Goal: Task Accomplishment & Management: Manage account settings

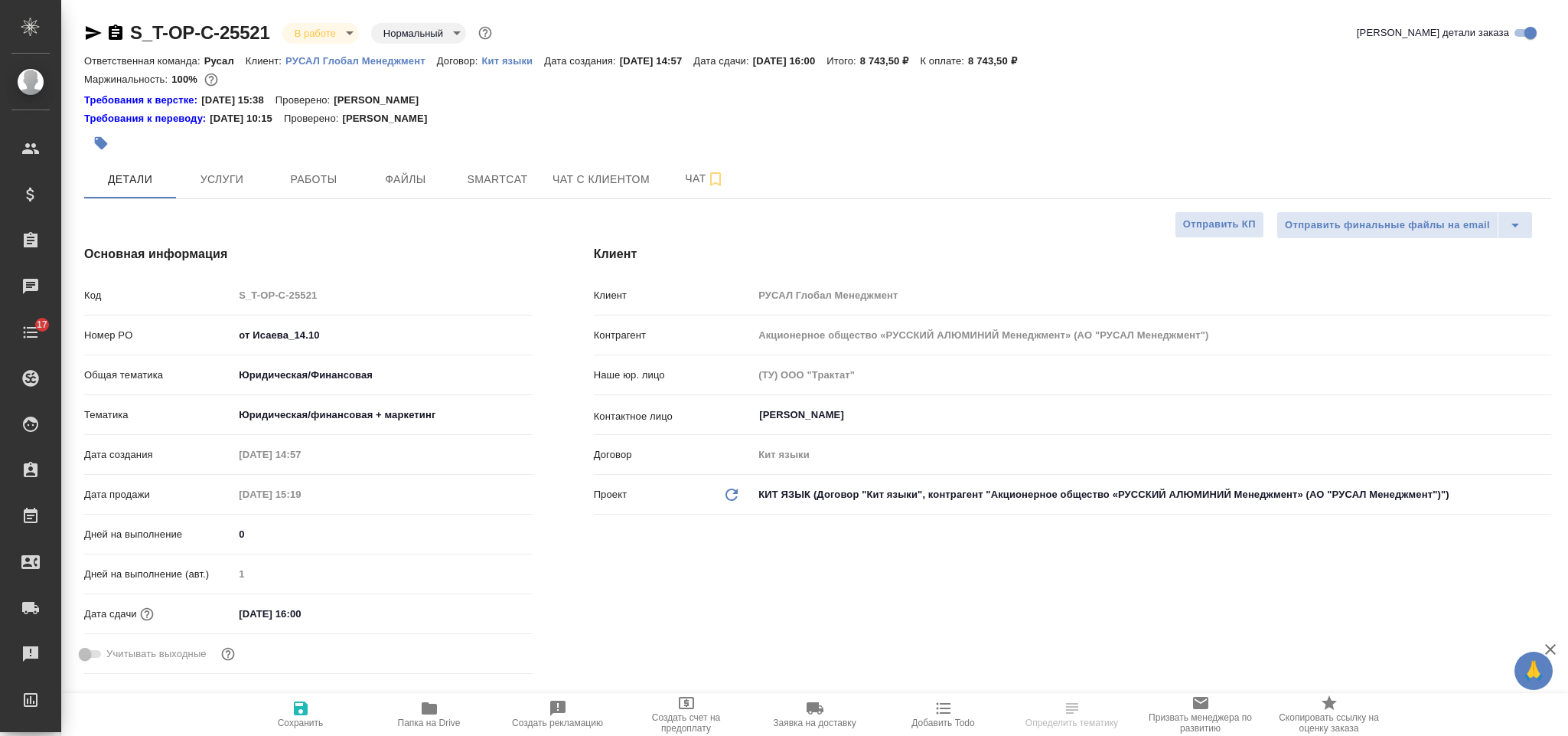
select select "RU"
type input "Журавлева Александра"
click at [348, 337] on input "от Исаева_14.10" at bounding box center [382, 335] width 298 height 22
paste input "Т-ОП-С-47117"
type input "от Исаева_14.10 Т-ОП-С-47117"
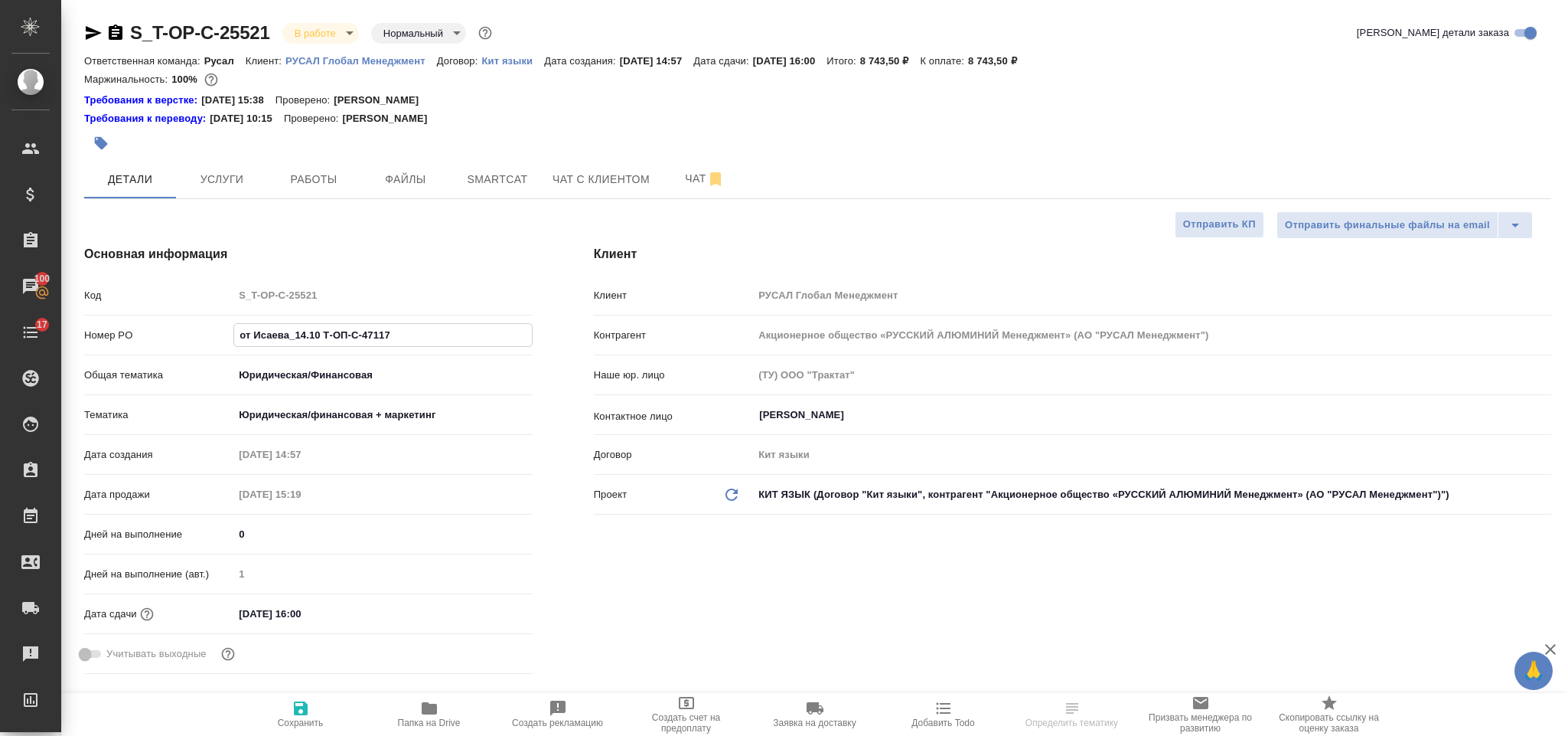
click at [306, 720] on span "Сохранить" at bounding box center [300, 722] width 46 height 10
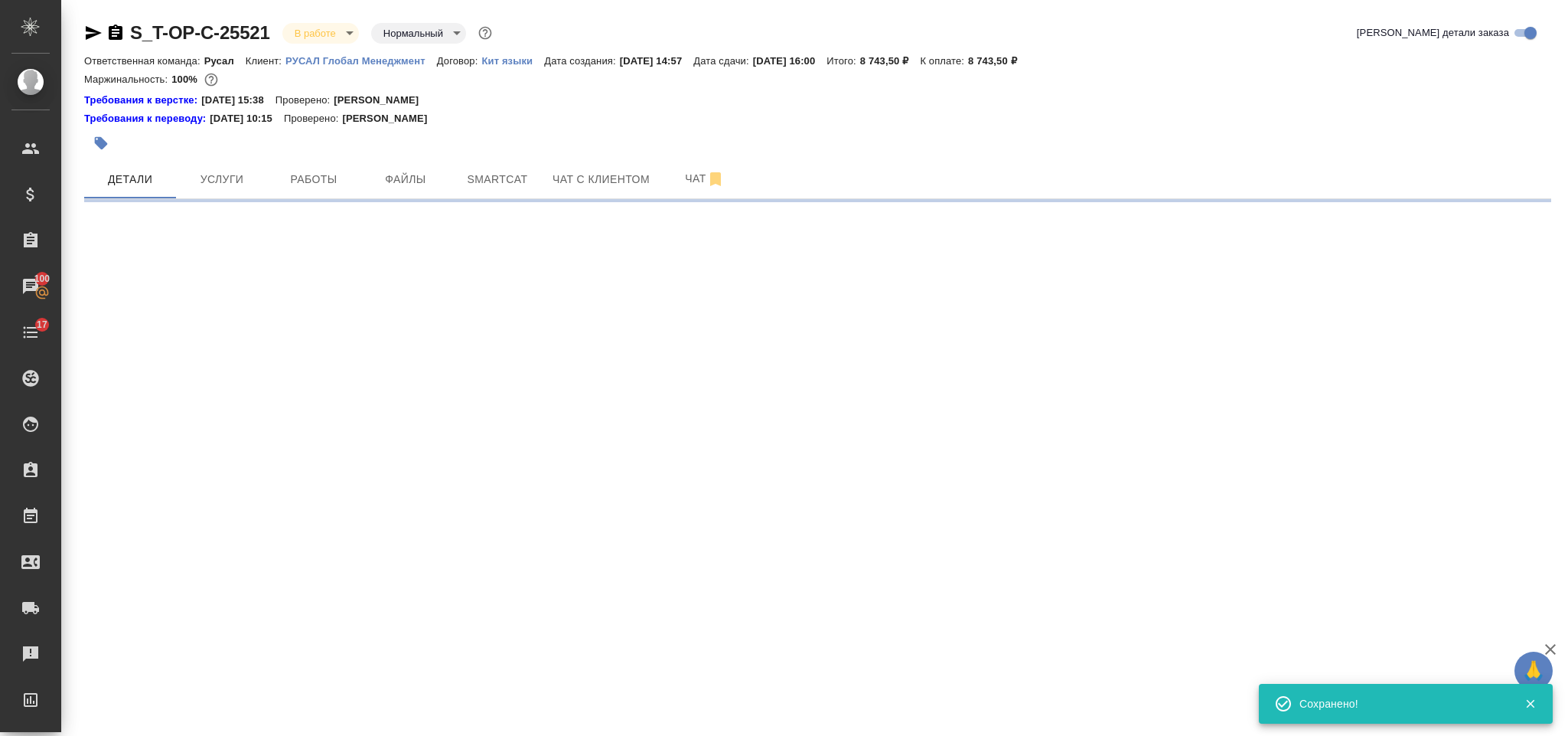
select select "RU"
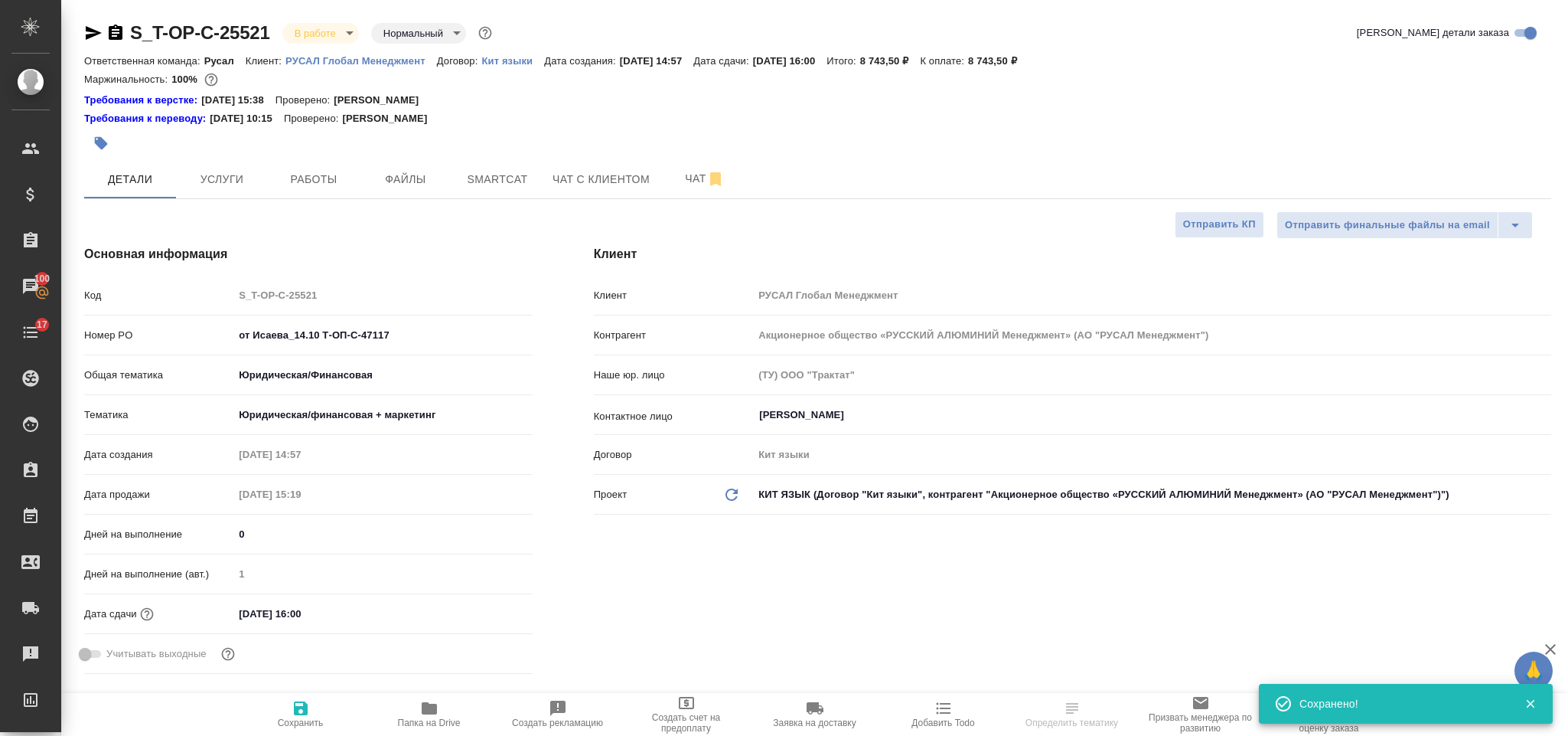
type textarea "x"
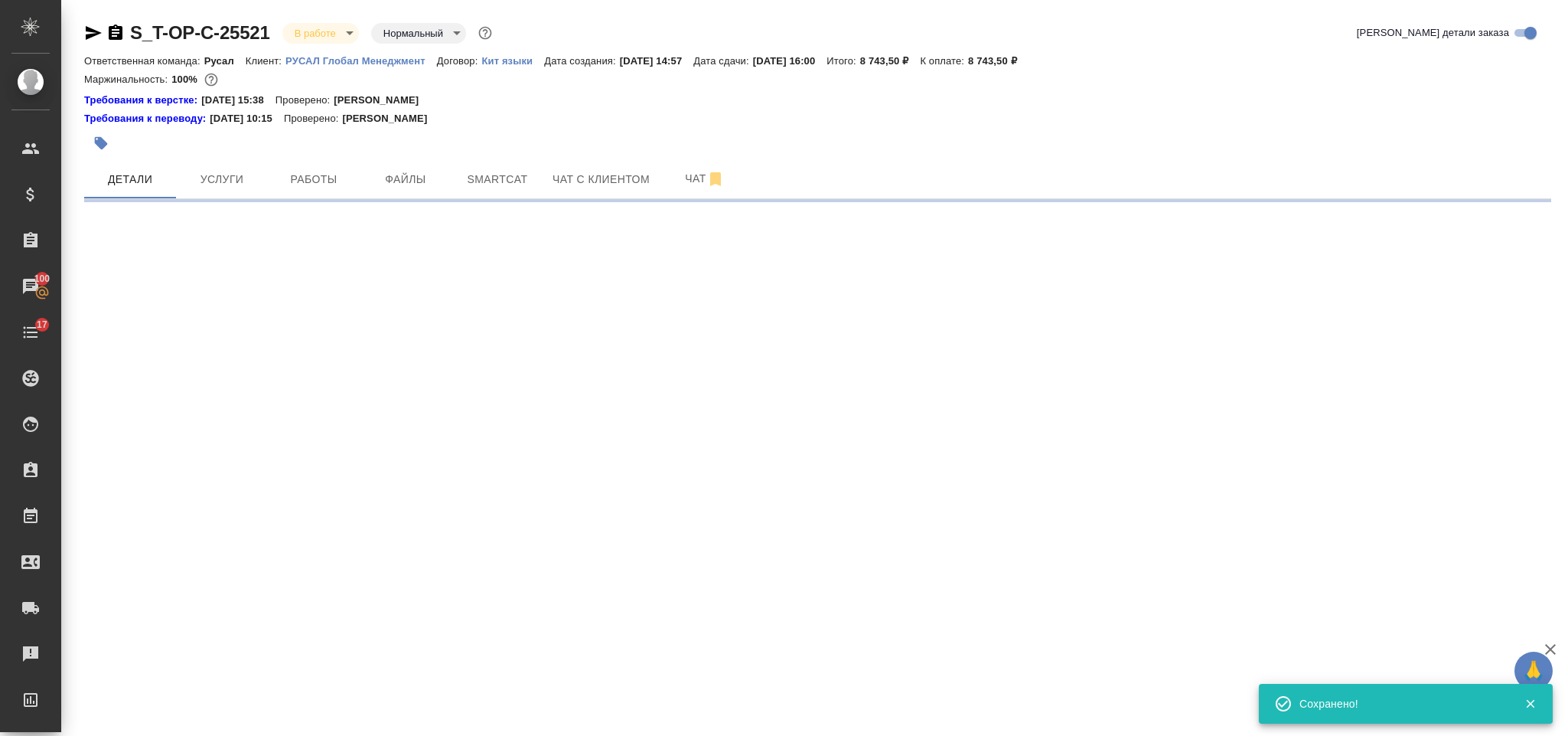
select select "RU"
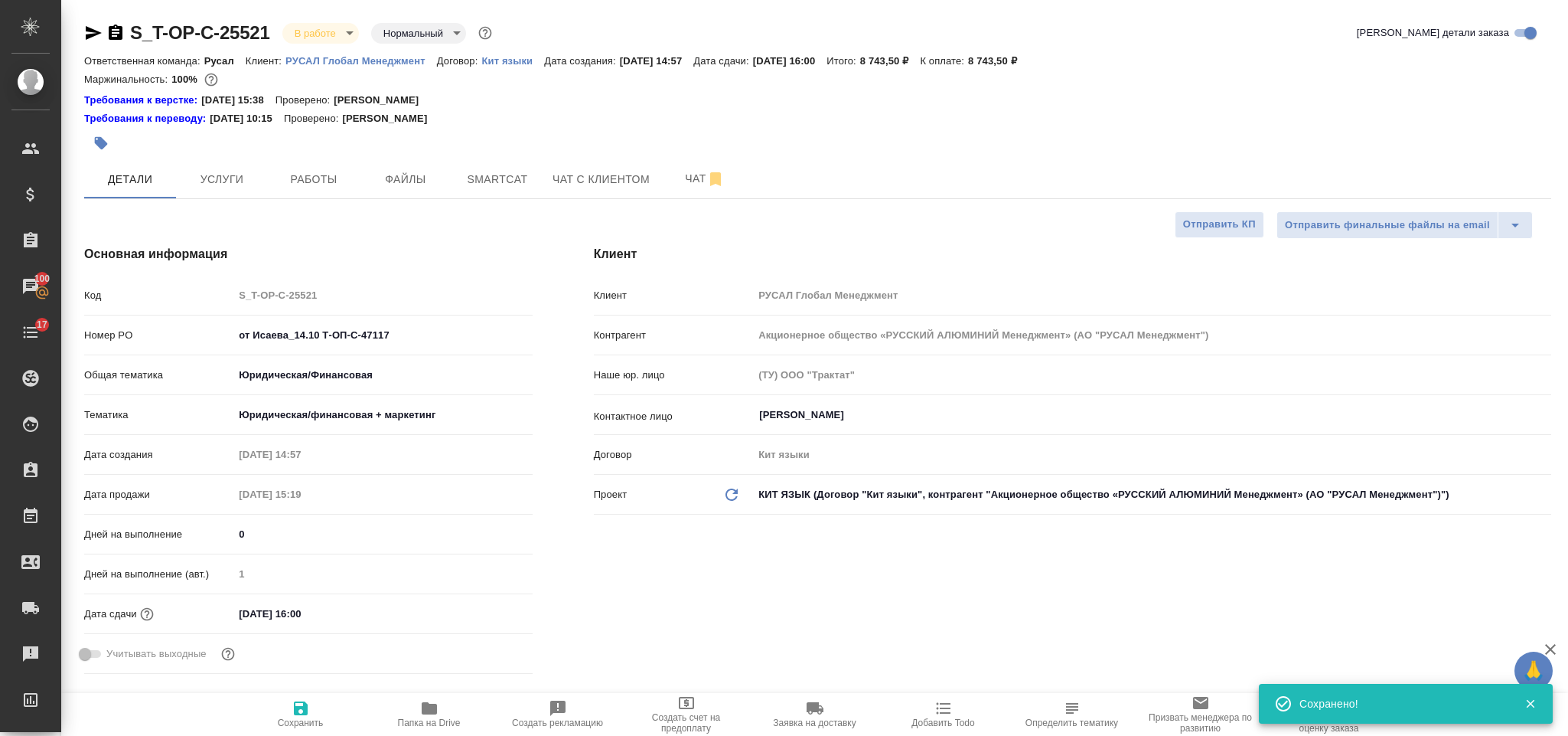
type textarea "x"
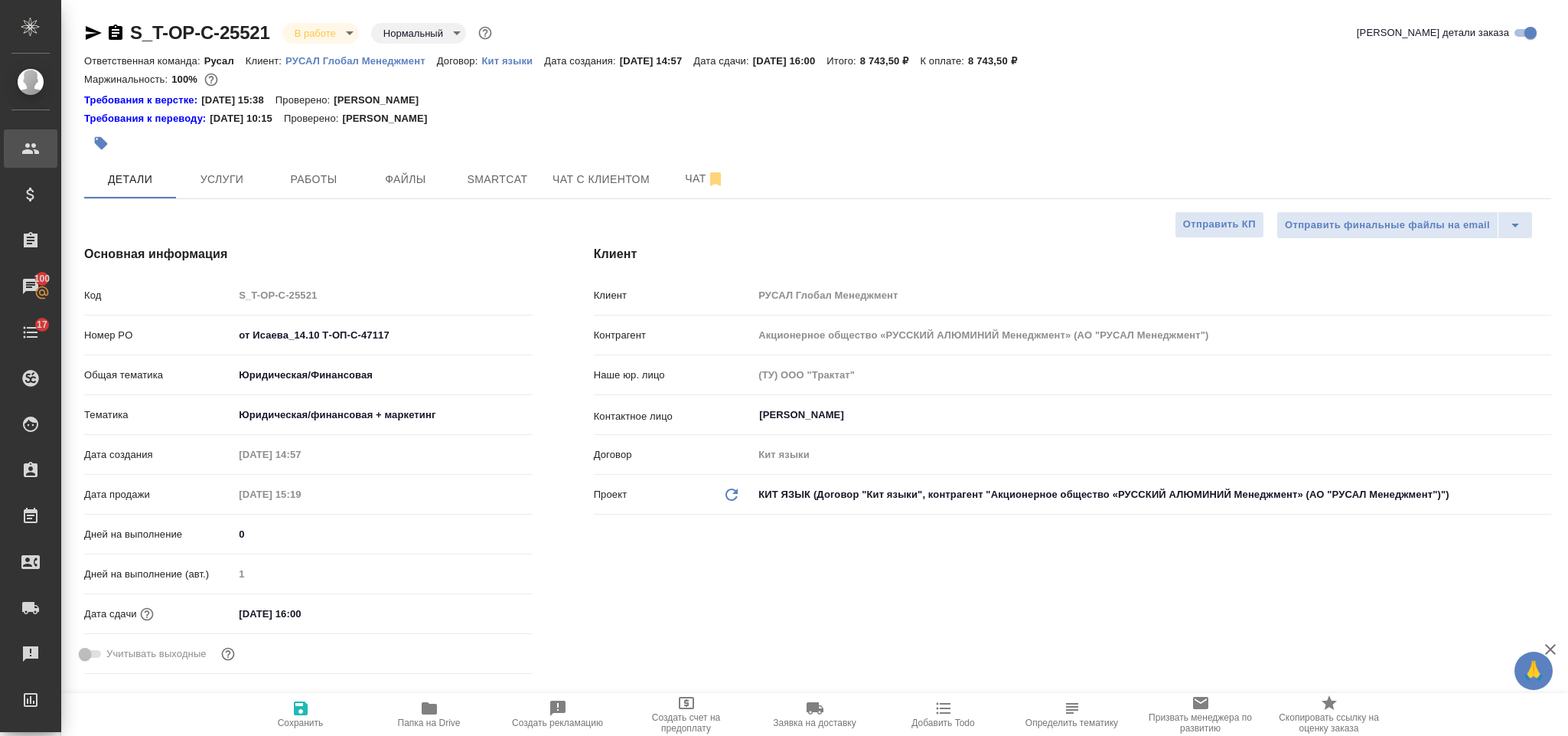
type textarea "x"
select select "RU"
click at [521, 174] on span "Smartcat" at bounding box center [497, 179] width 73 height 19
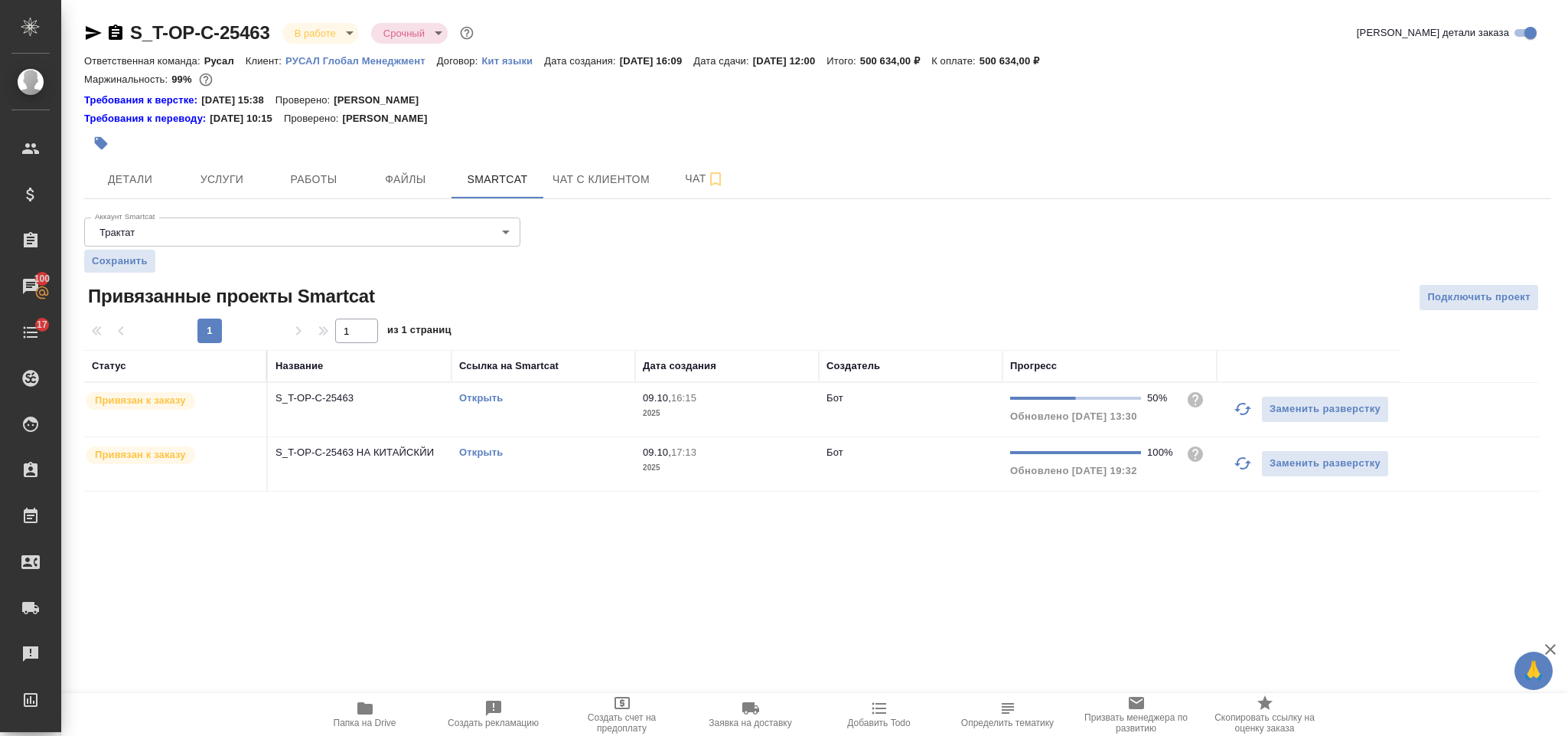
click at [1242, 410] on icon "button" at bounding box center [1242, 408] width 18 height 18
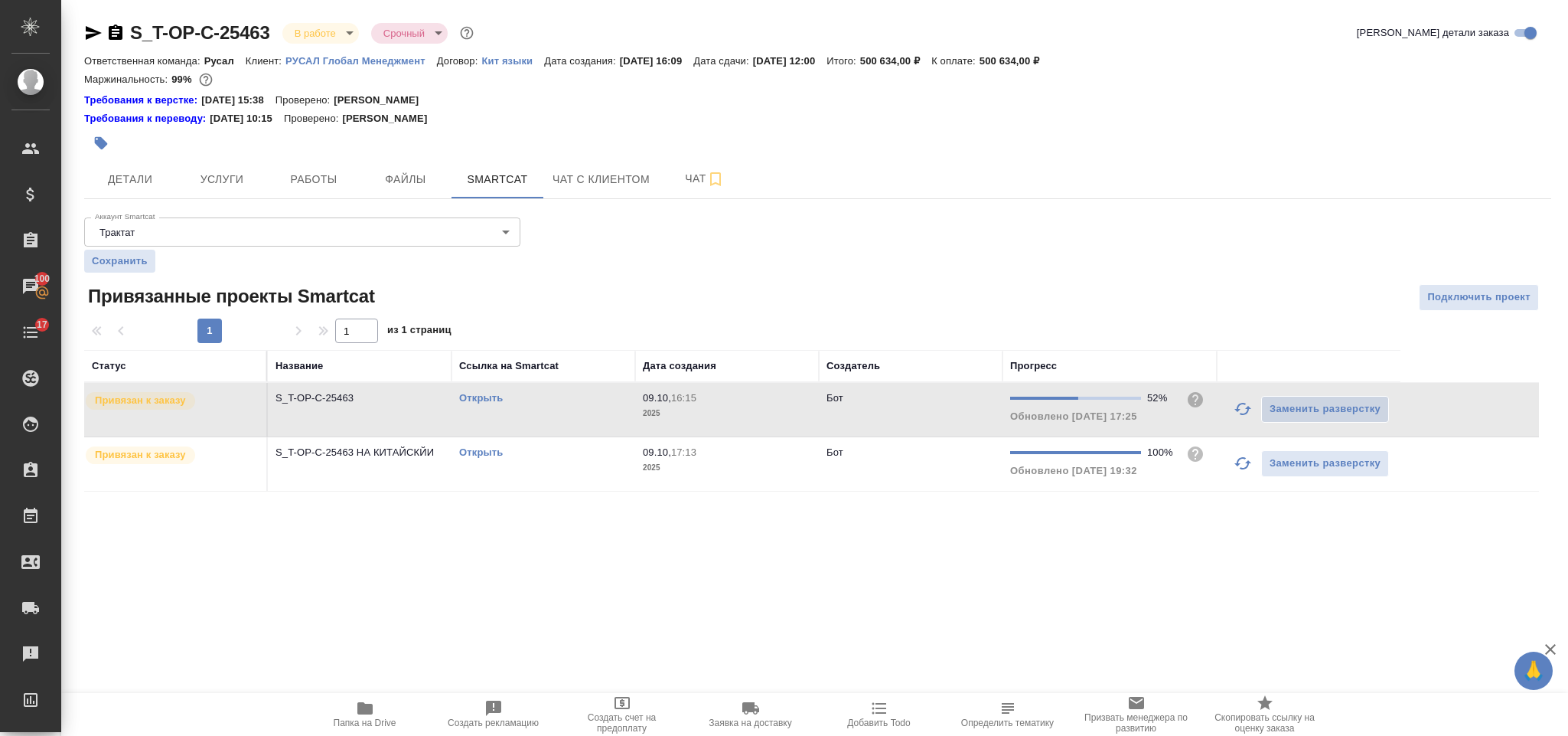
click at [476, 402] on link "Открыть" at bounding box center [481, 398] width 44 height 11
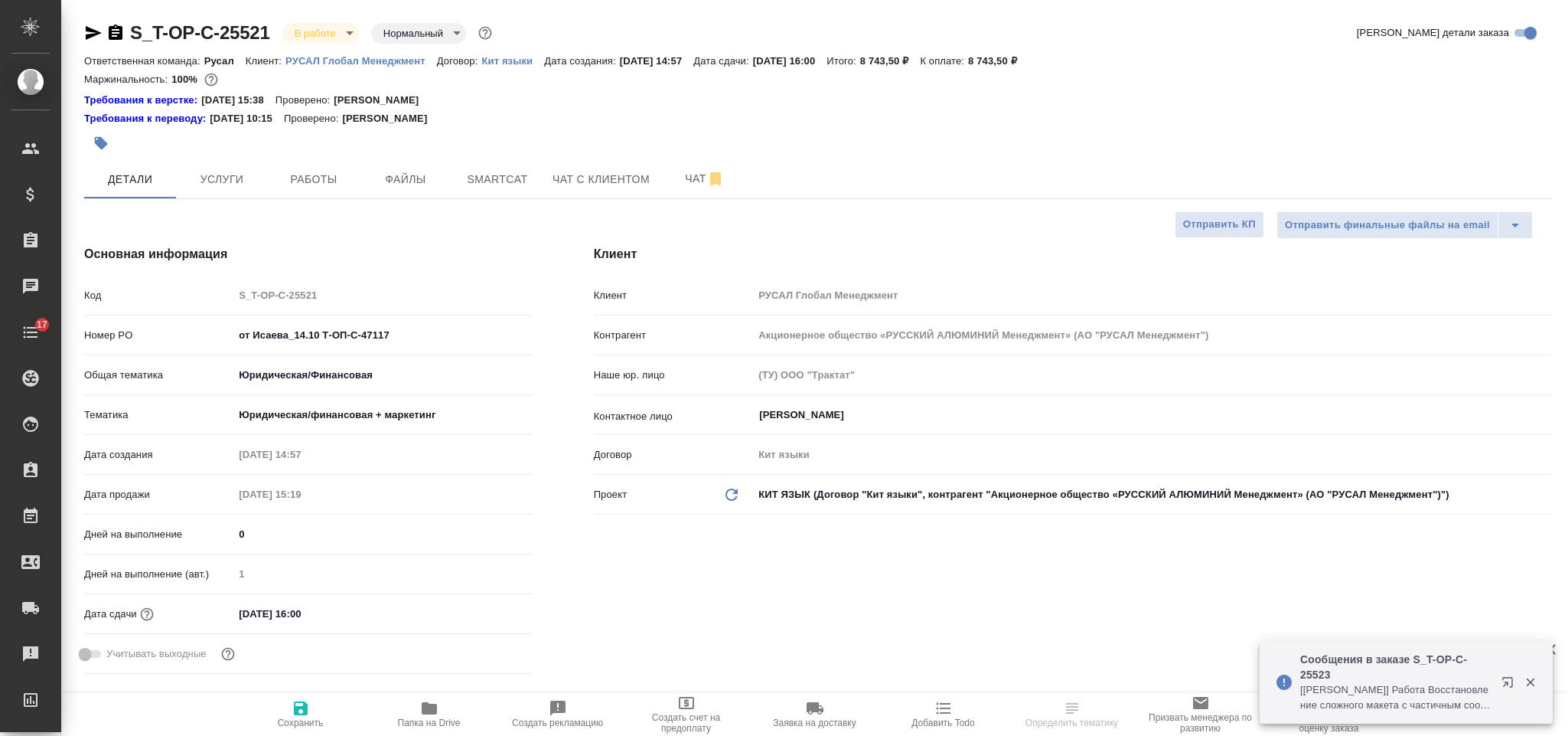
select select "RU"
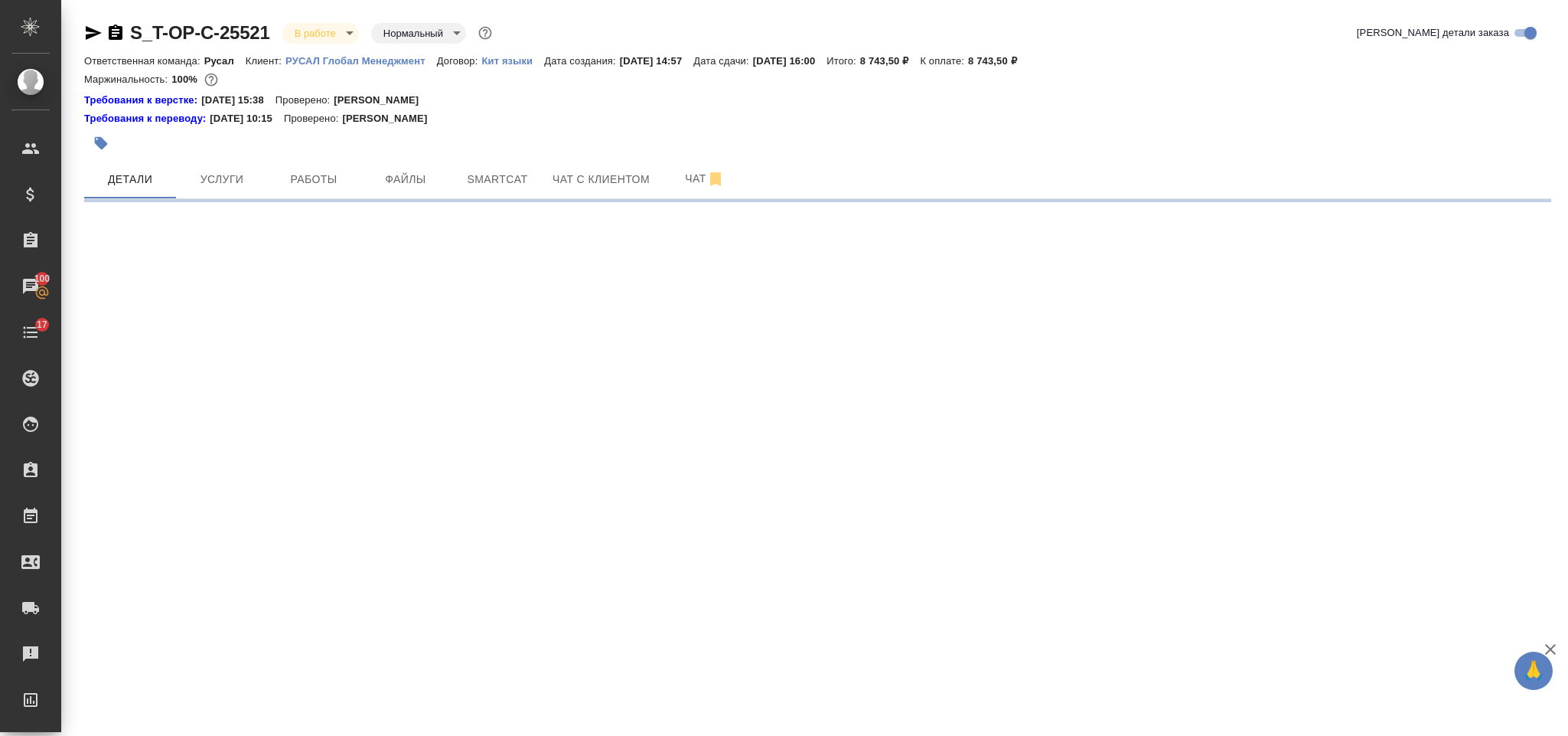
select select "RU"
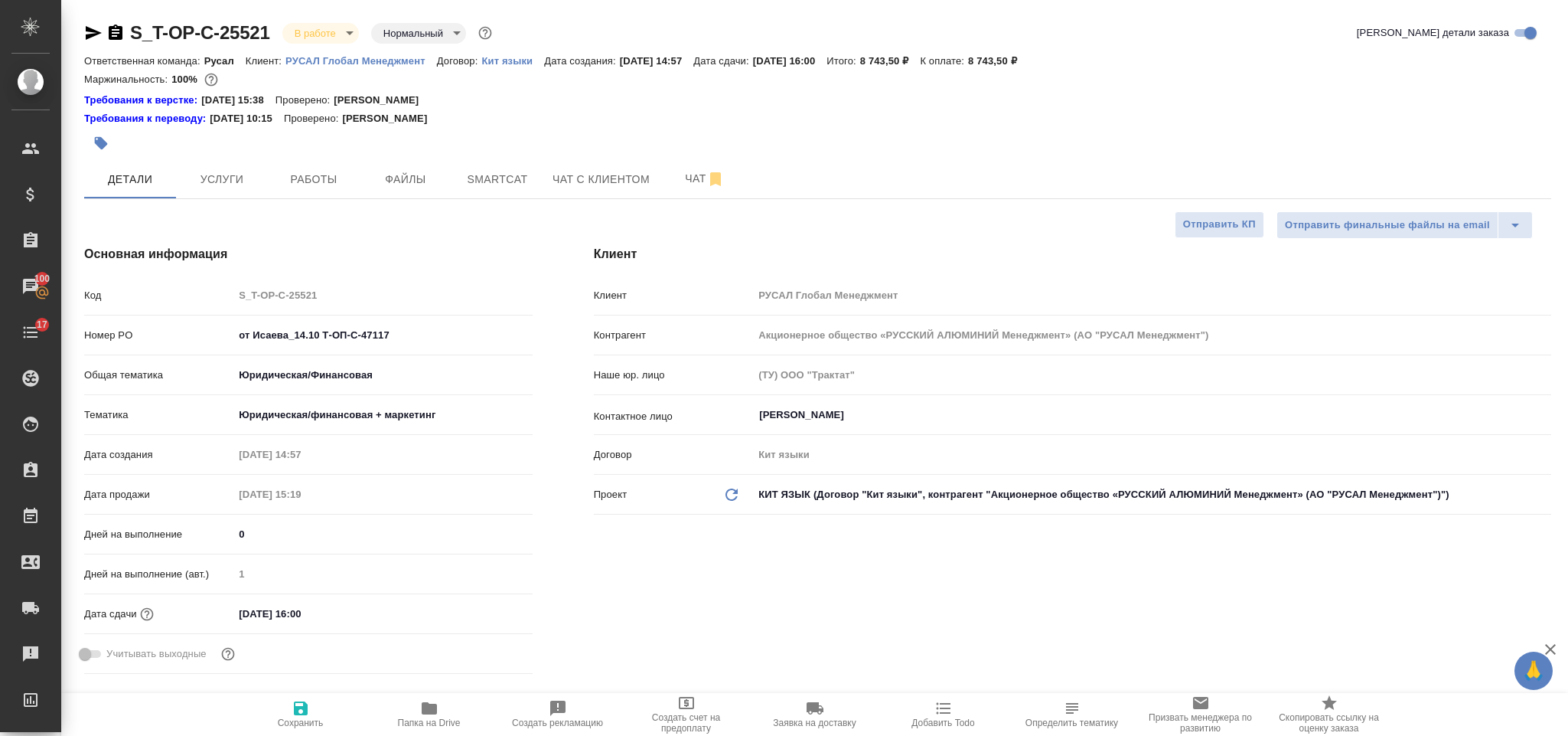
type textarea "x"
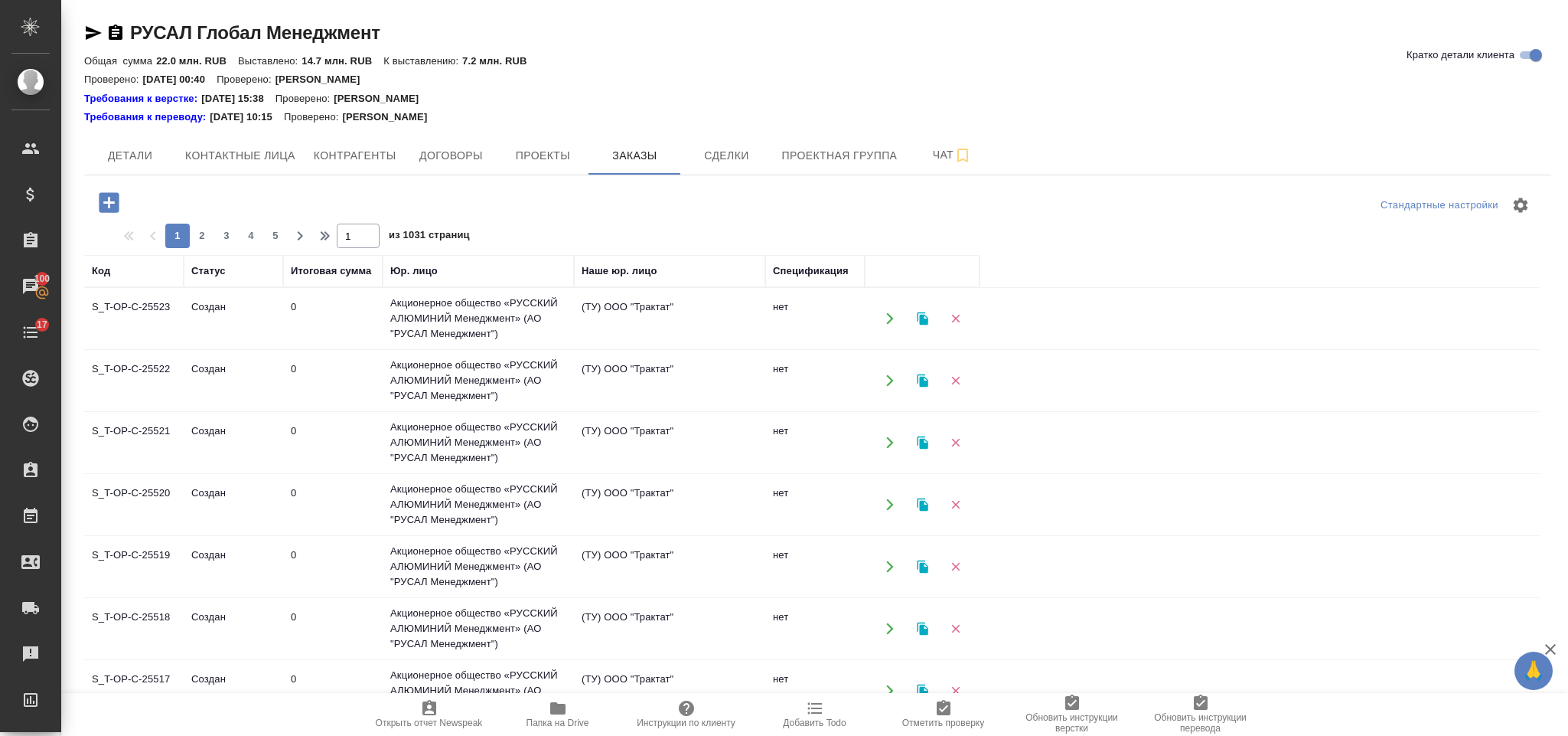
click at [109, 196] on icon "button" at bounding box center [109, 202] width 20 height 20
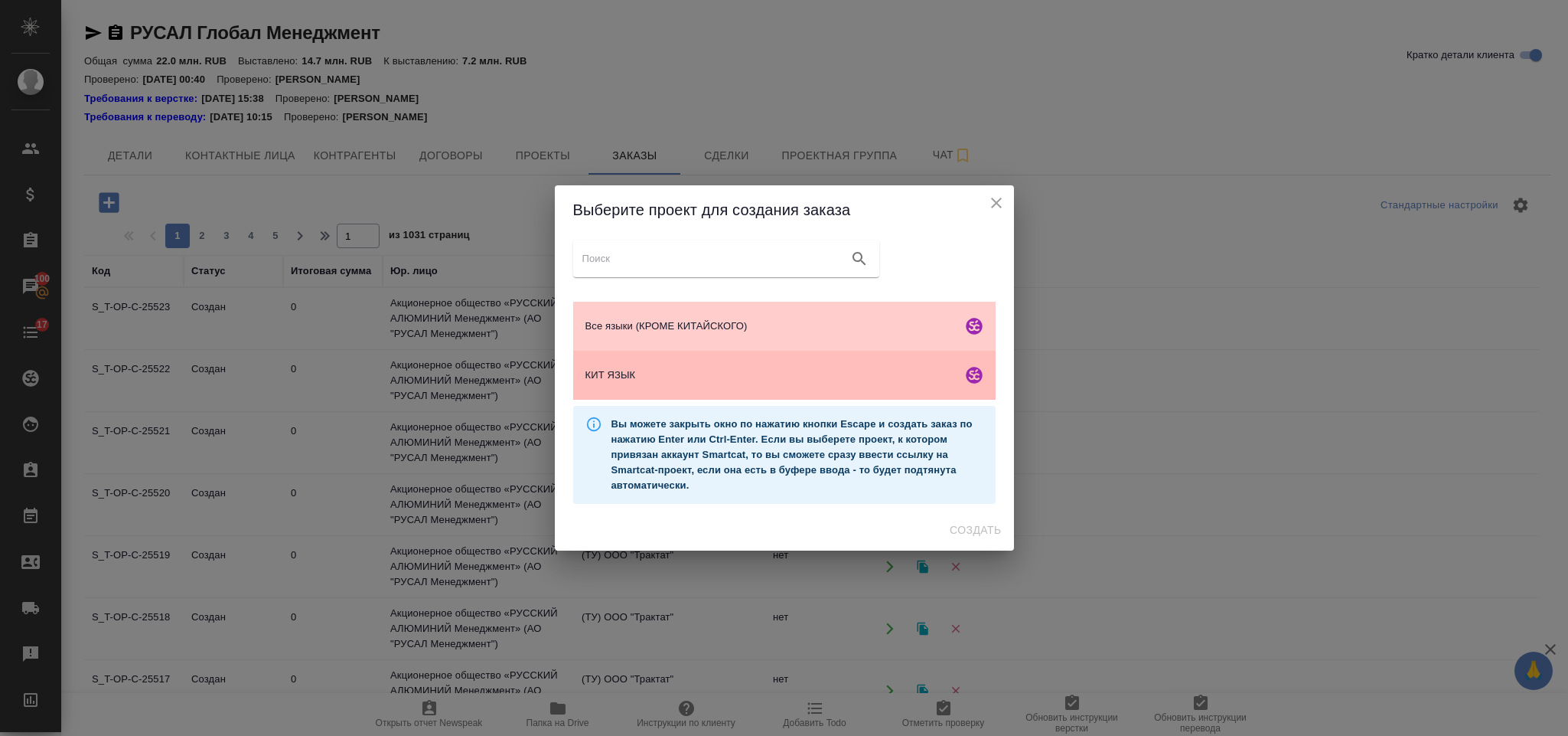
click at [693, 360] on div "КИТ ЯЗЫК" at bounding box center [784, 375] width 422 height 49
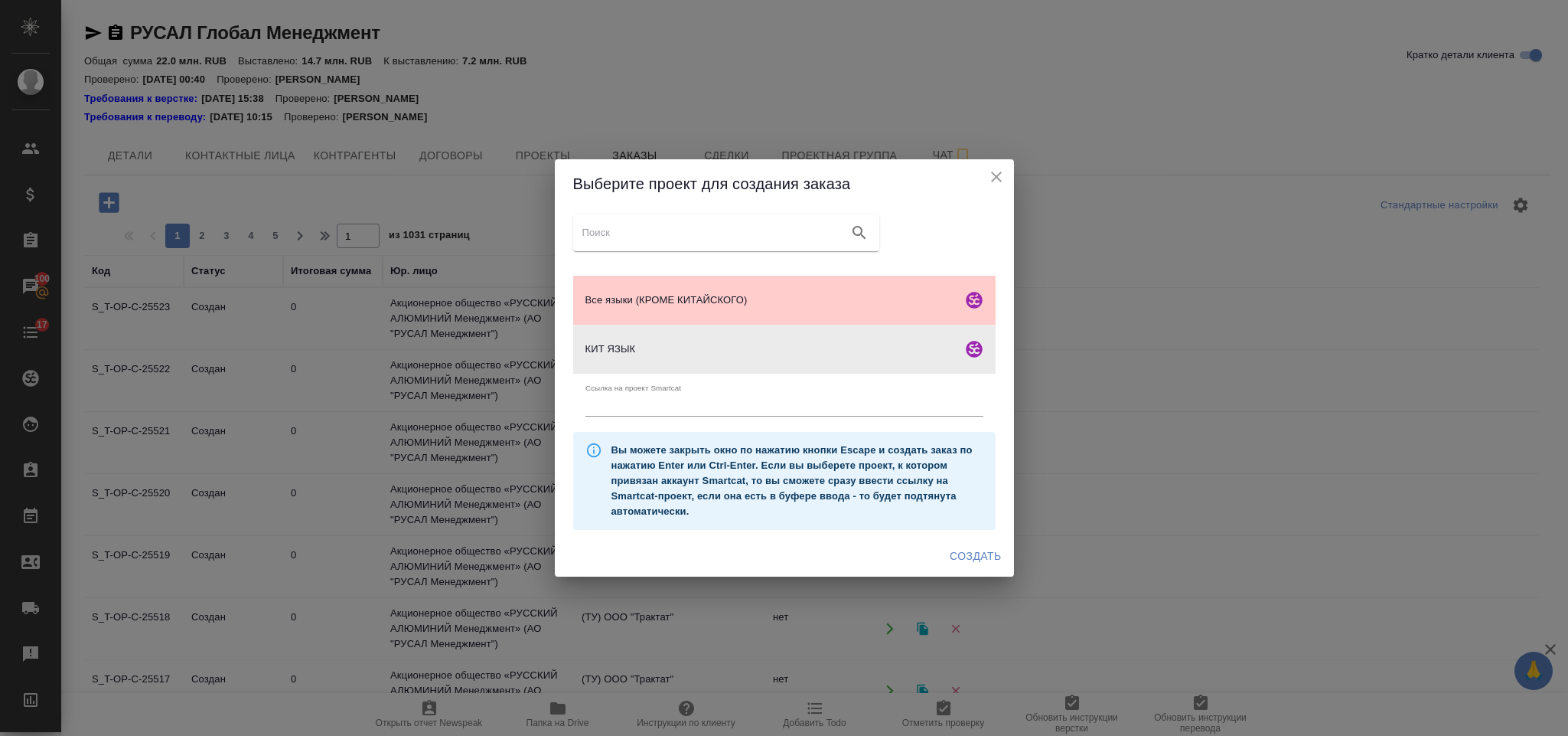
click at [986, 553] on span "Создать" at bounding box center [975, 556] width 51 height 19
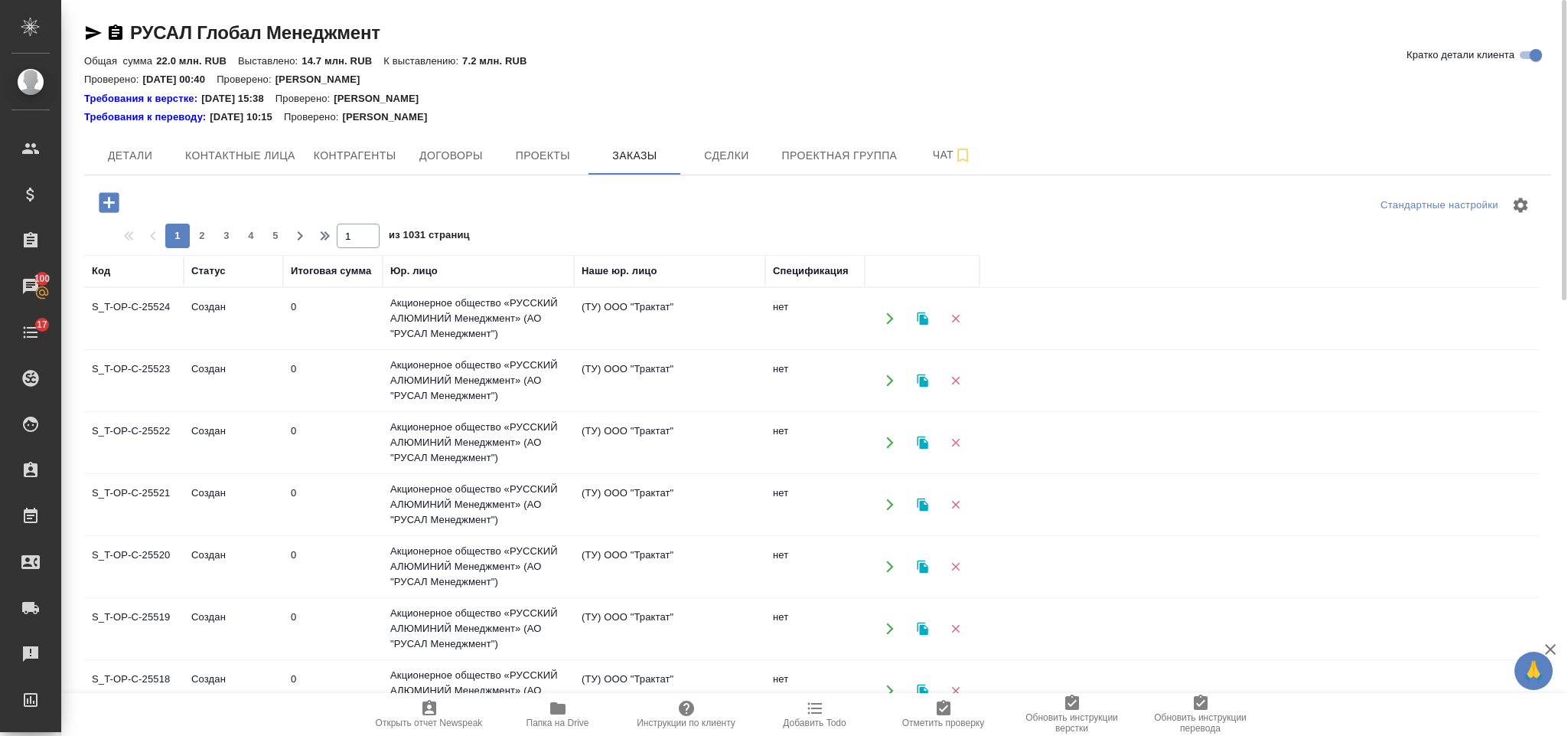
click at [109, 31] on icon "button" at bounding box center [115, 32] width 13 height 15
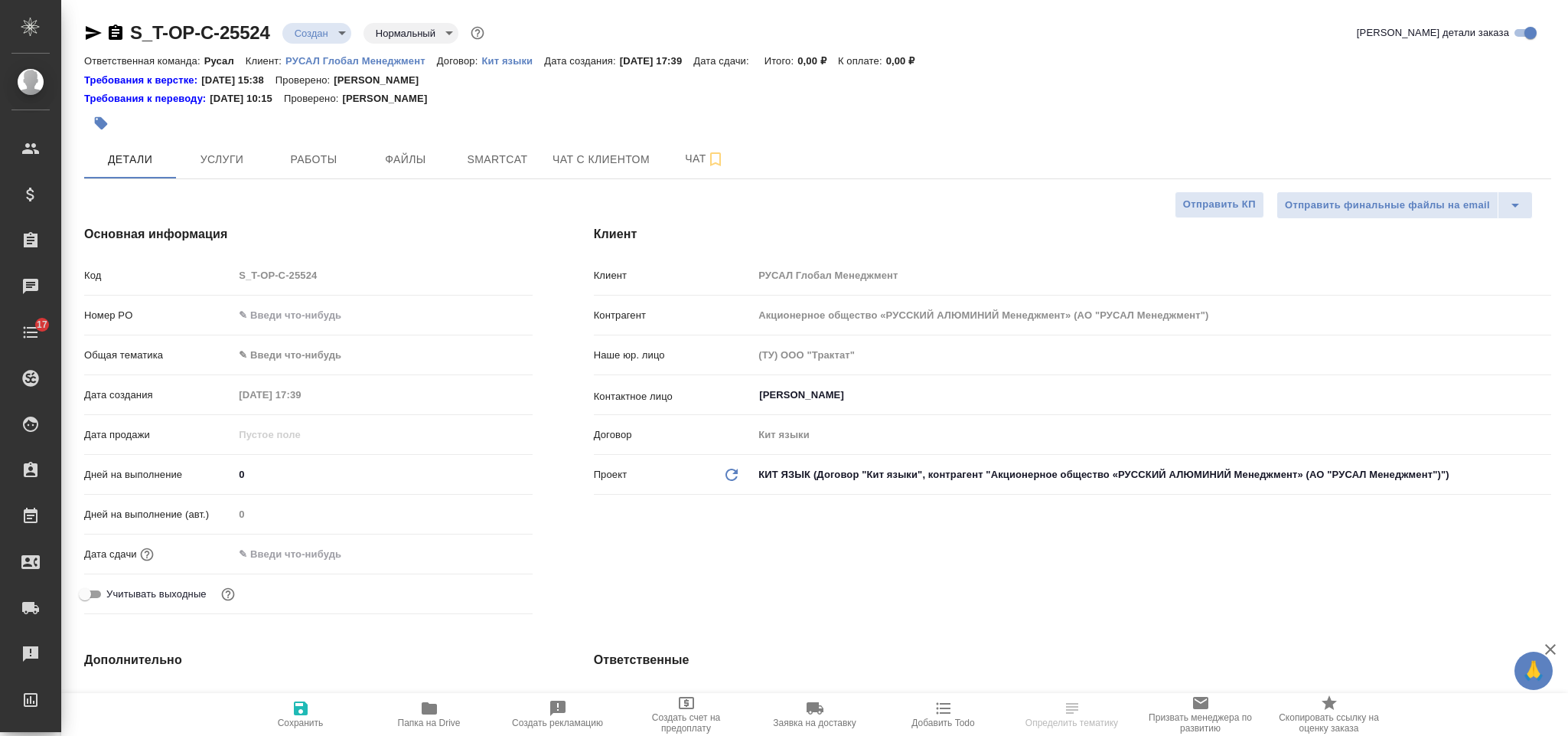
select select "RU"
click at [336, 308] on input "text" at bounding box center [382, 315] width 298 height 22
type input "от Исаева_1"
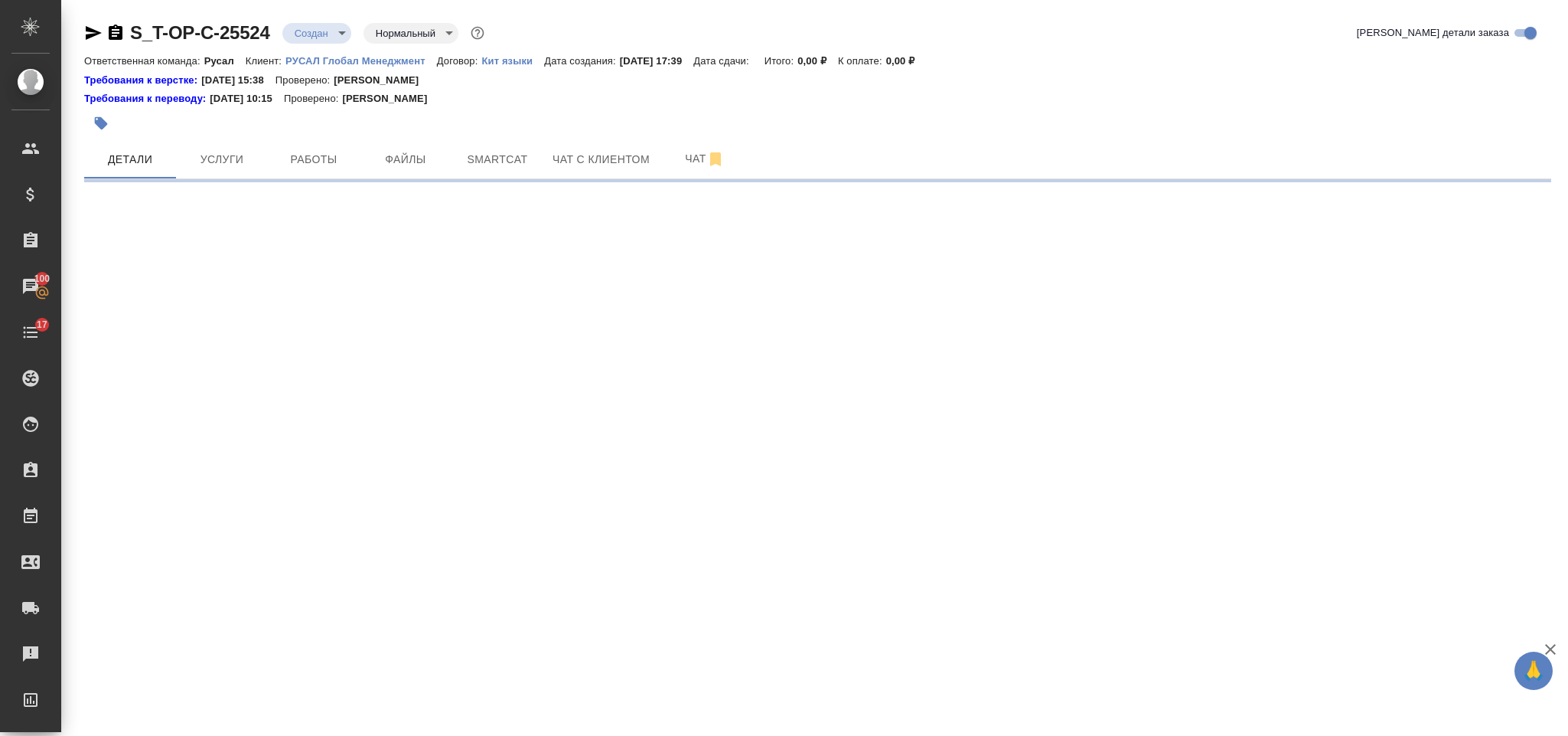
select select "RU"
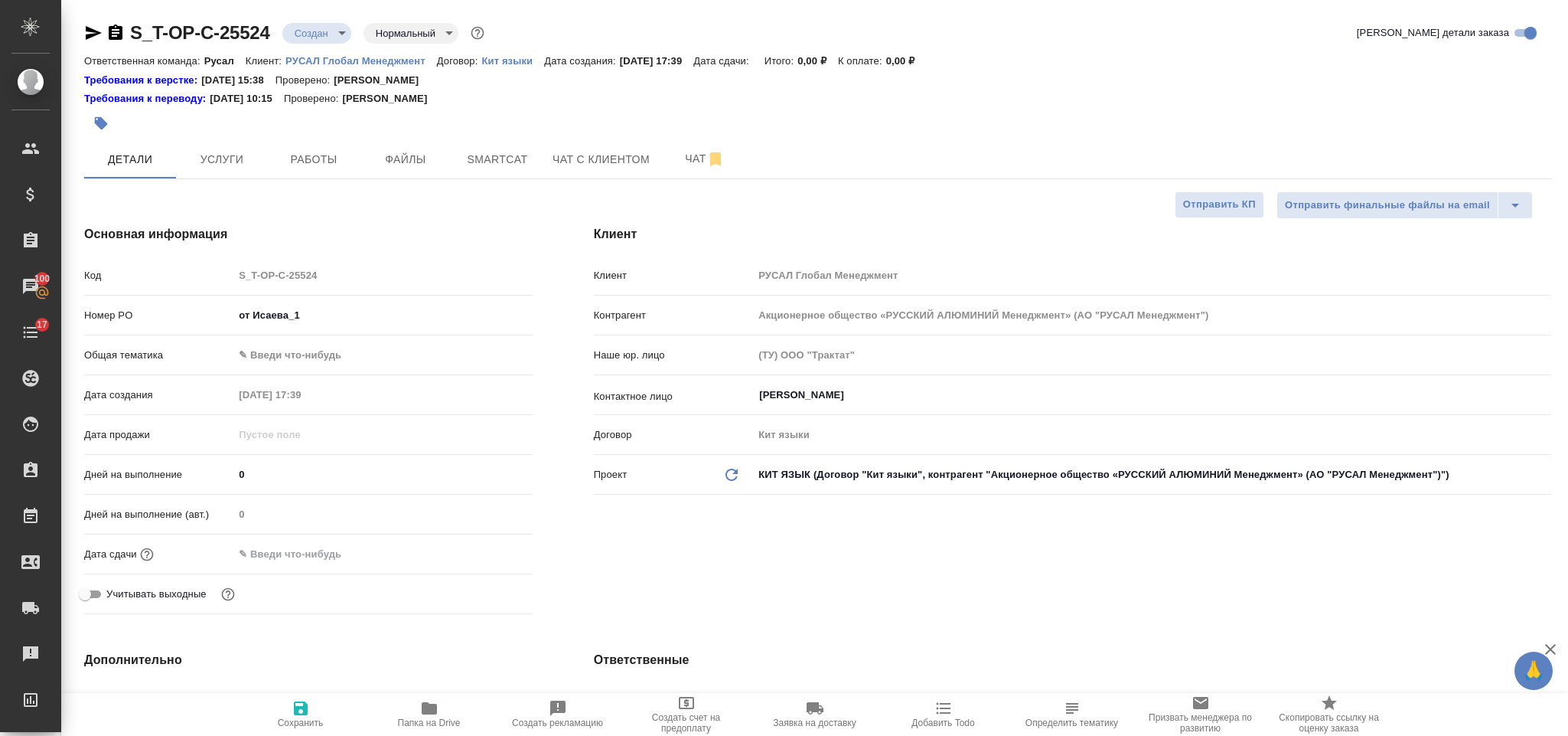
type textarea "x"
click at [327, 304] on input "от Исаева_1" at bounding box center [382, 315] width 298 height 22
type input "от Исаева_14"
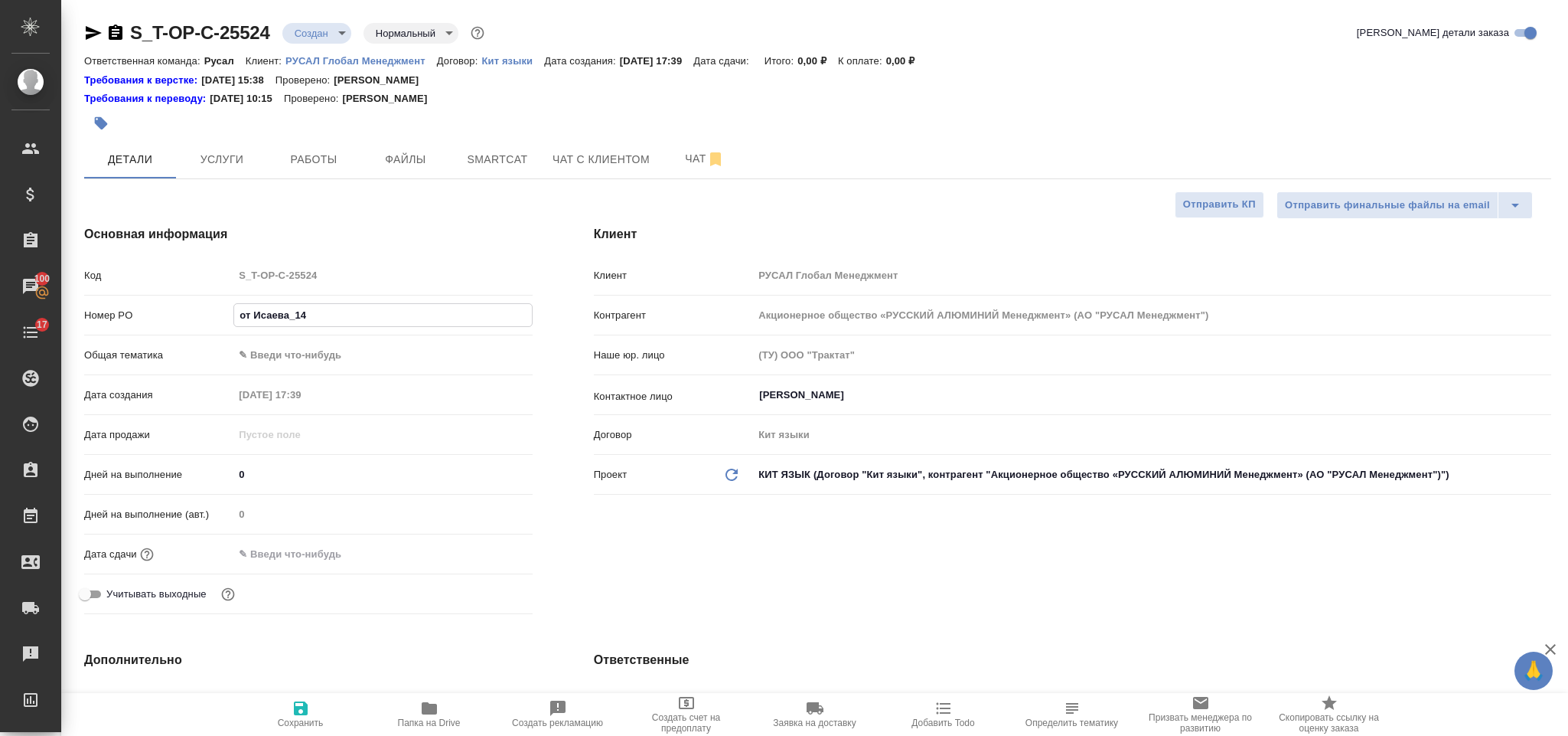
type textarea "x"
type input "от Исаева_14."
type textarea "x"
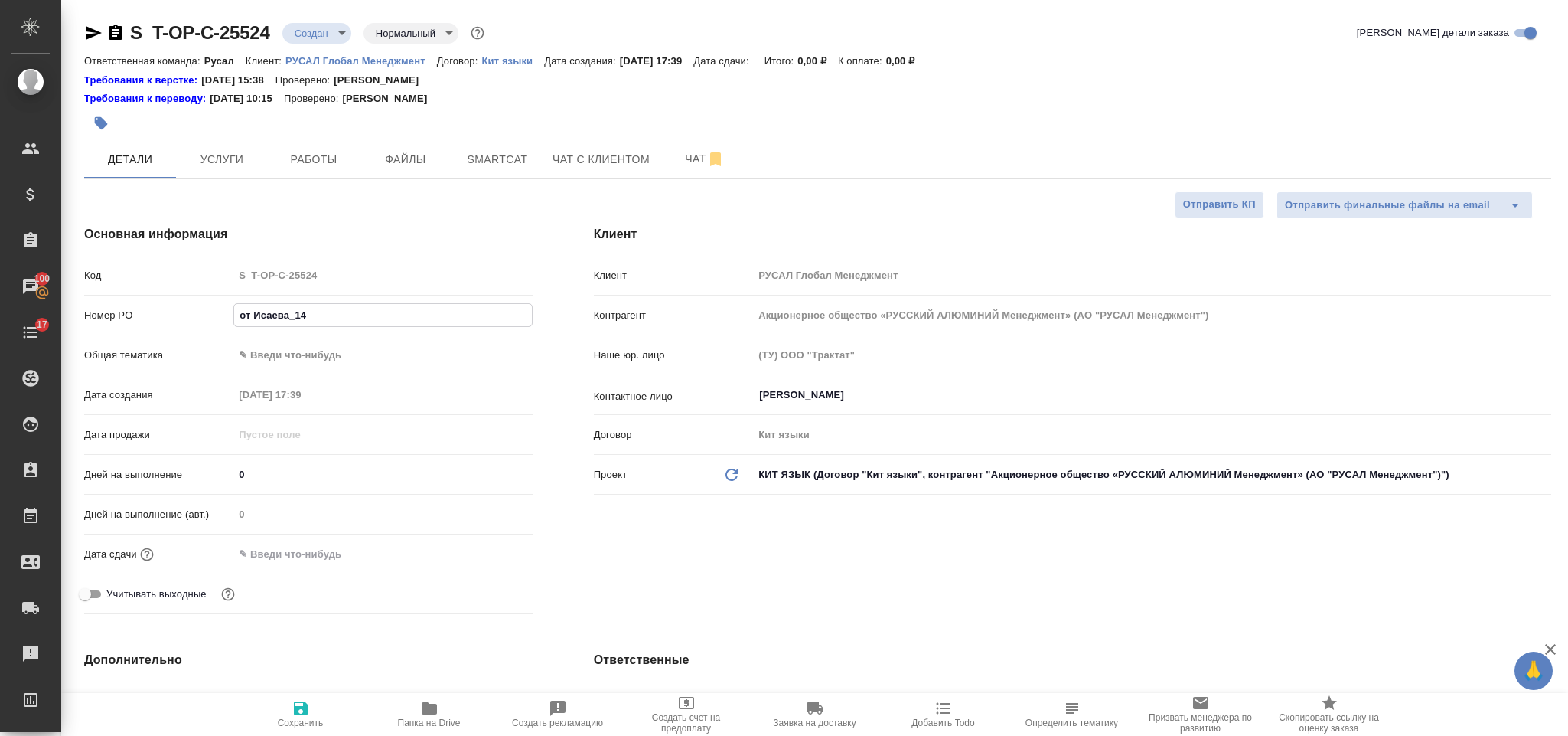
type textarea "x"
type input "от Исаева_14.1"
type textarea "x"
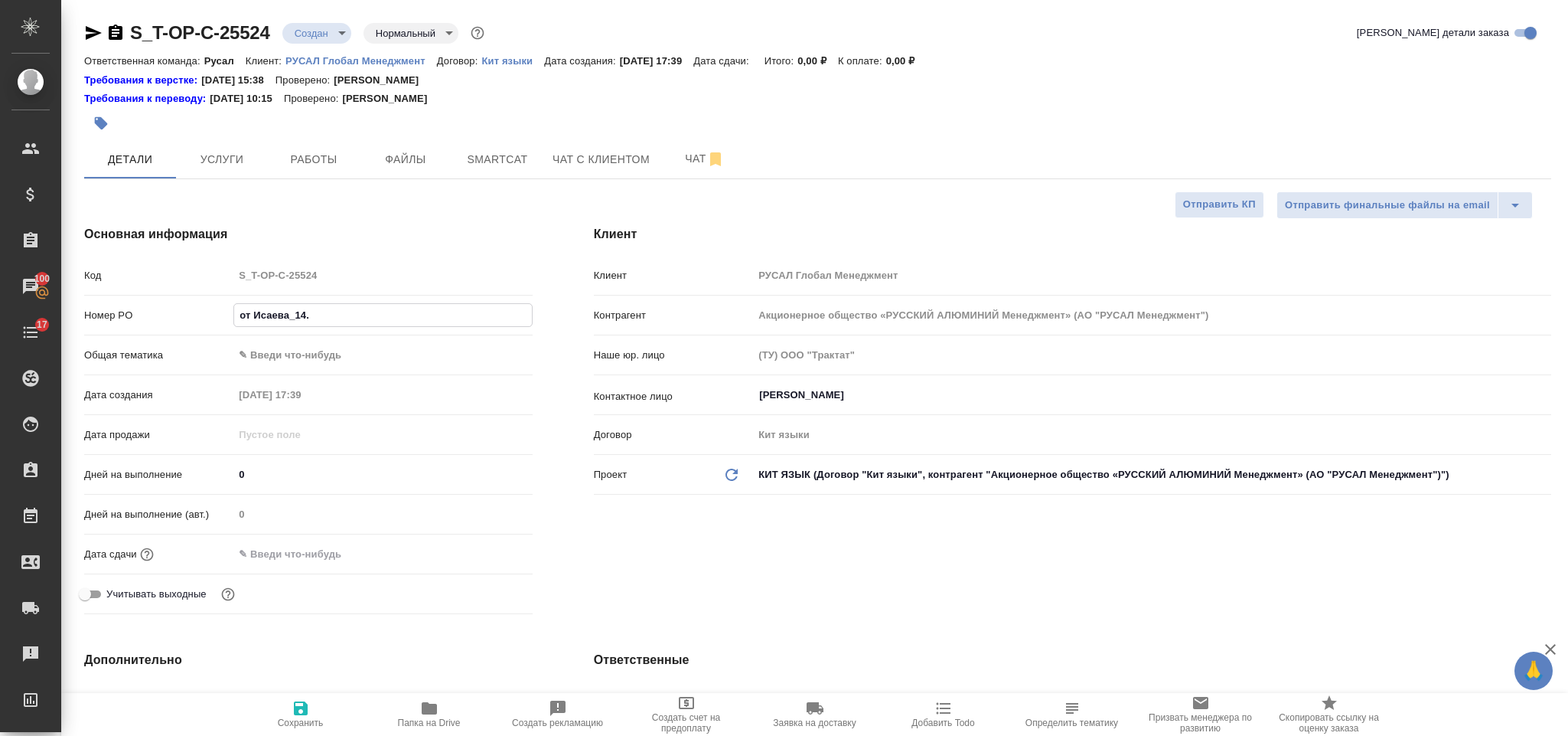
type textarea "x"
type input "от Исаева_14.10"
type textarea "x"
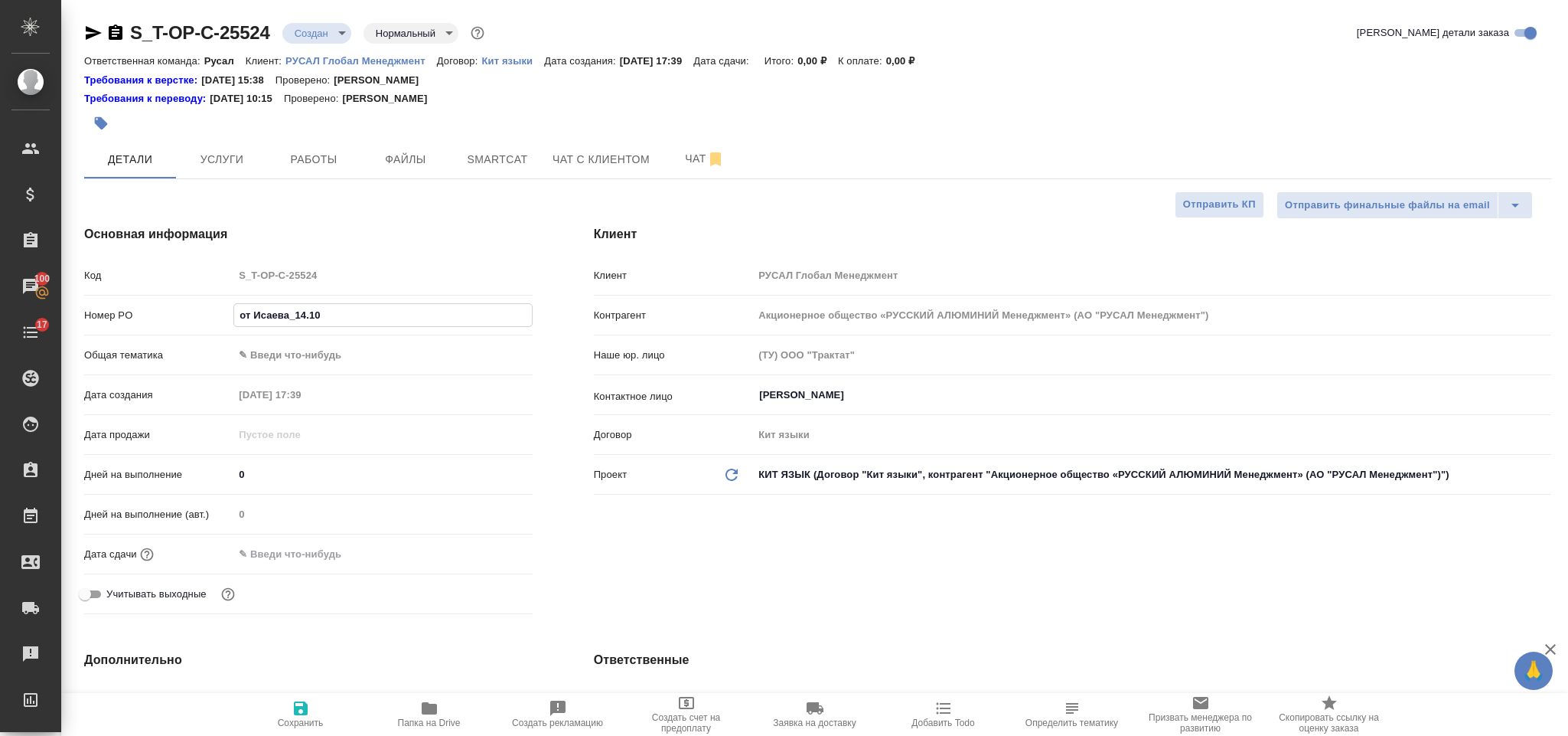
type input "от Исаева_14.10-"
type textarea "x"
type input "от Исаева_14.10-2"
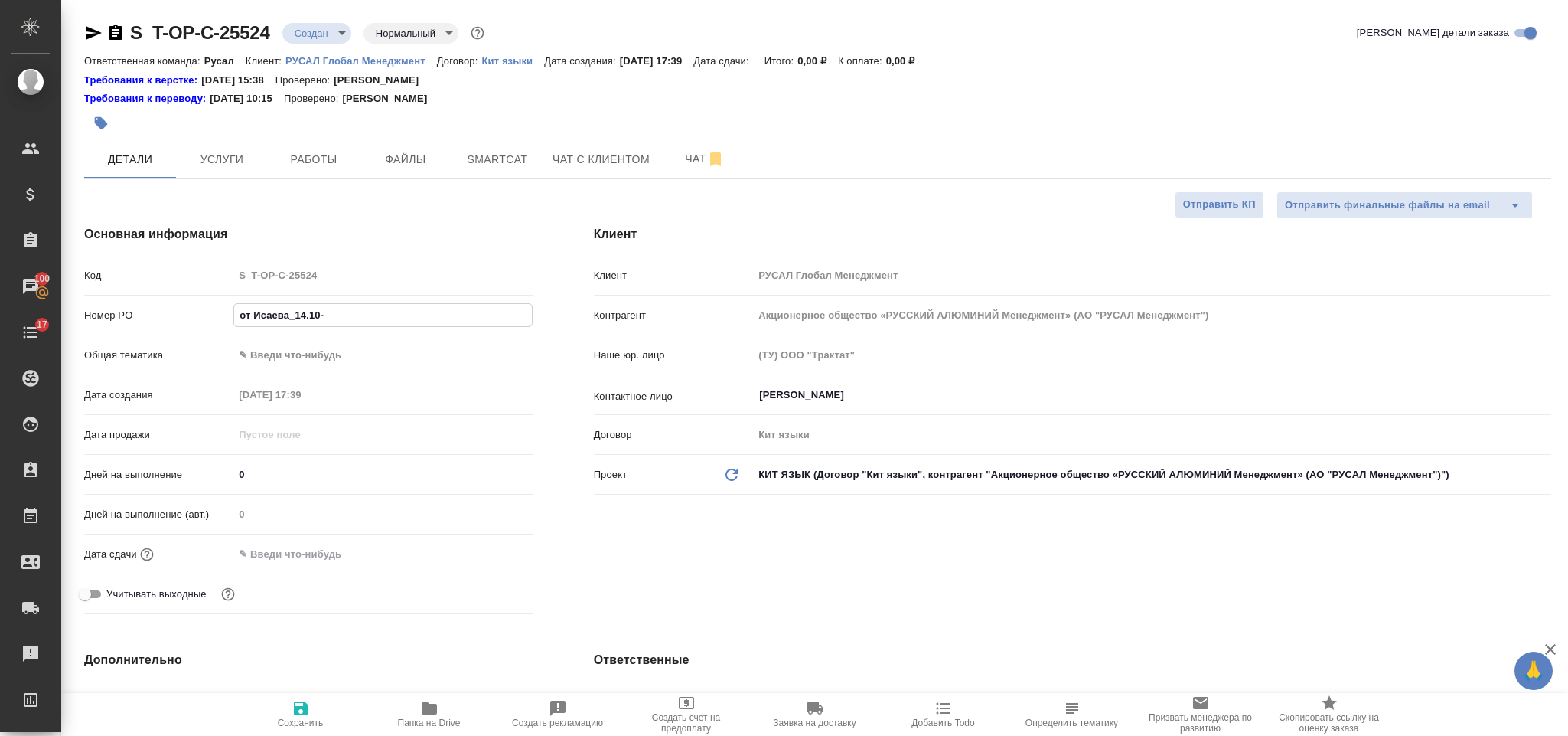
type textarea "x"
type input "от Исаева_14.10-2"
click at [356, 339] on div "Номер PO от Исаева_14.10-2" at bounding box center [308, 321] width 448 height 40
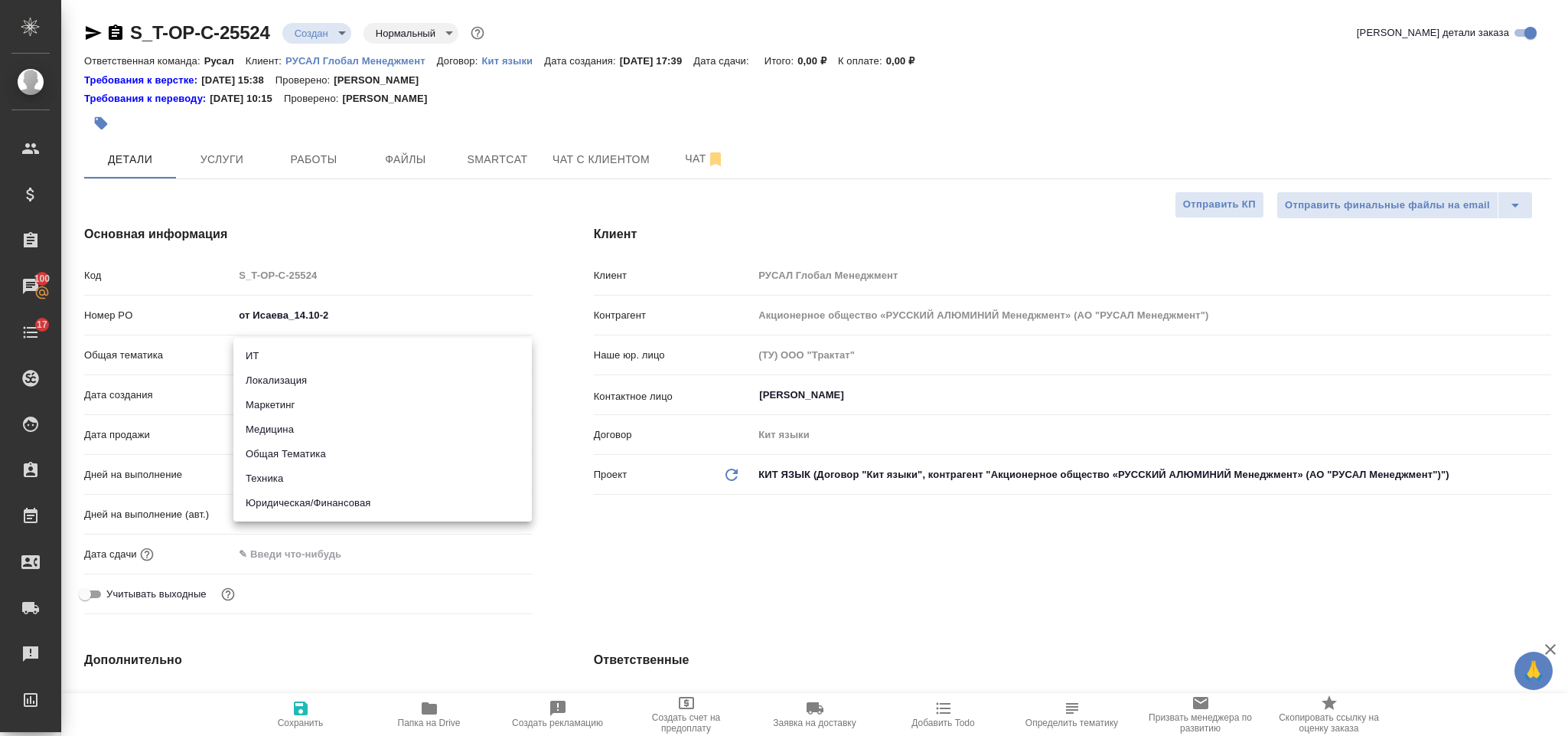
click at [354, 345] on body "🙏 .cls-1 fill:#fff; AWATERA Gorlenko Yuliua Клиенты Спецификации Заказы 100 Чат…" at bounding box center [784, 368] width 1568 height 736
click at [342, 453] on li "Общая Тематика" at bounding box center [382, 454] width 298 height 25
type input "obtem"
type textarea "x"
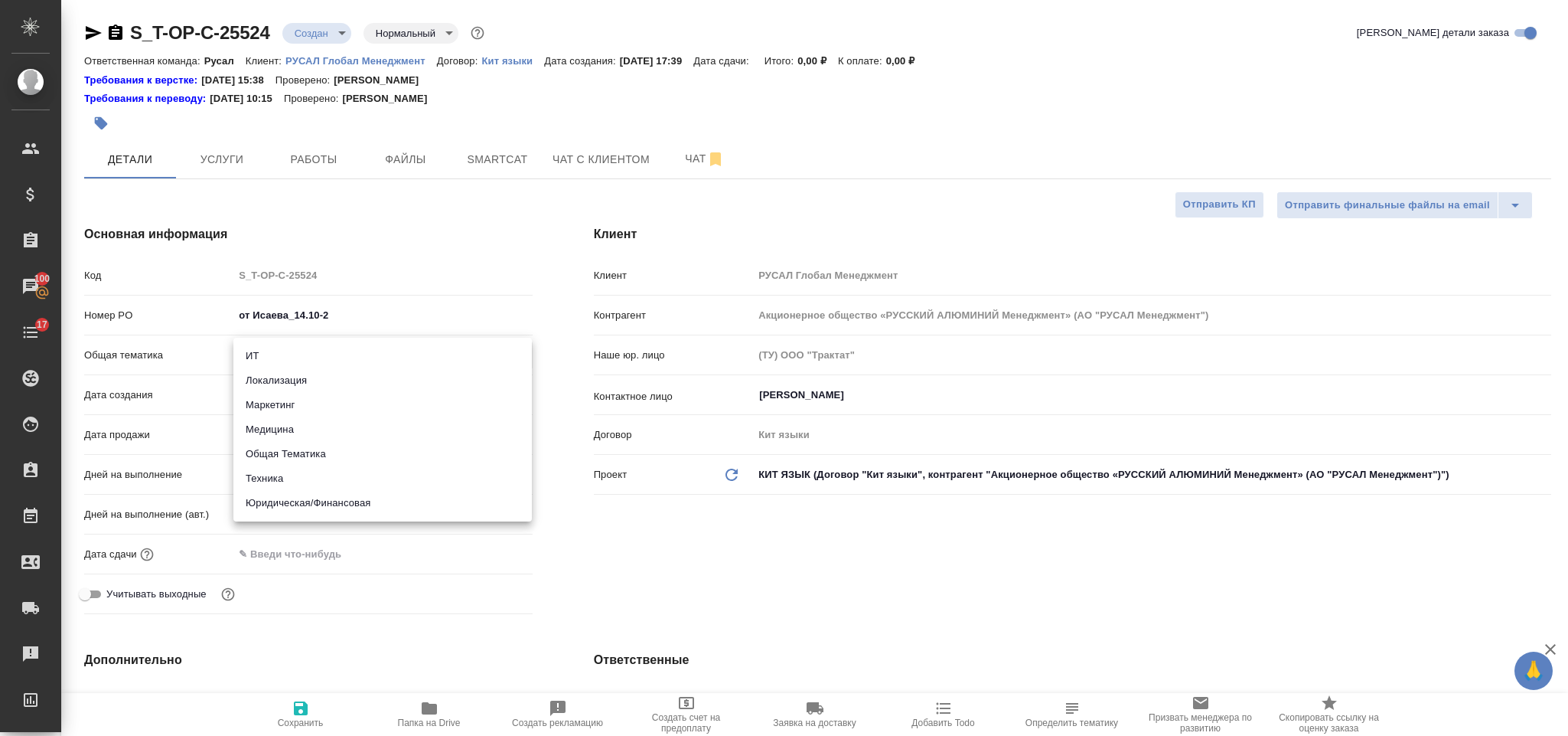
type textarea "x"
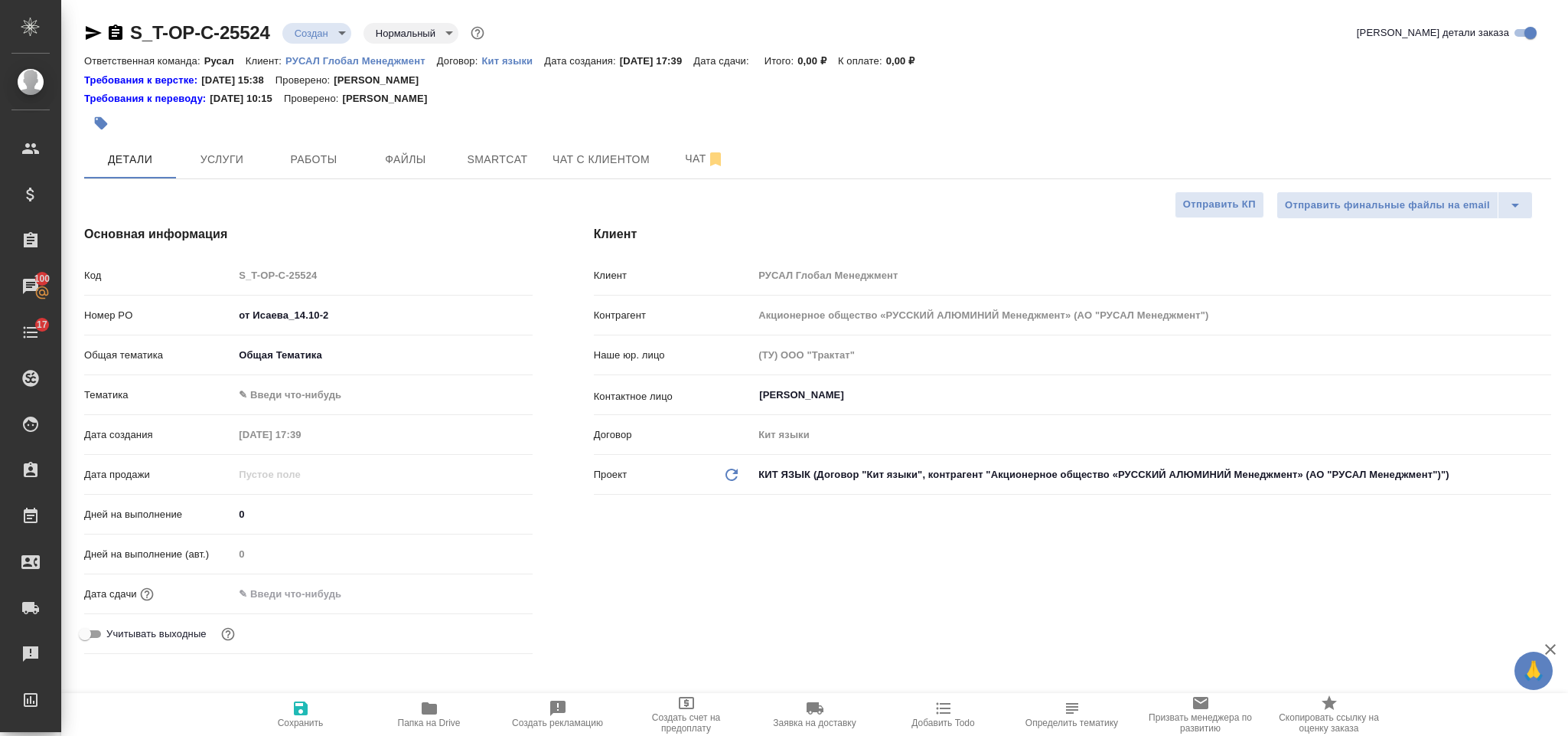
click at [324, 394] on body "🙏 .cls-1 fill:#fff; AWATERA Gorlenko Yuliua Клиенты Спецификации Заказы 100 Чат…" at bounding box center [784, 368] width 1568 height 736
click at [324, 394] on li "Общая Тематика" at bounding box center [382, 396] width 298 height 25
type textarea "x"
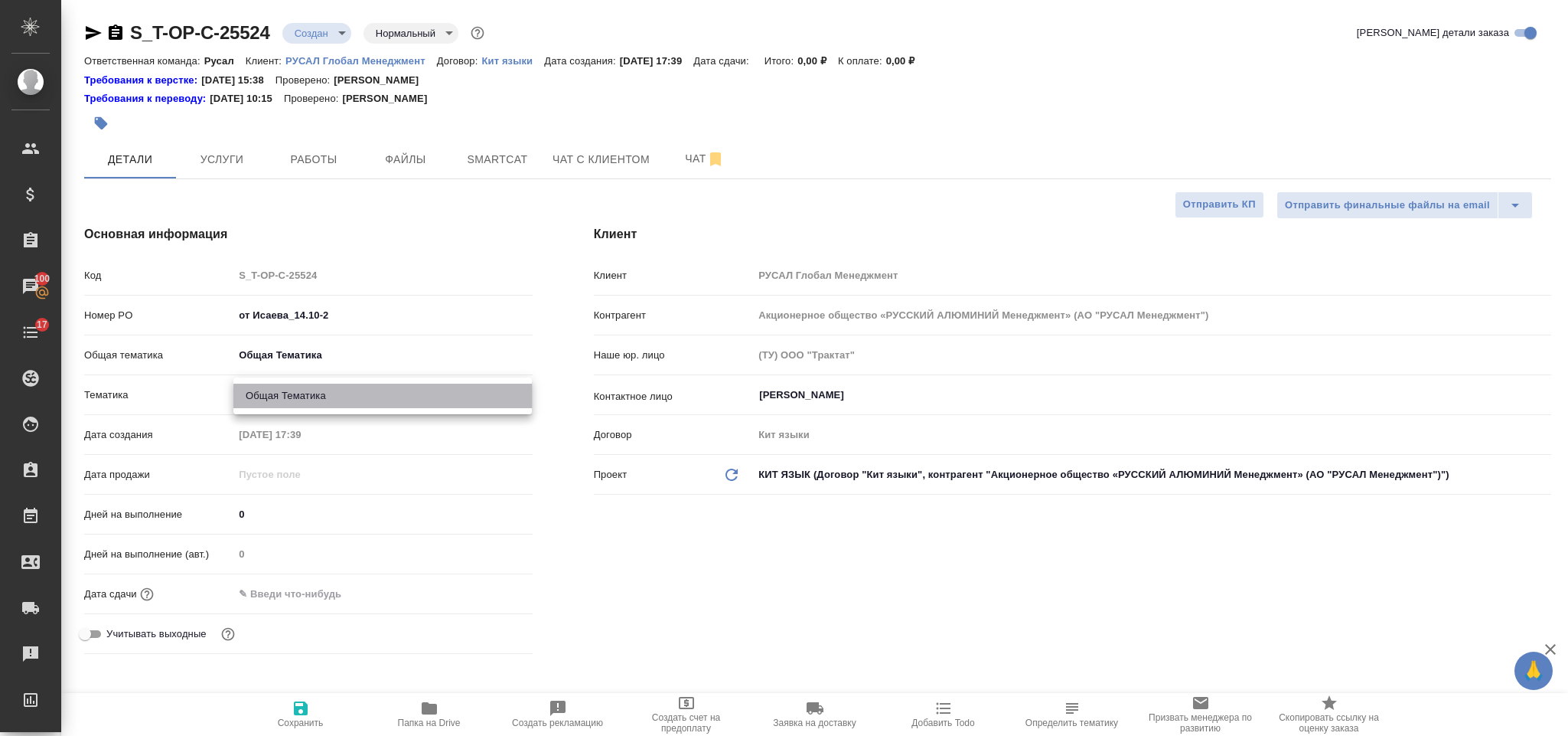
type input "6012b1ca196b0e5c9229a120"
click at [321, 598] on input "text" at bounding box center [301, 593] width 134 height 22
click at [490, 593] on icon "button" at bounding box center [488, 593] width 18 height 18
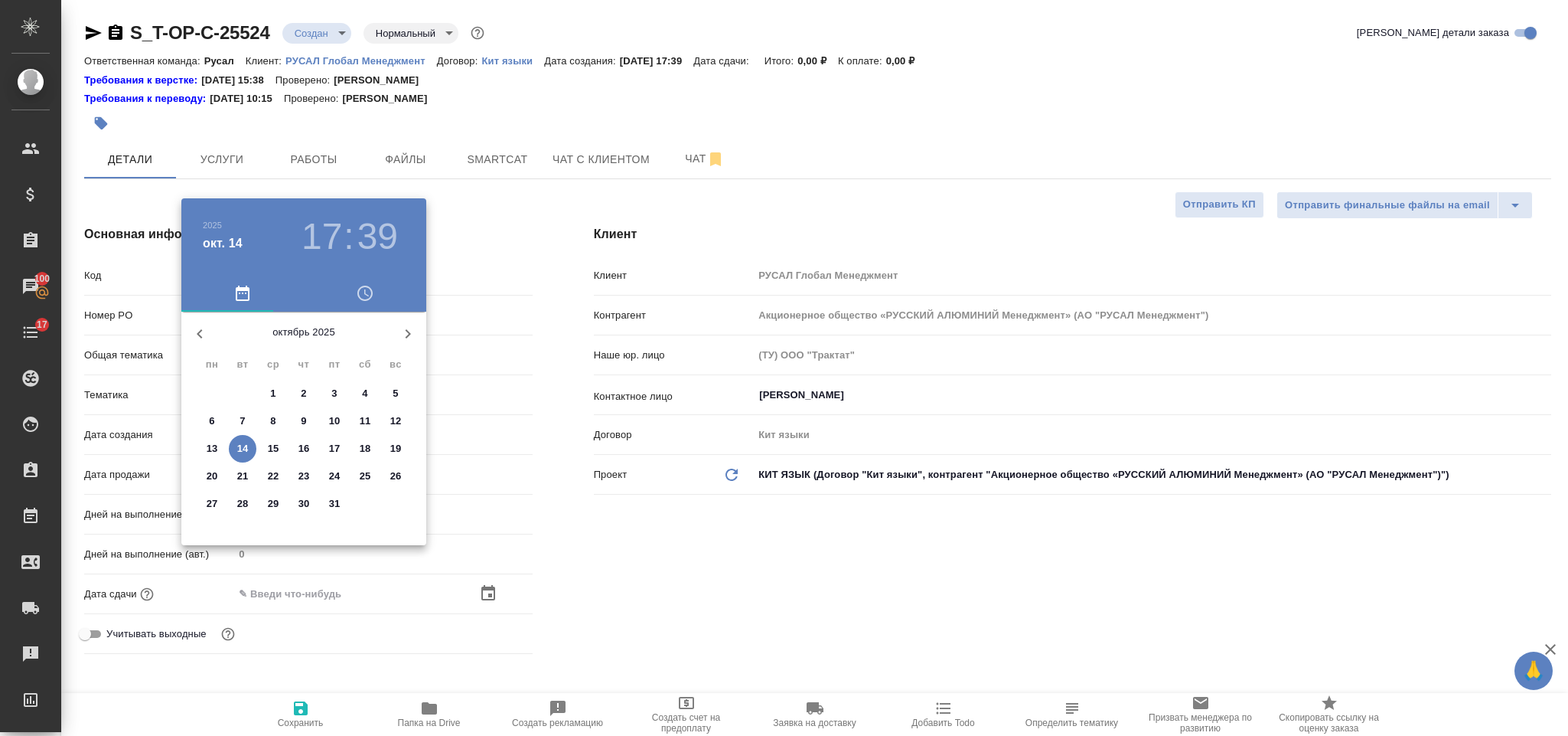
click at [271, 435] on button "15" at bounding box center [273, 448] width 28 height 28
type input "15.10.2025 17:39"
type textarea "x"
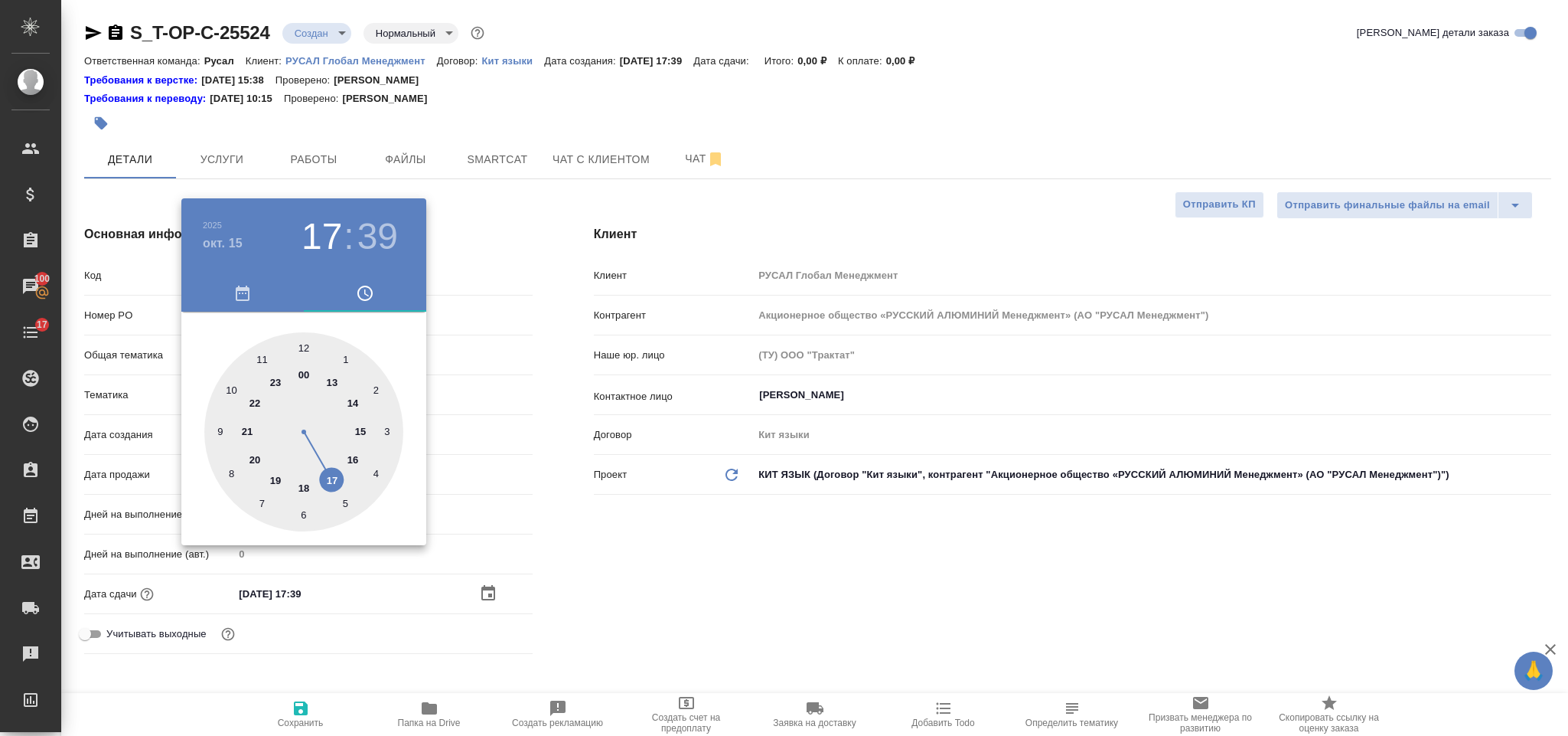
drag, startPoint x: 230, startPoint y: 474, endPoint x: 285, endPoint y: 489, distance: 57.0
click at [231, 474] on div at bounding box center [303, 431] width 199 height 199
type input "15.10.2025 08:39"
type textarea "x"
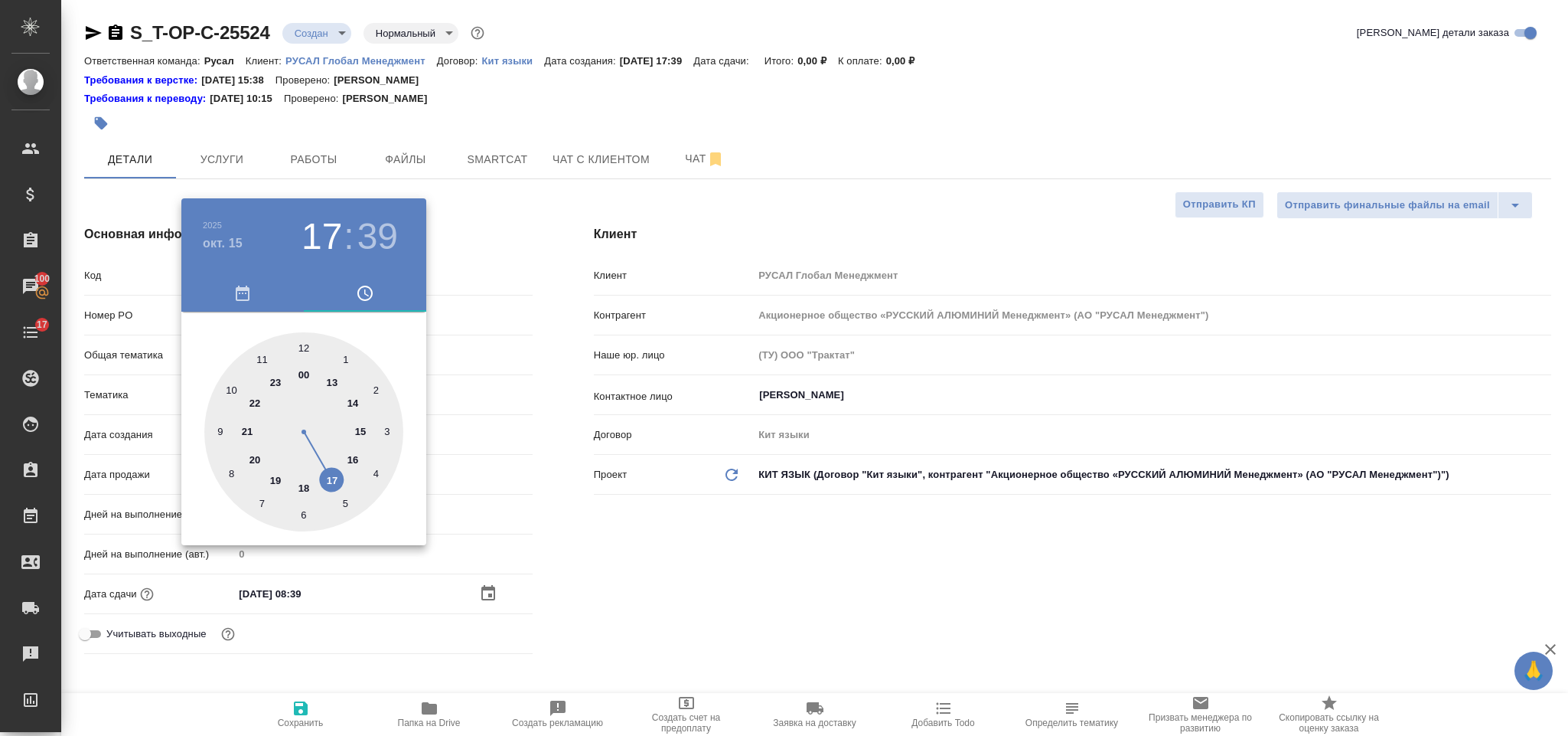
type textarea "x"
click at [305, 515] on div at bounding box center [303, 431] width 199 height 199
type input "15.10.2025 08:30"
type textarea "x"
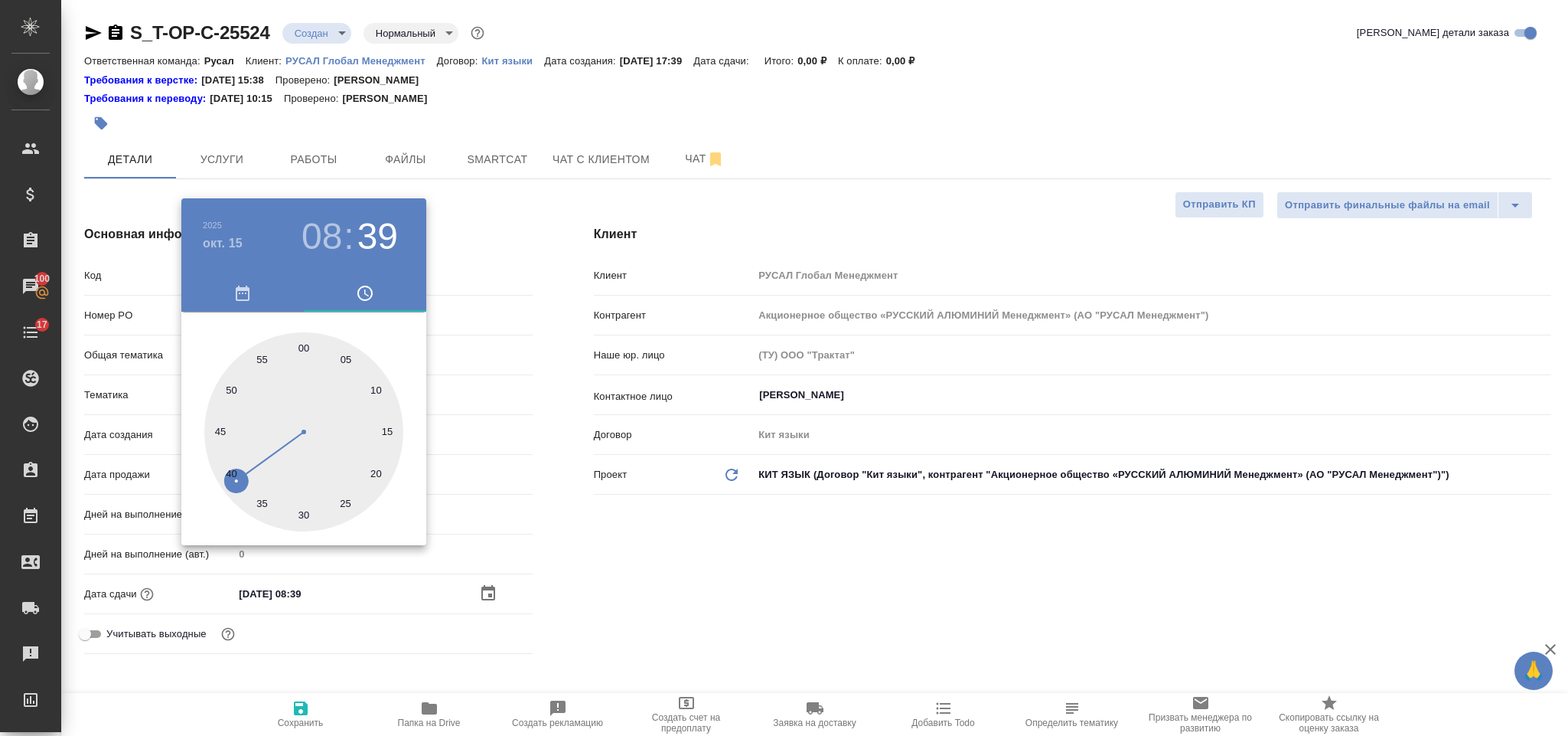
type textarea "x"
click at [625, 547] on div at bounding box center [784, 368] width 1568 height 736
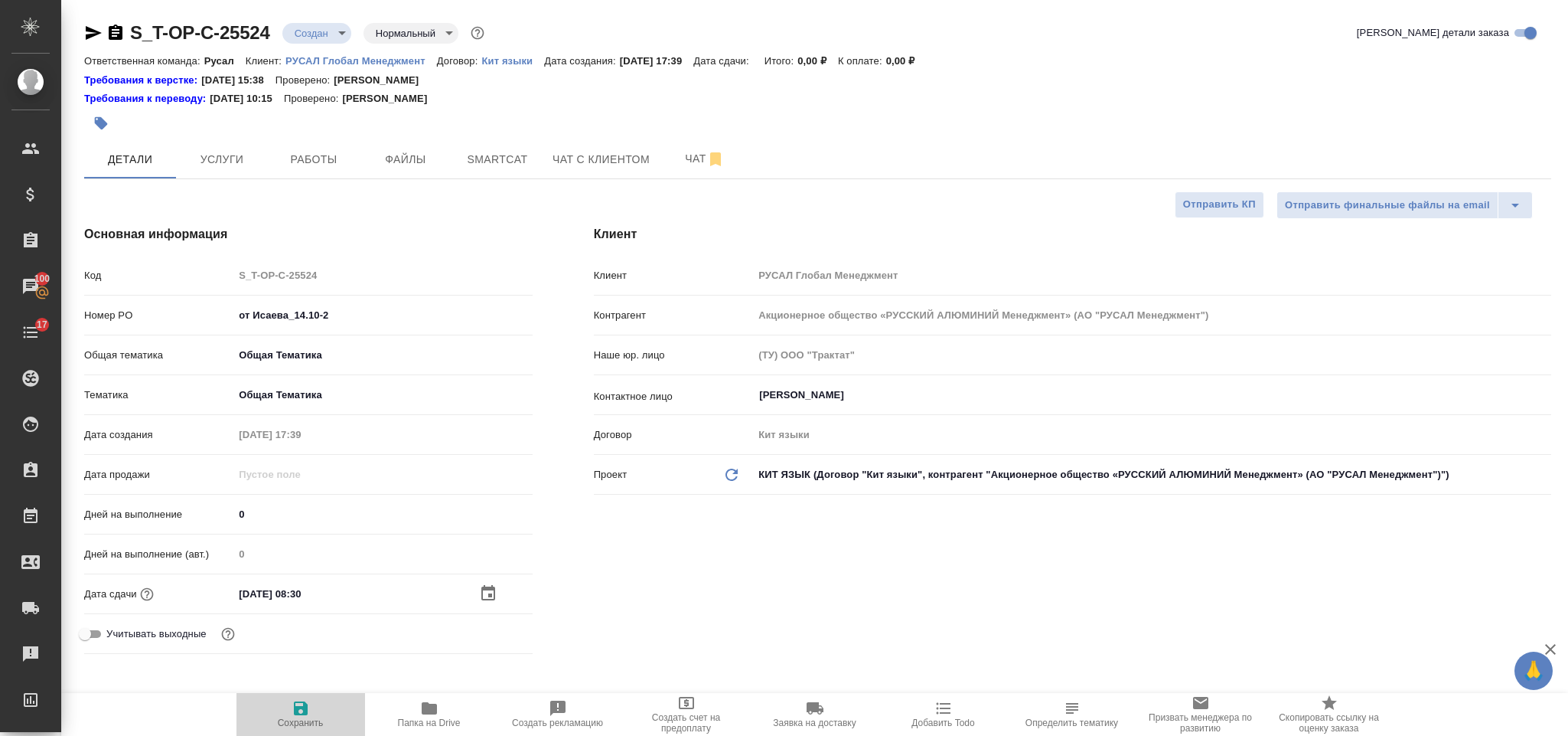
click at [298, 704] on icon "button" at bounding box center [300, 707] width 18 height 18
type textarea "x"
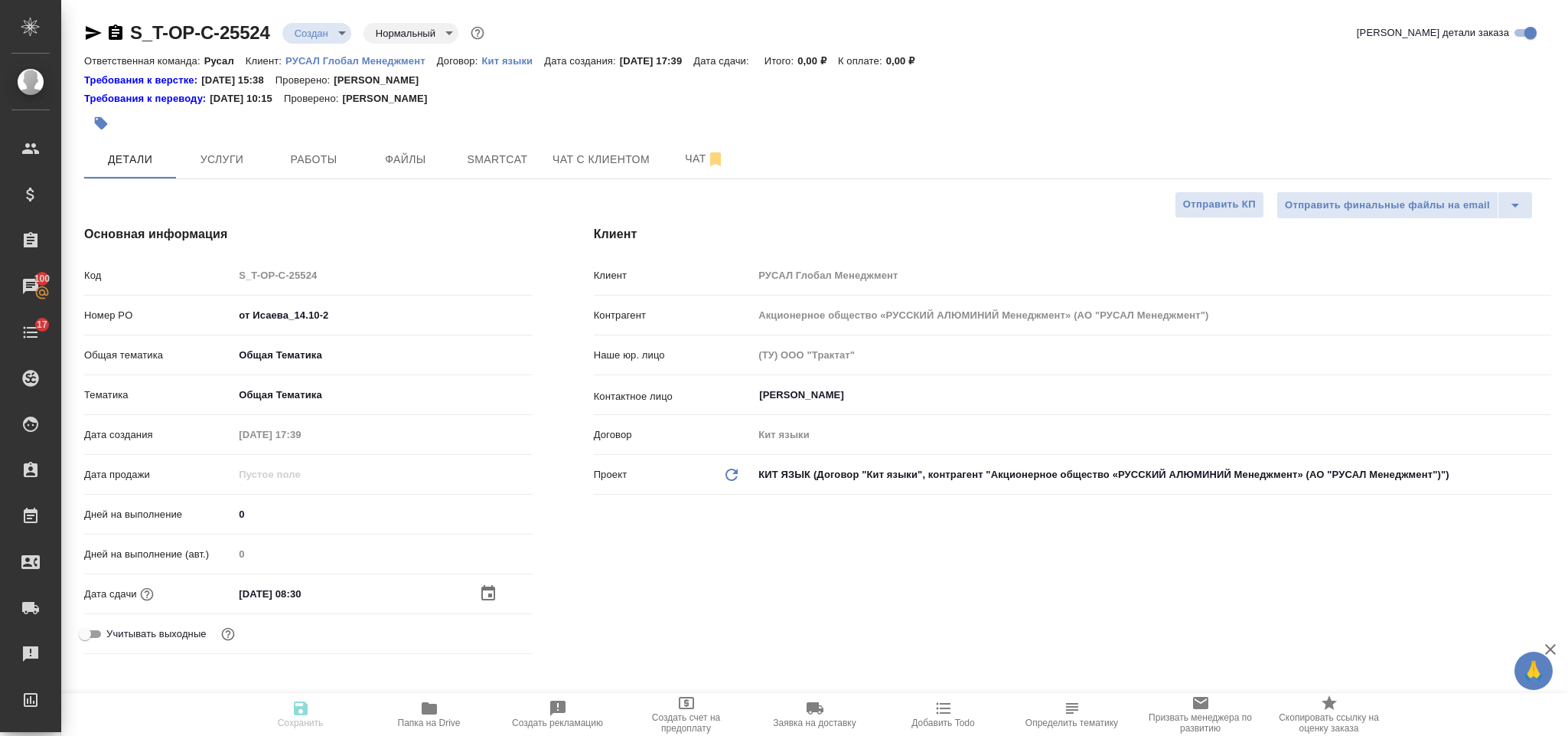
type textarea "x"
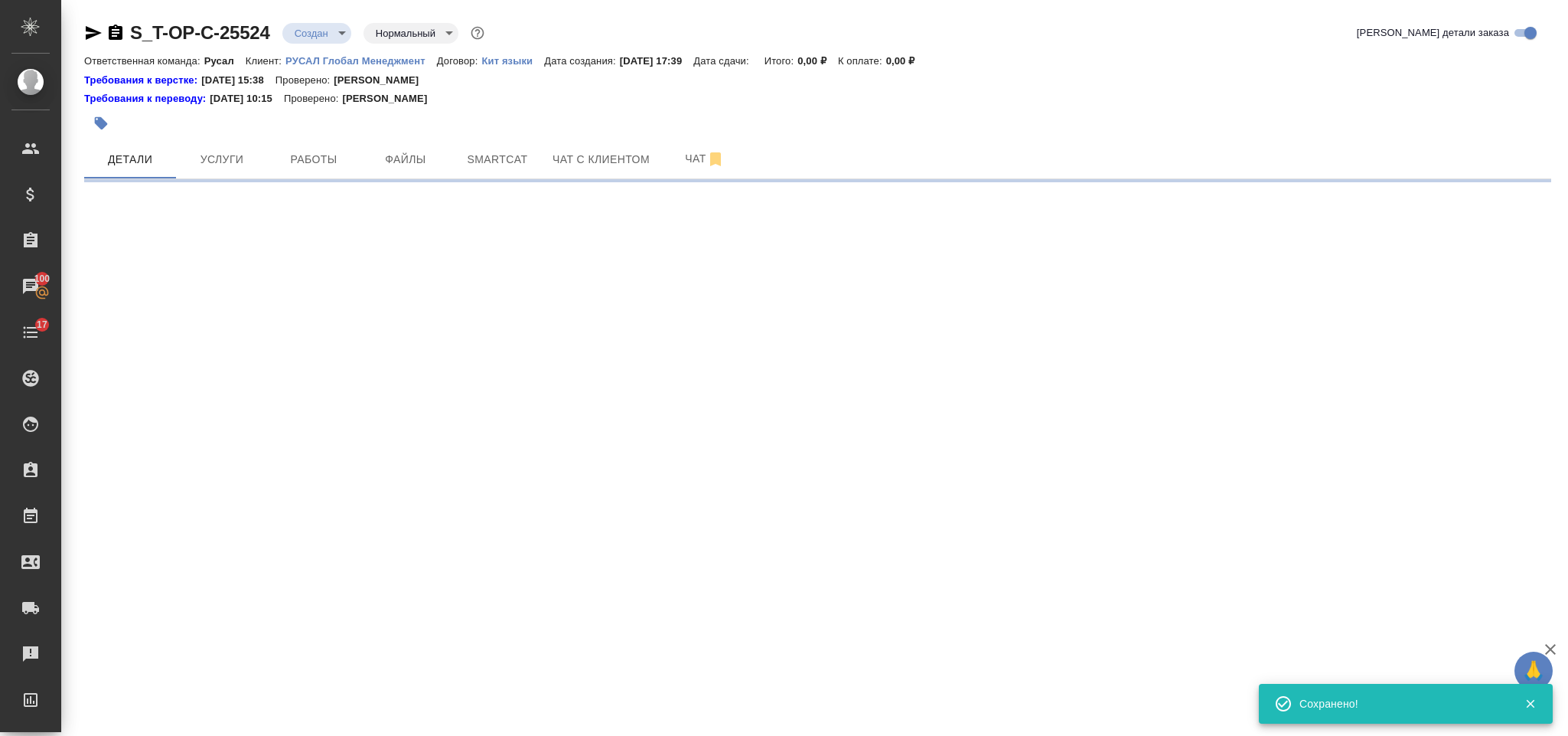
select select "RU"
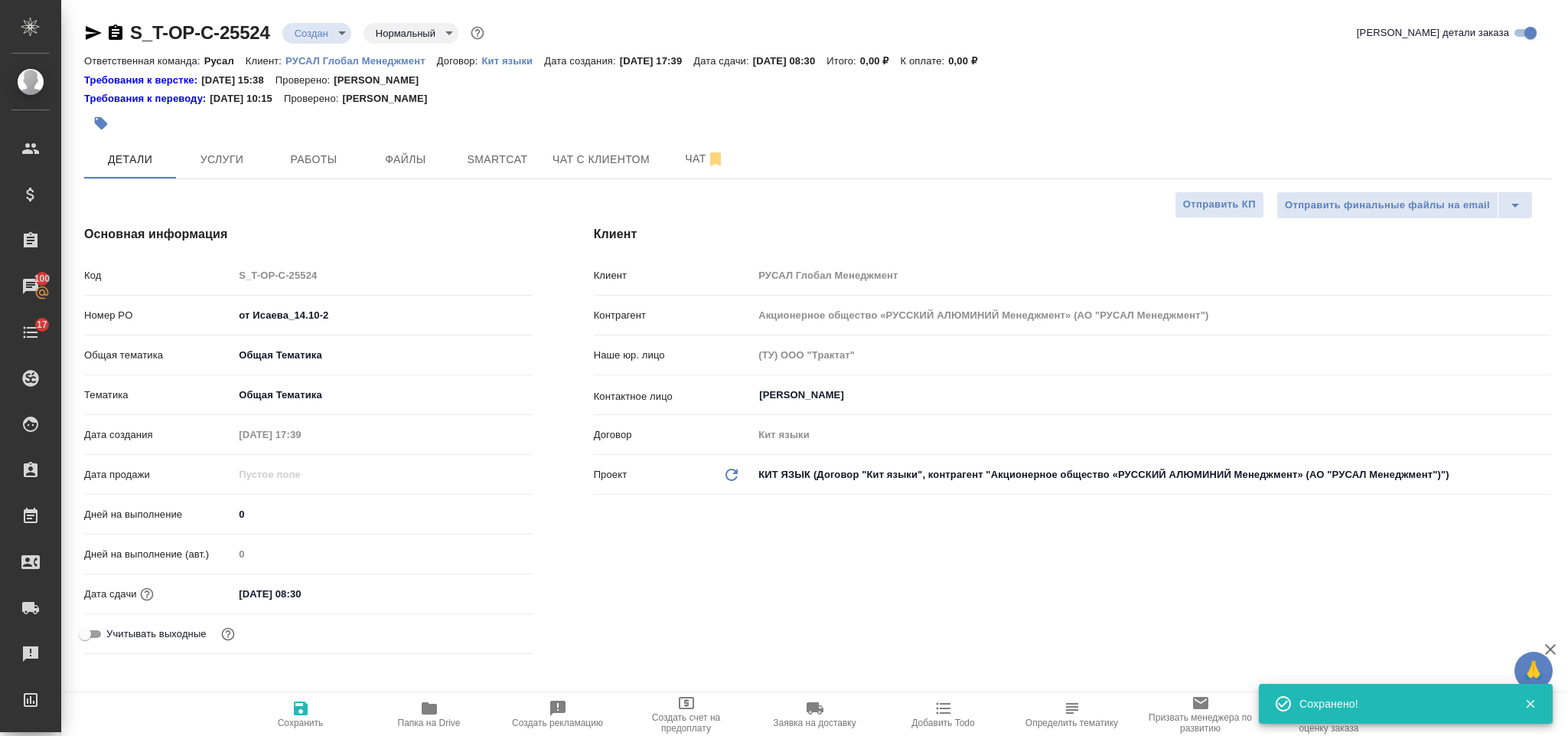
type textarea "x"
click at [411, 164] on span "Файлы" at bounding box center [405, 159] width 73 height 19
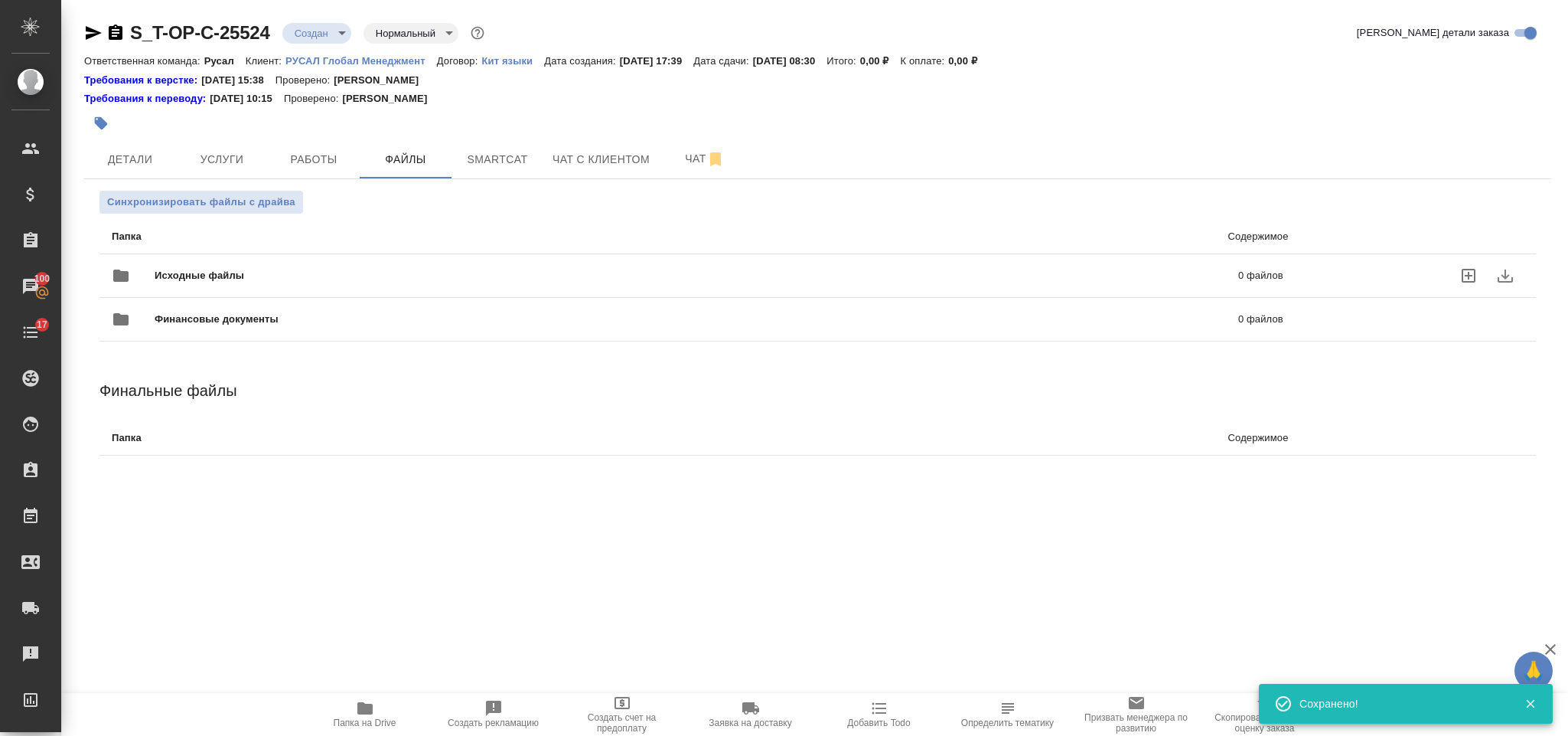
click at [280, 277] on span "Исходные файлы" at bounding box center [448, 276] width 587 height 15
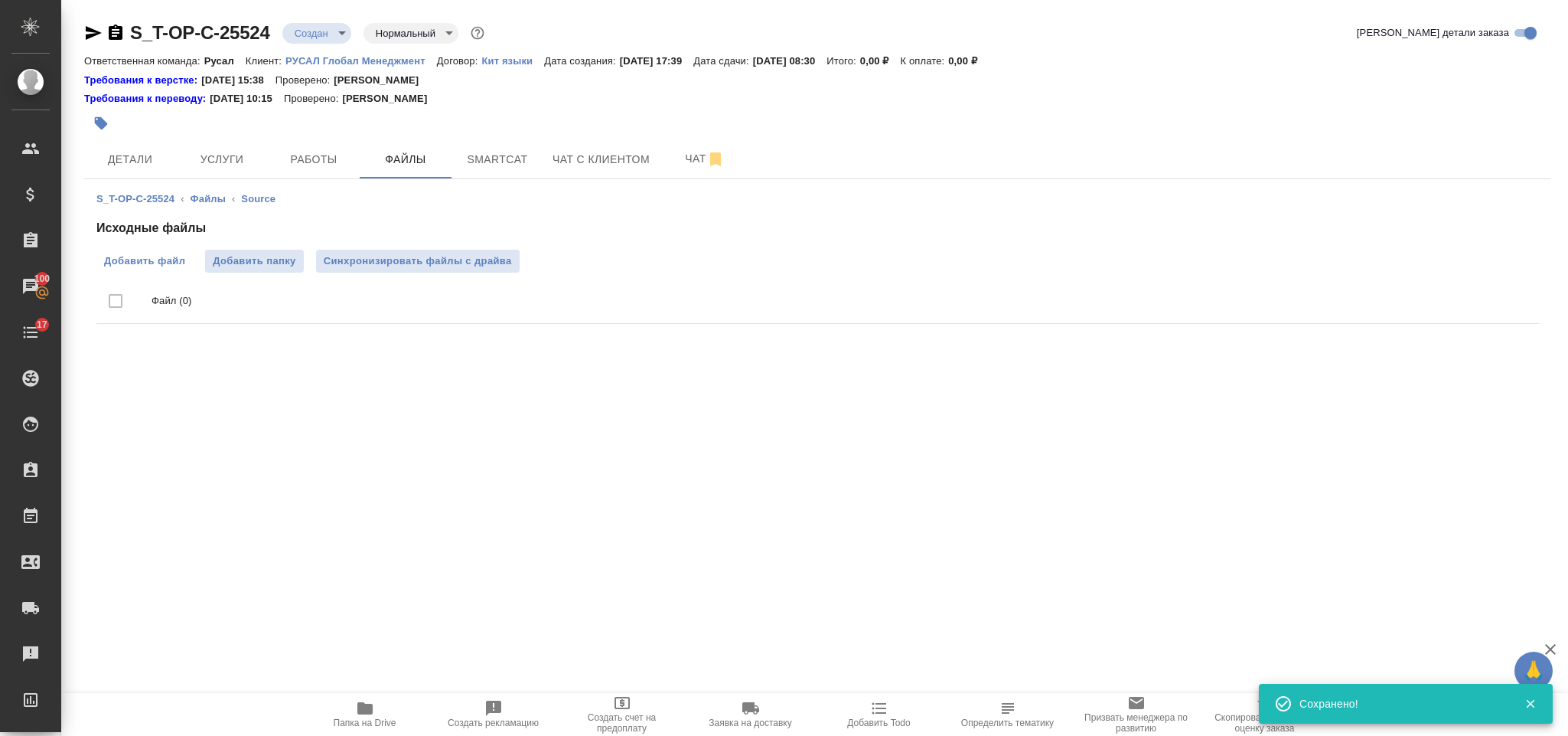
click at [135, 264] on span "Добавить файл" at bounding box center [144, 261] width 81 height 15
click at [0, 0] on input "Добавить файл" at bounding box center [0, 0] width 0 height 0
click at [210, 142] on button "Услуги" at bounding box center [222, 159] width 92 height 38
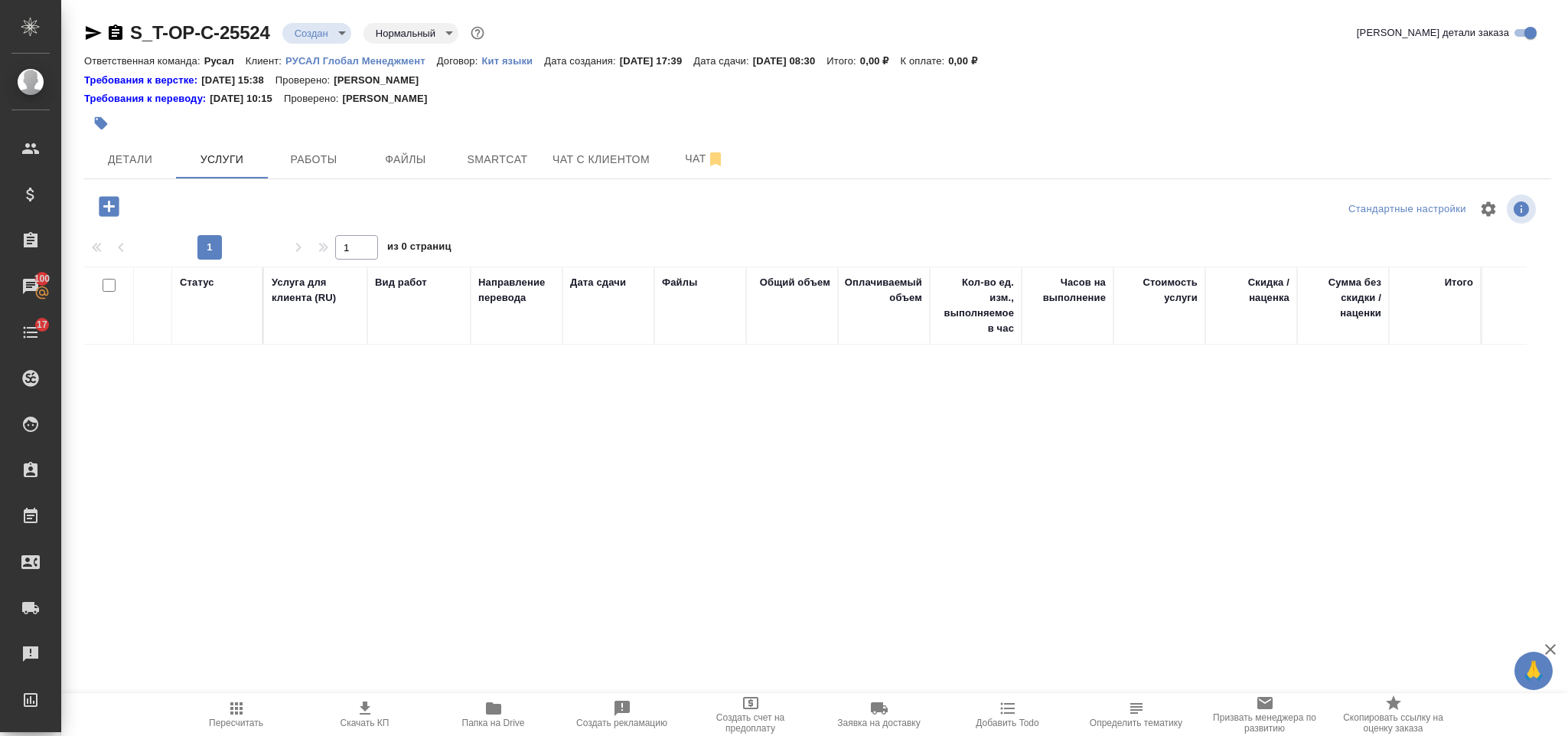
click at [119, 202] on icon "button" at bounding box center [109, 206] width 27 height 27
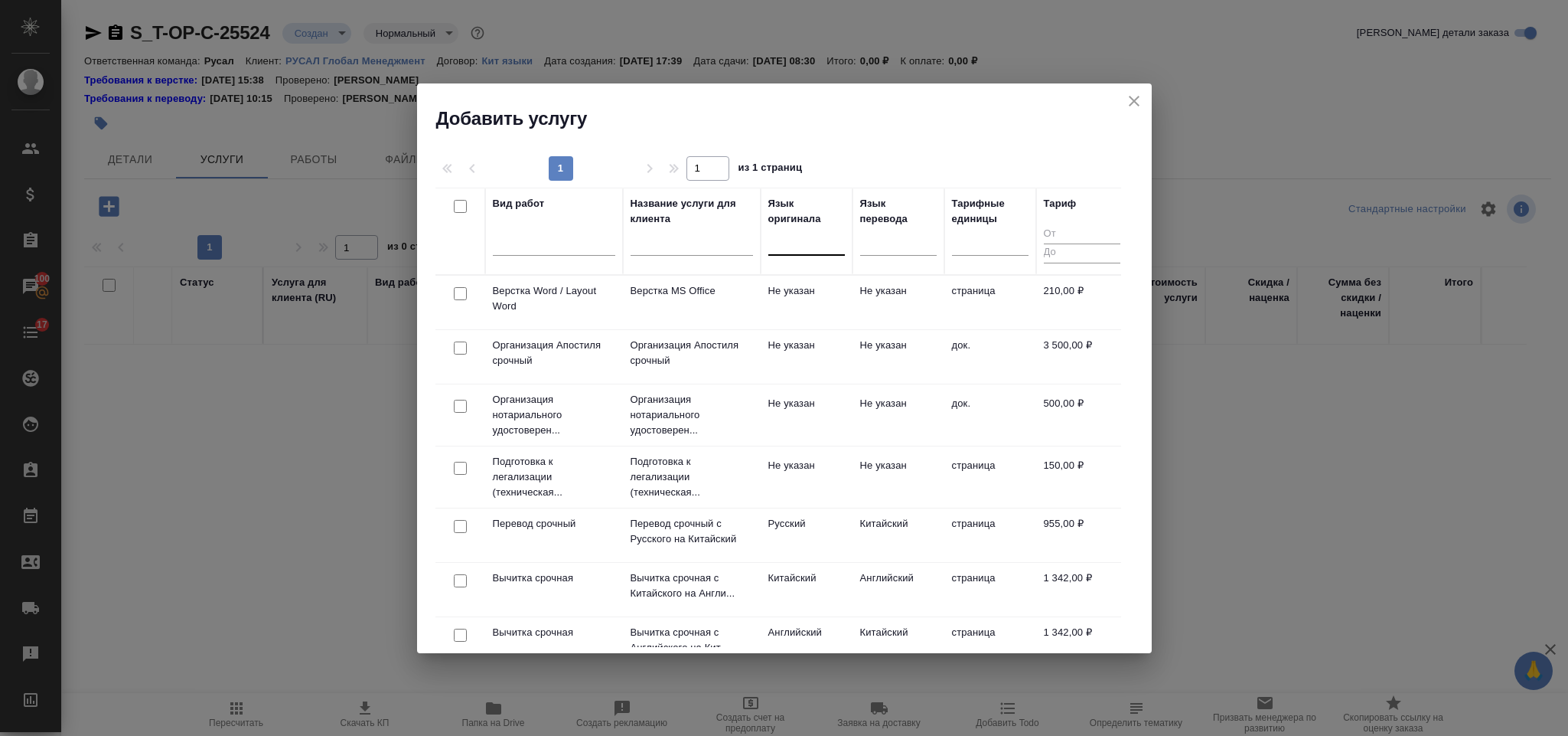
click at [786, 244] on div at bounding box center [806, 239] width 76 height 22
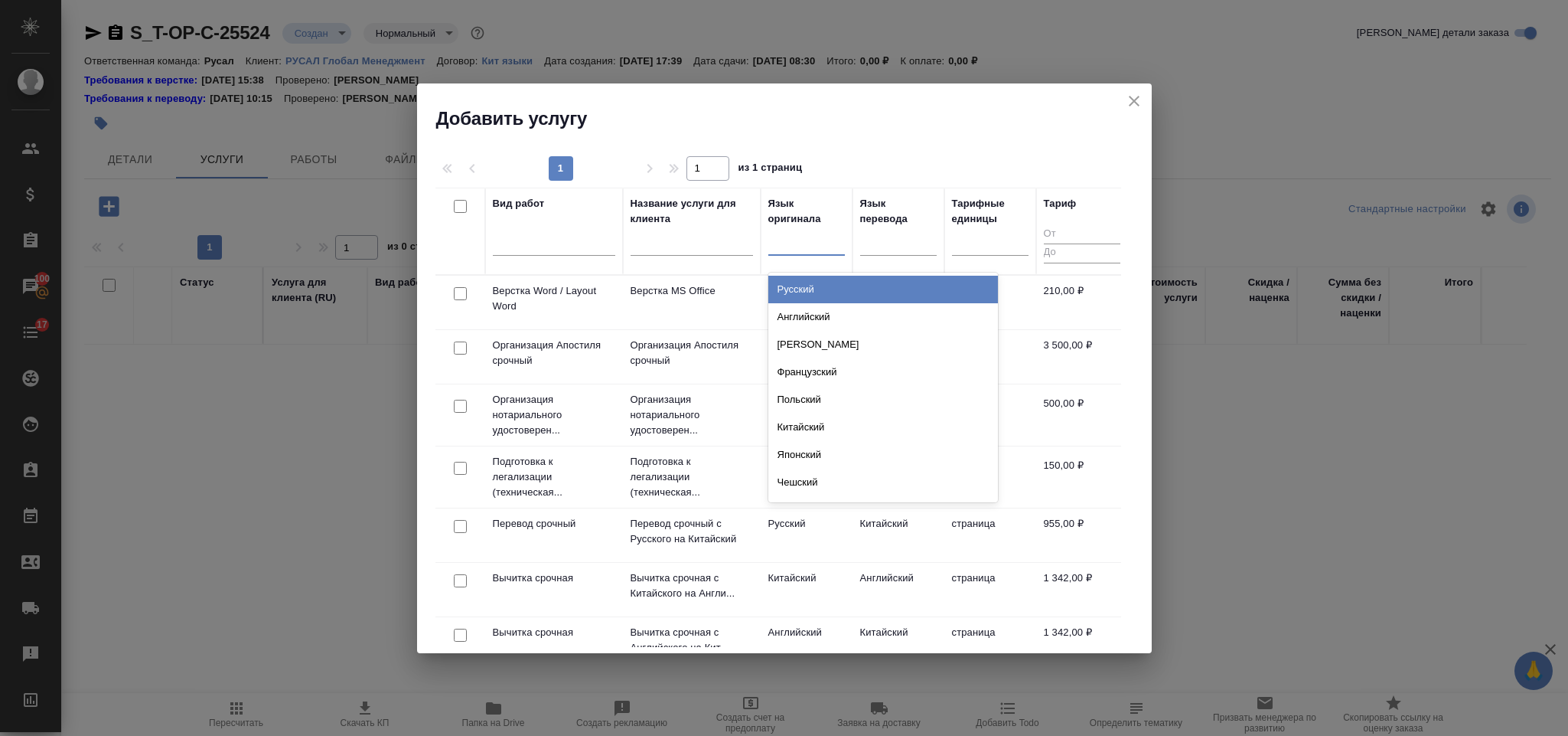
click at [806, 282] on div "Русский" at bounding box center [883, 289] width 230 height 28
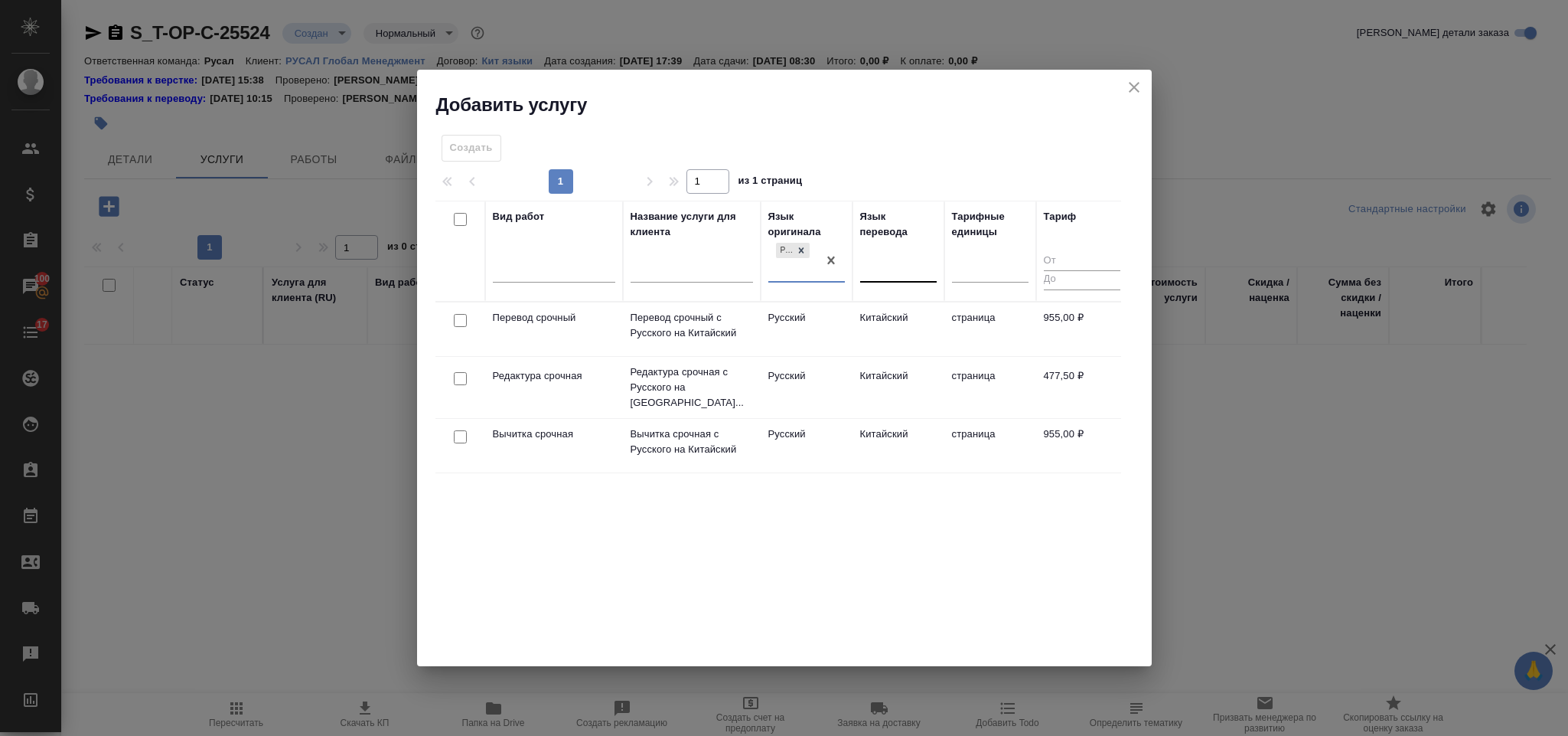
click at [867, 265] on input "text" at bounding box center [868, 266] width 2 height 10
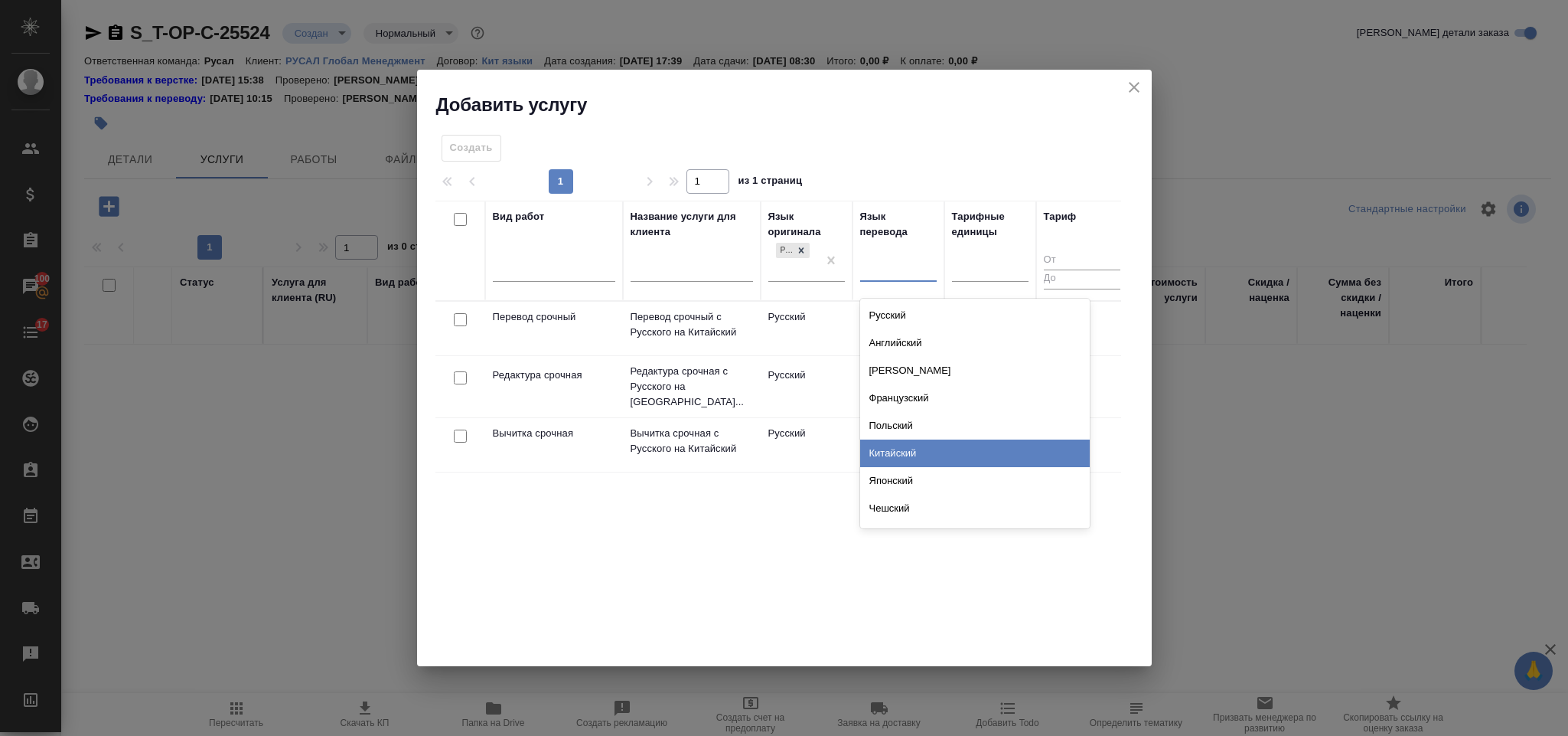
click at [914, 448] on div "Китайский" at bounding box center [974, 453] width 230 height 28
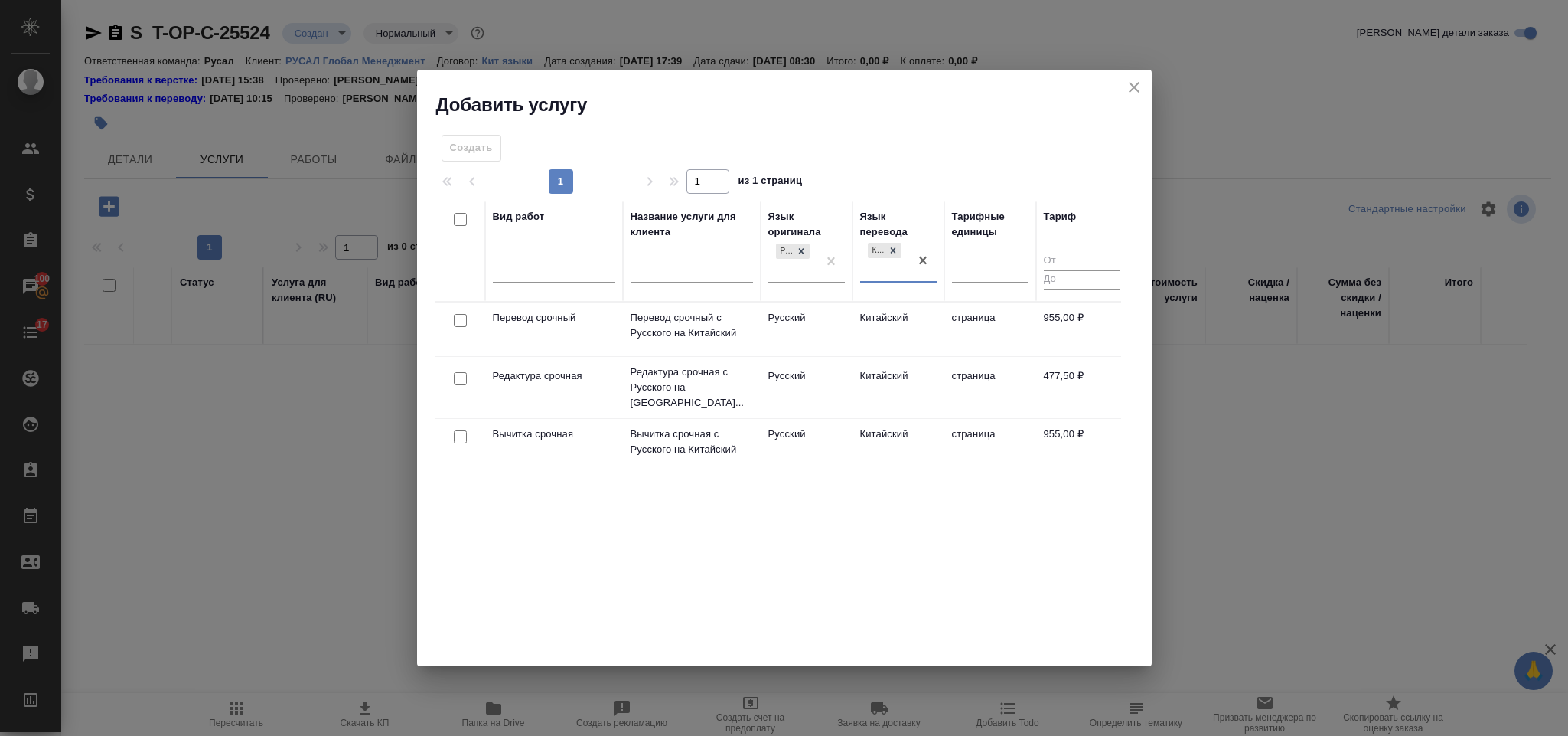
click at [457, 324] on input "checkbox" at bounding box center [460, 320] width 13 height 13
checkbox input "true"
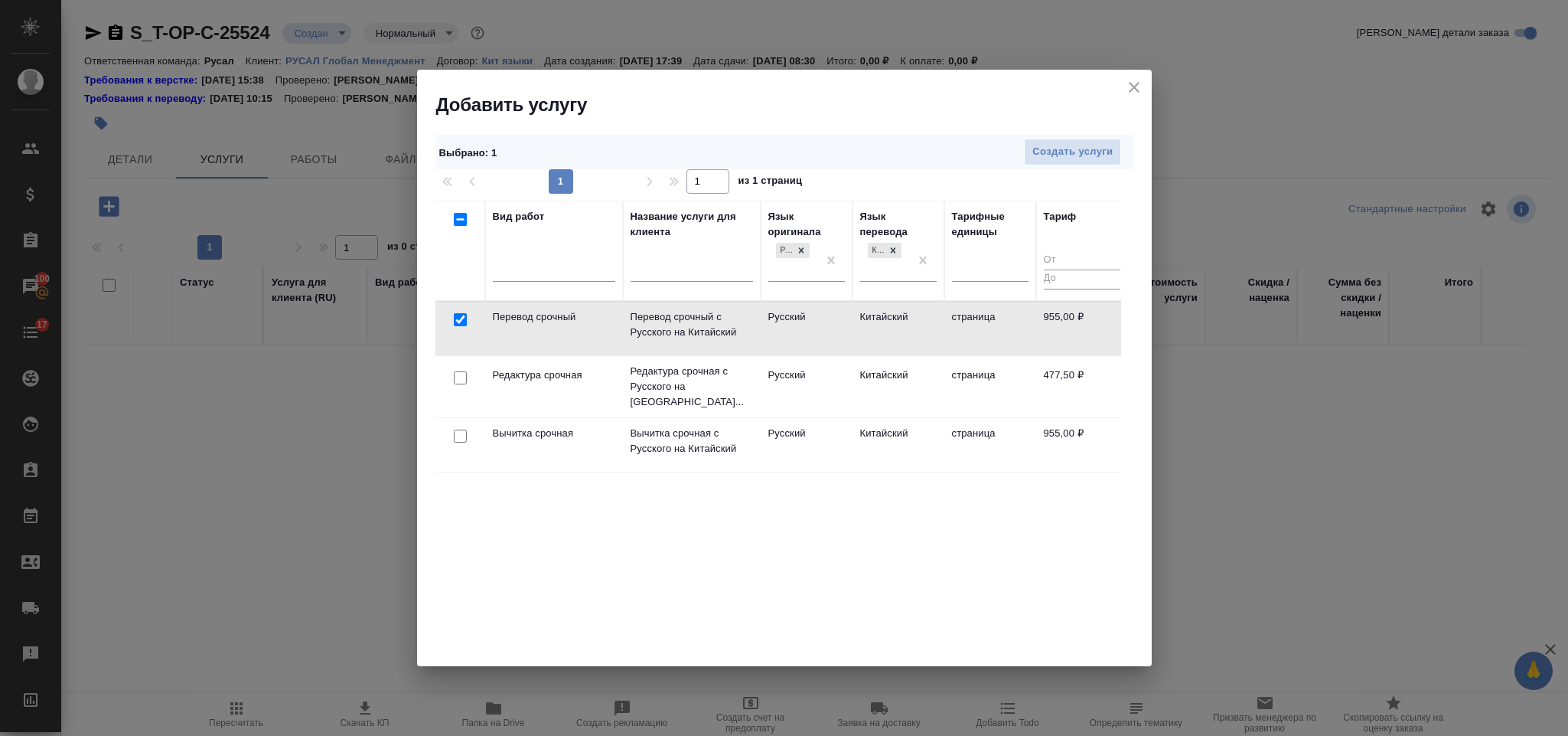
click at [461, 371] on input "checkbox" at bounding box center [460, 378] width 13 height 13
checkbox input "true"
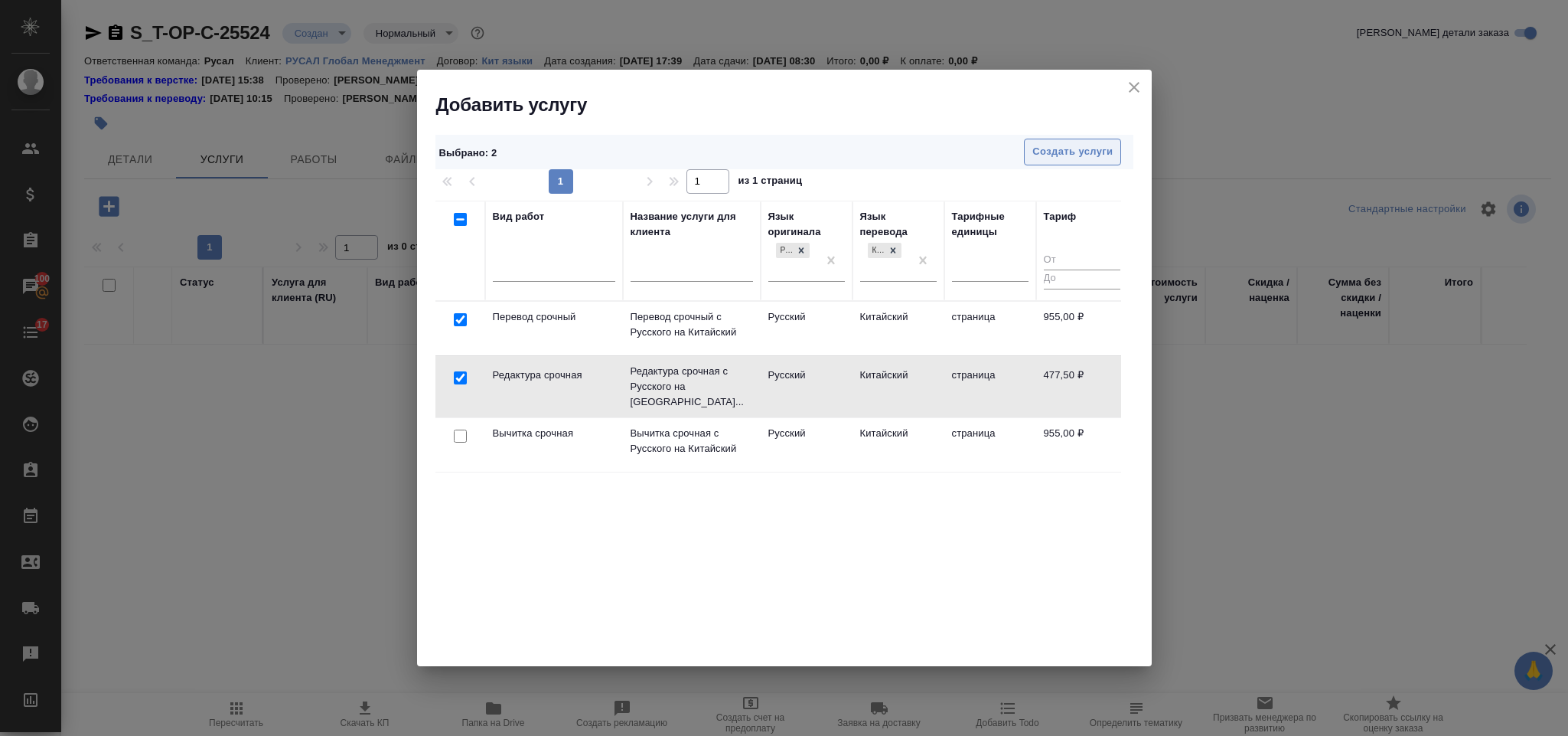
click at [1100, 143] on span "Создать услуги" at bounding box center [1072, 152] width 80 height 17
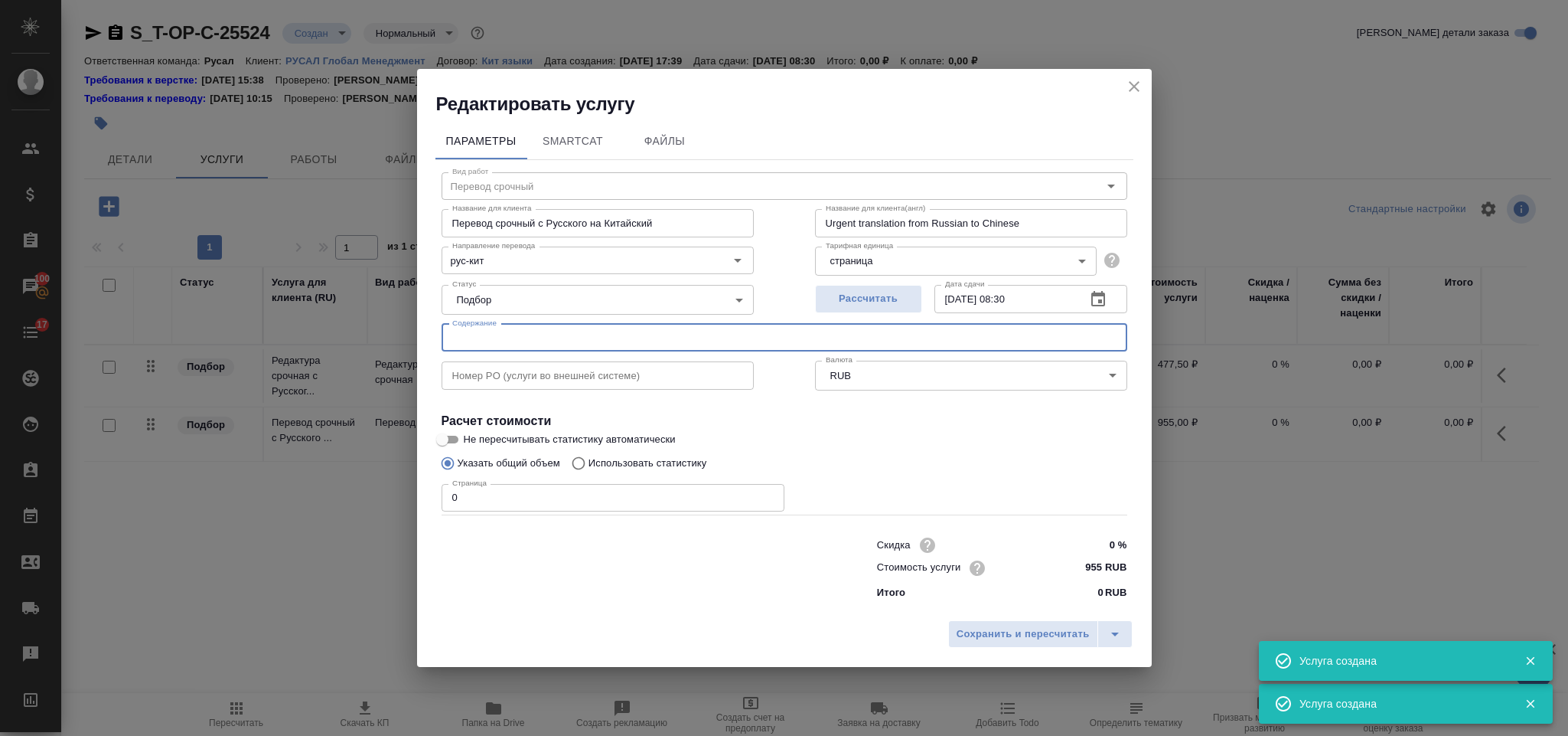
type input "Перевод срочный"
type input "Перевод срочный с Русского на Китайский"
type input "Urgent translation from Russian to Chinese"
type input "955 RUB"
click at [719, 337] on input "text" at bounding box center [784, 337] width 685 height 28
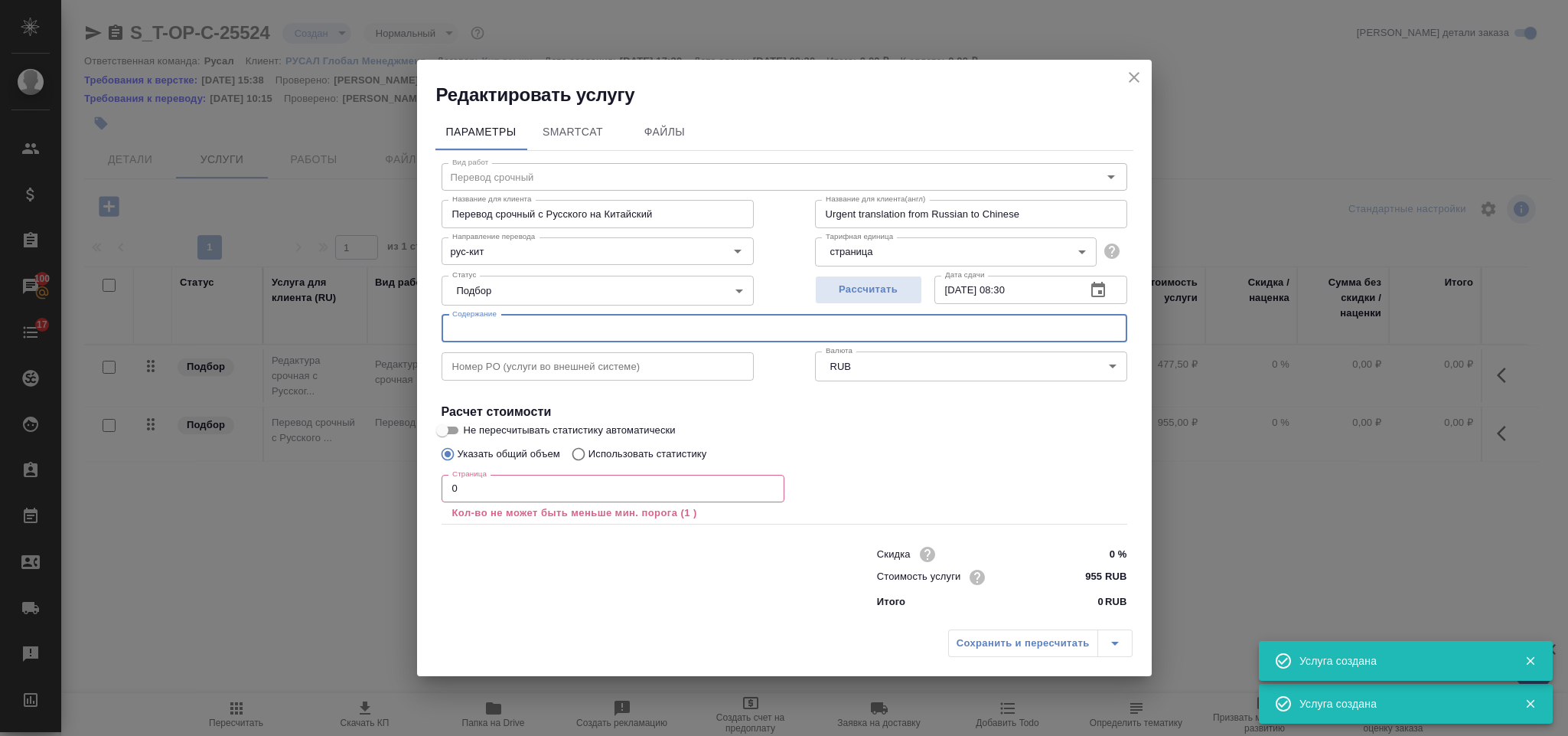
paste input "scan"
type input "scan"
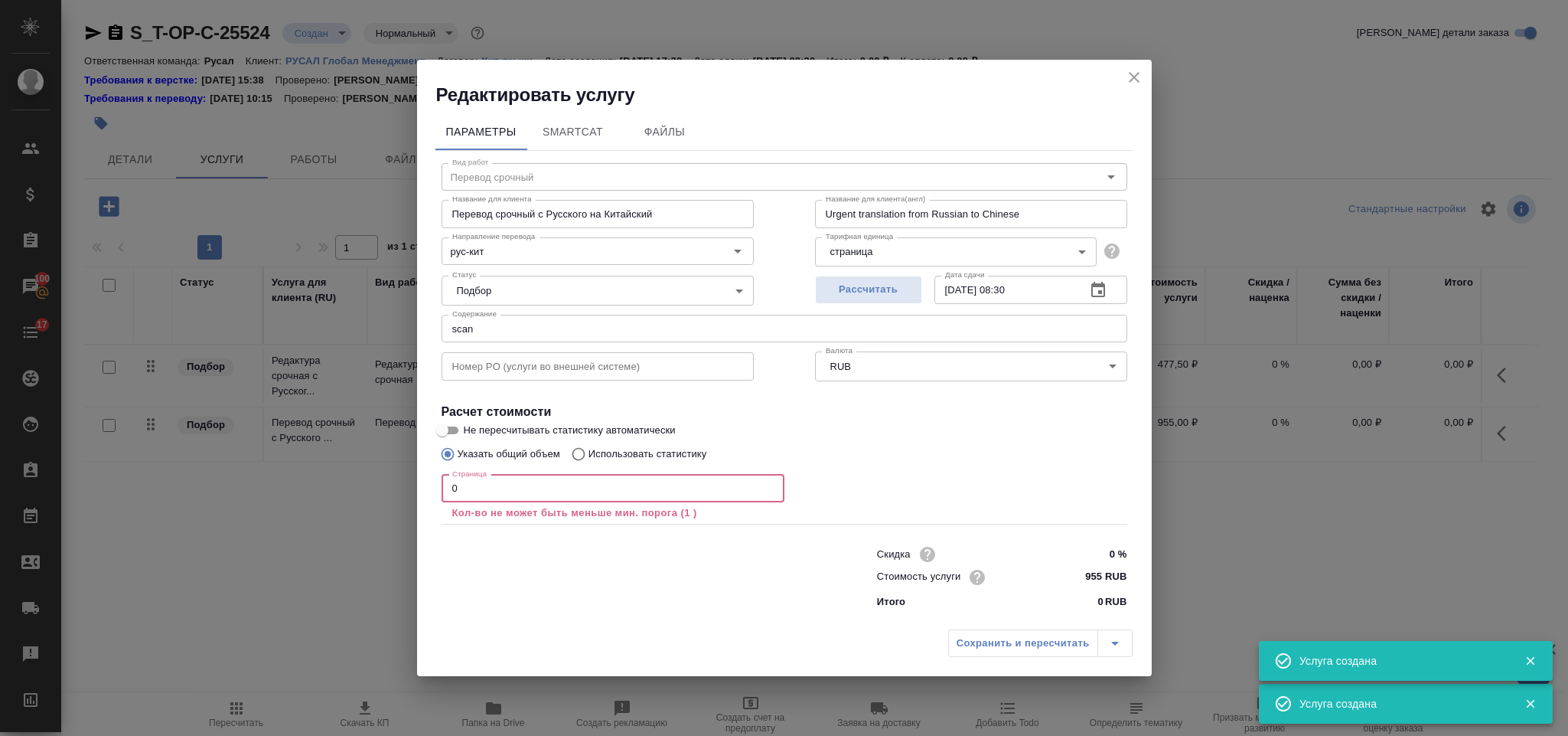
click at [592, 476] on input "0" at bounding box center [613, 488] width 343 height 28
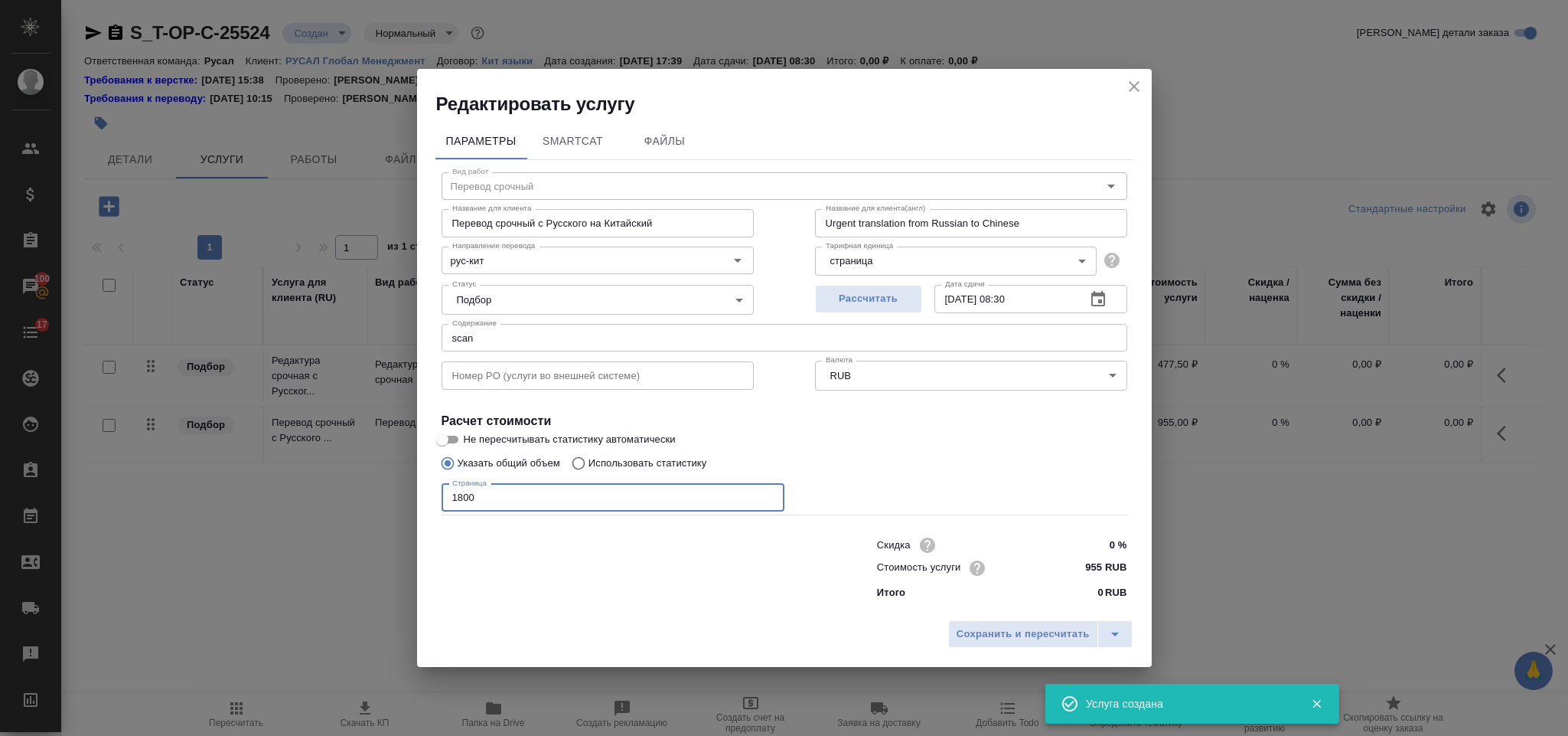
type input "1800"
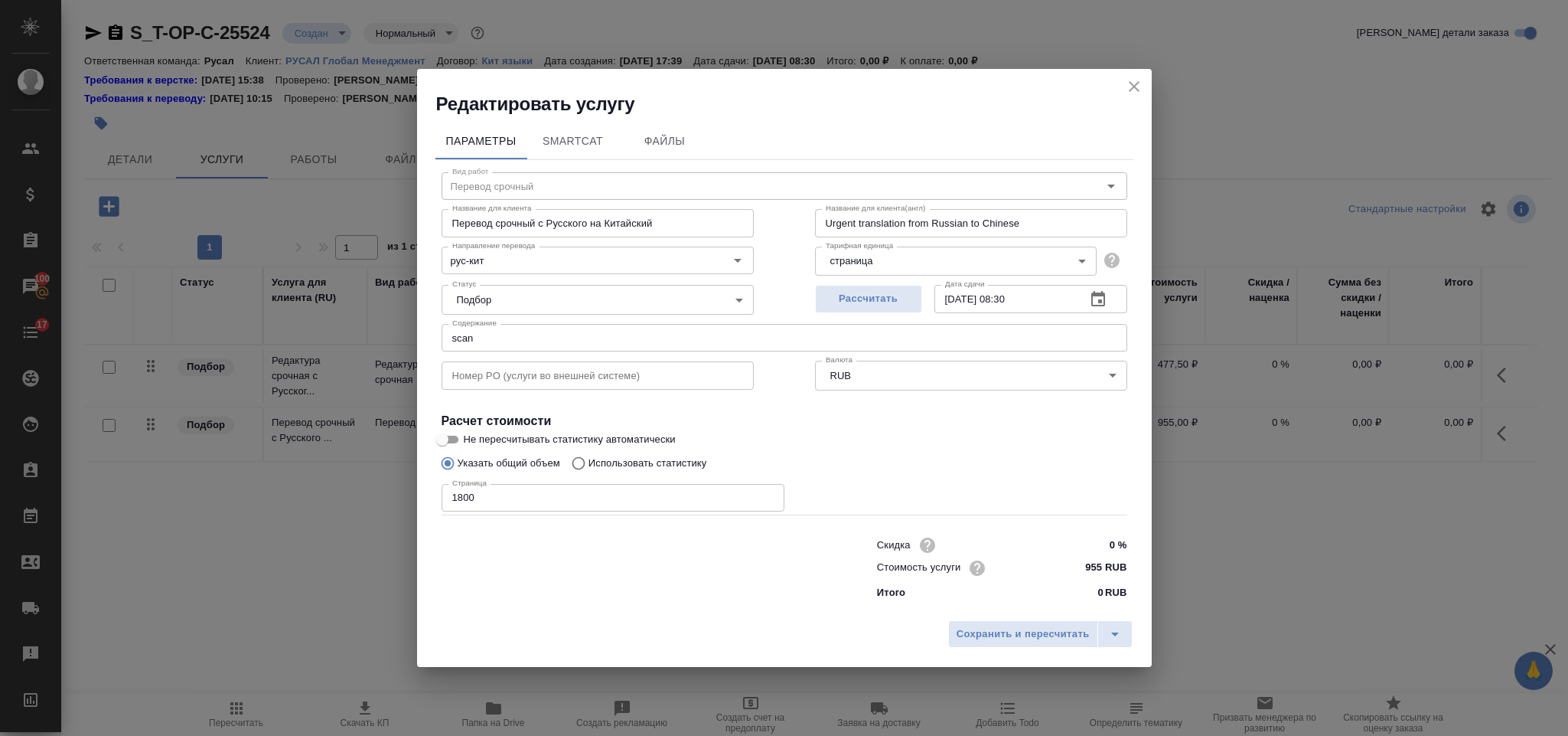
click at [942, 632] on div "Сохранить и пересчитать" at bounding box center [784, 639] width 735 height 54
click at [967, 637] on span "Сохранить и пересчитать" at bounding box center [1024, 634] width 133 height 17
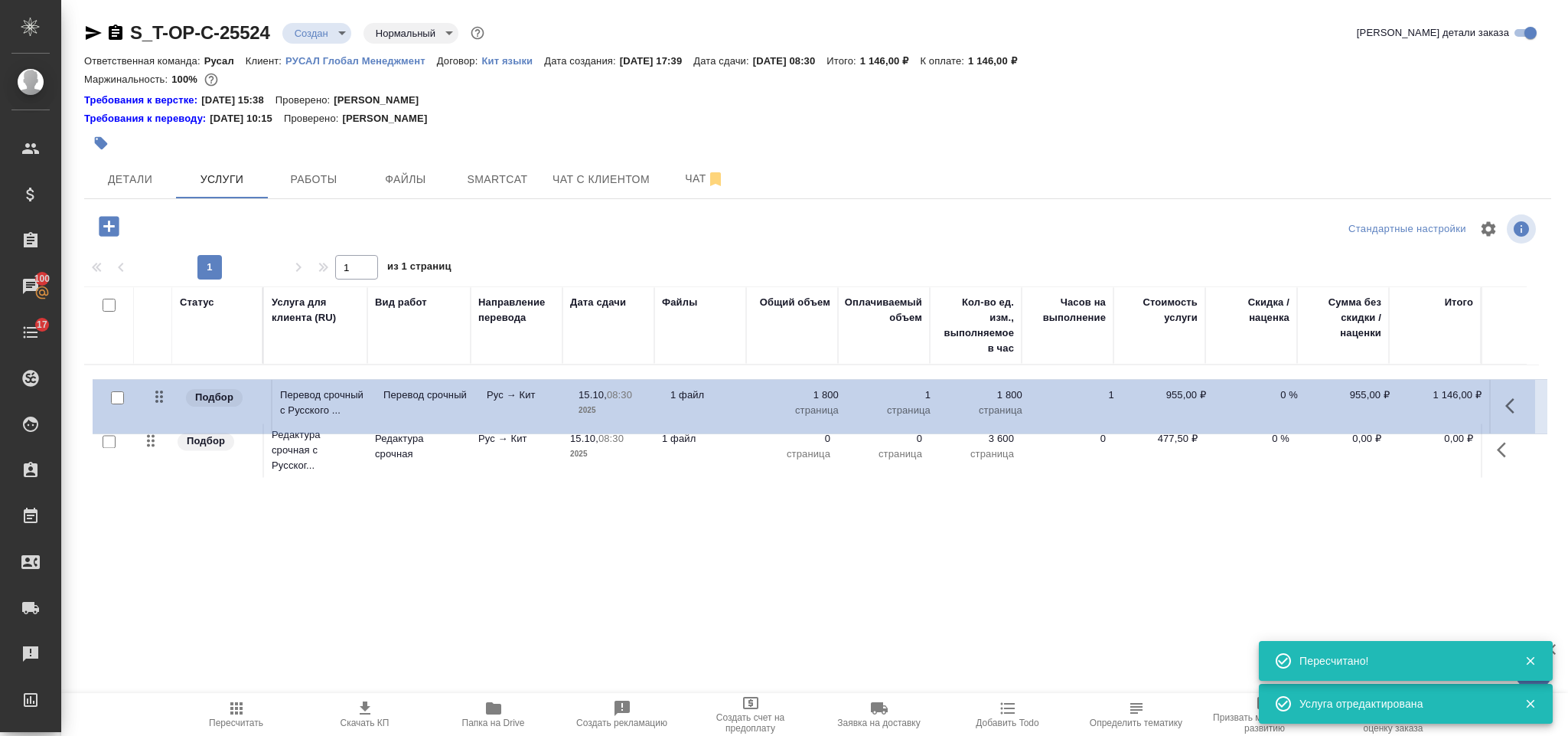
drag, startPoint x: 146, startPoint y: 453, endPoint x: 156, endPoint y: 396, distance: 57.9
click at [156, 396] on table "Статус Услуга для клиента (RU) Вид работ Направление перевода Дата сдачи Файлы …" at bounding box center [811, 383] width 1455 height 195
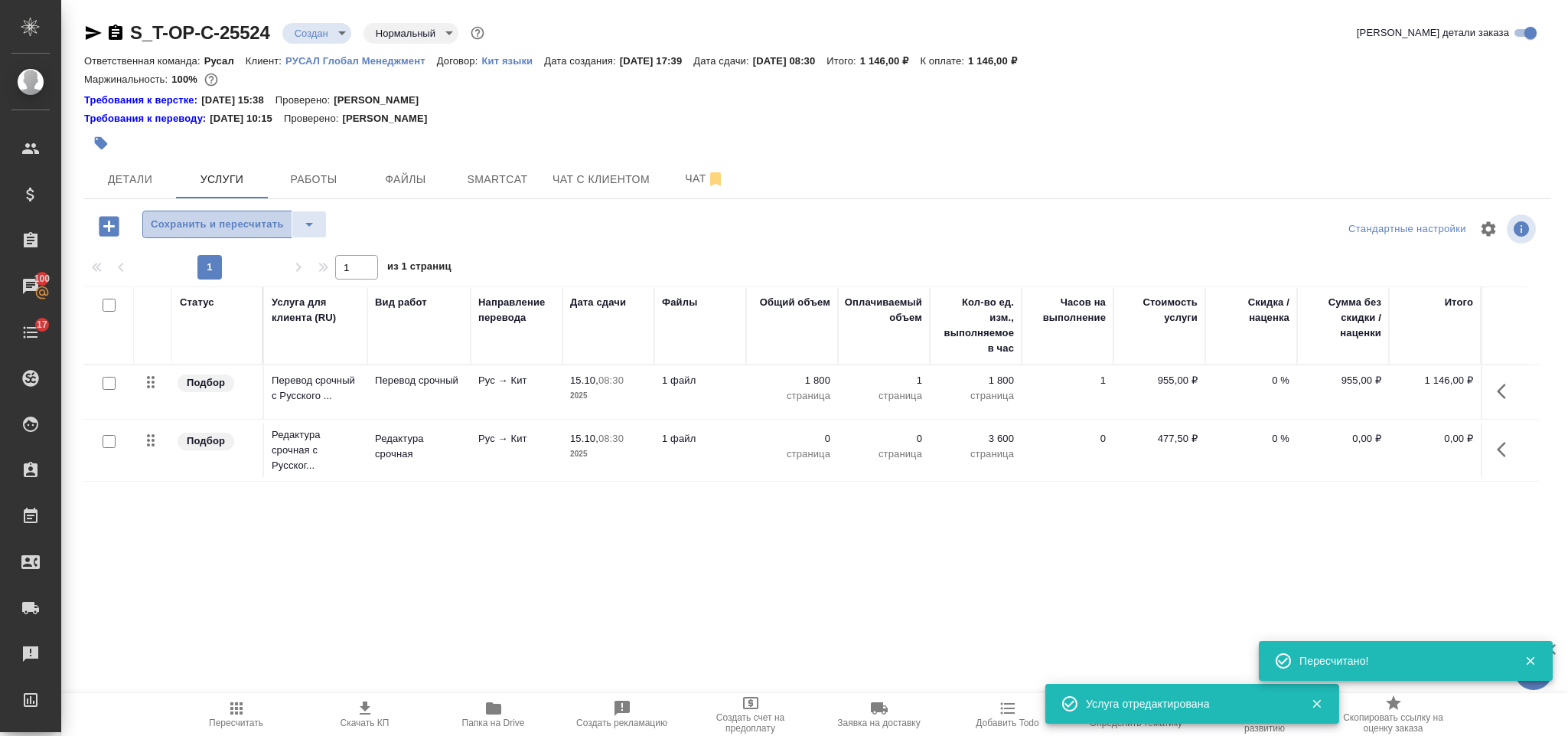
click at [239, 232] on span "Сохранить и пересчитать" at bounding box center [217, 224] width 133 height 17
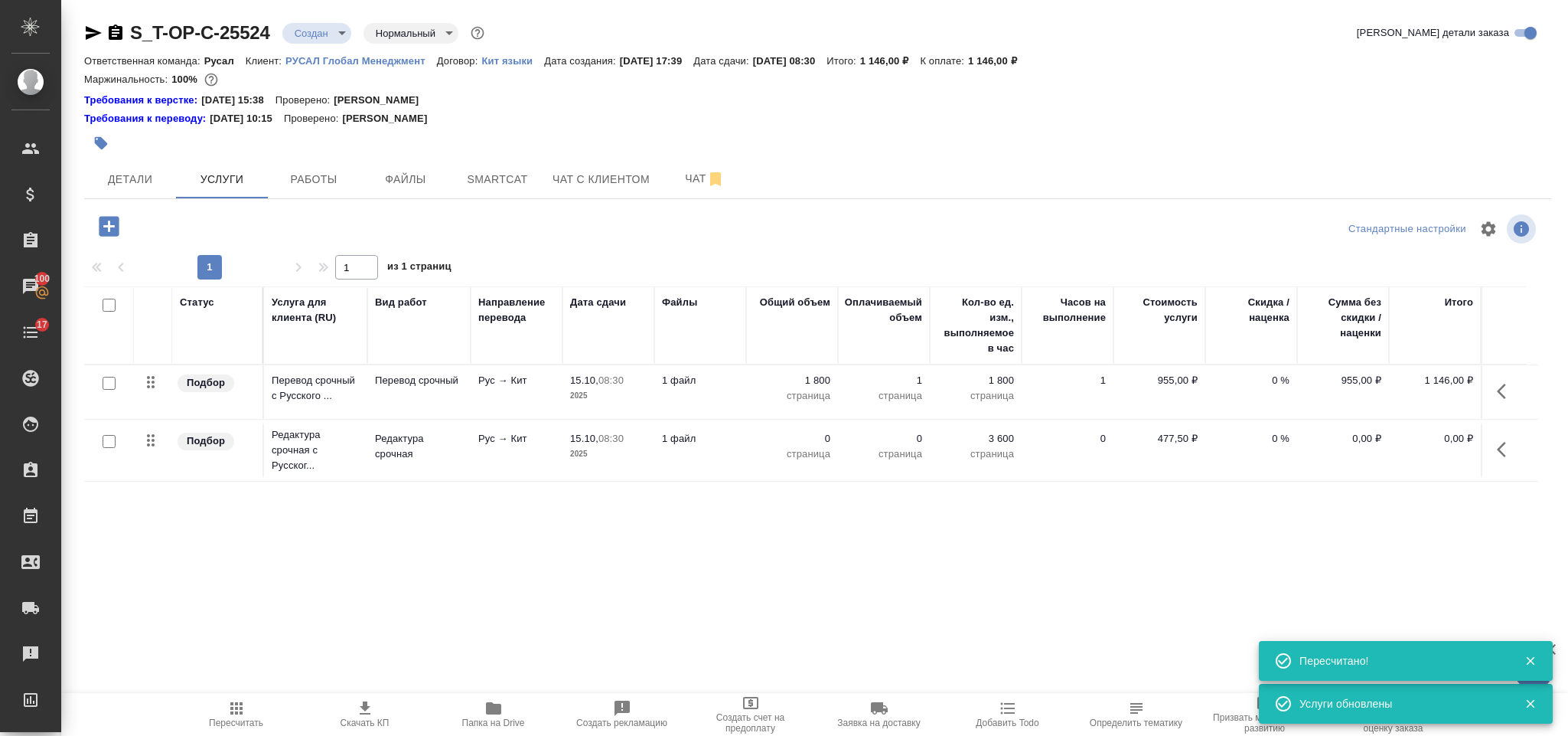
click at [1509, 441] on icon "button" at bounding box center [1505, 449] width 18 height 18
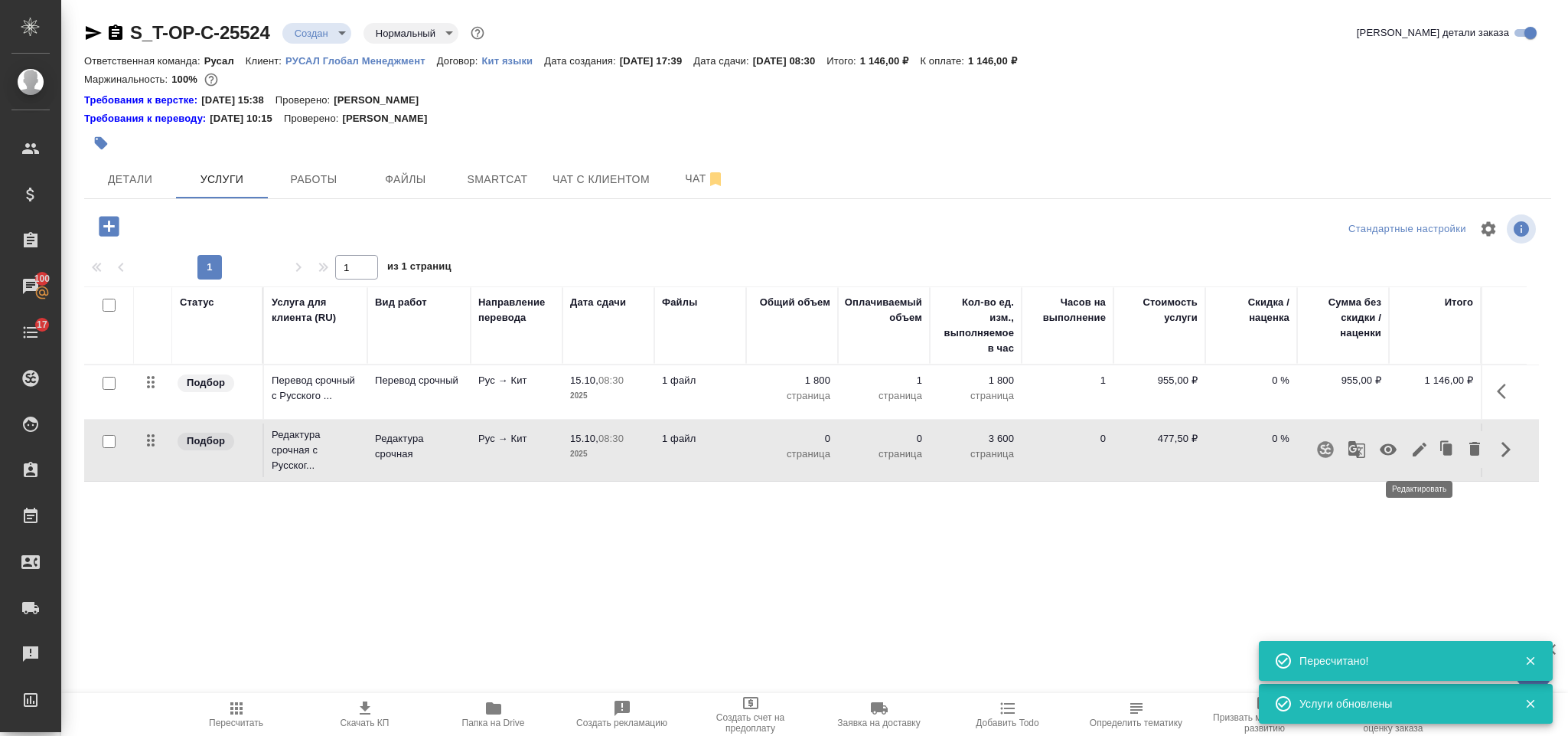
click at [1419, 448] on icon "button" at bounding box center [1419, 449] width 18 height 18
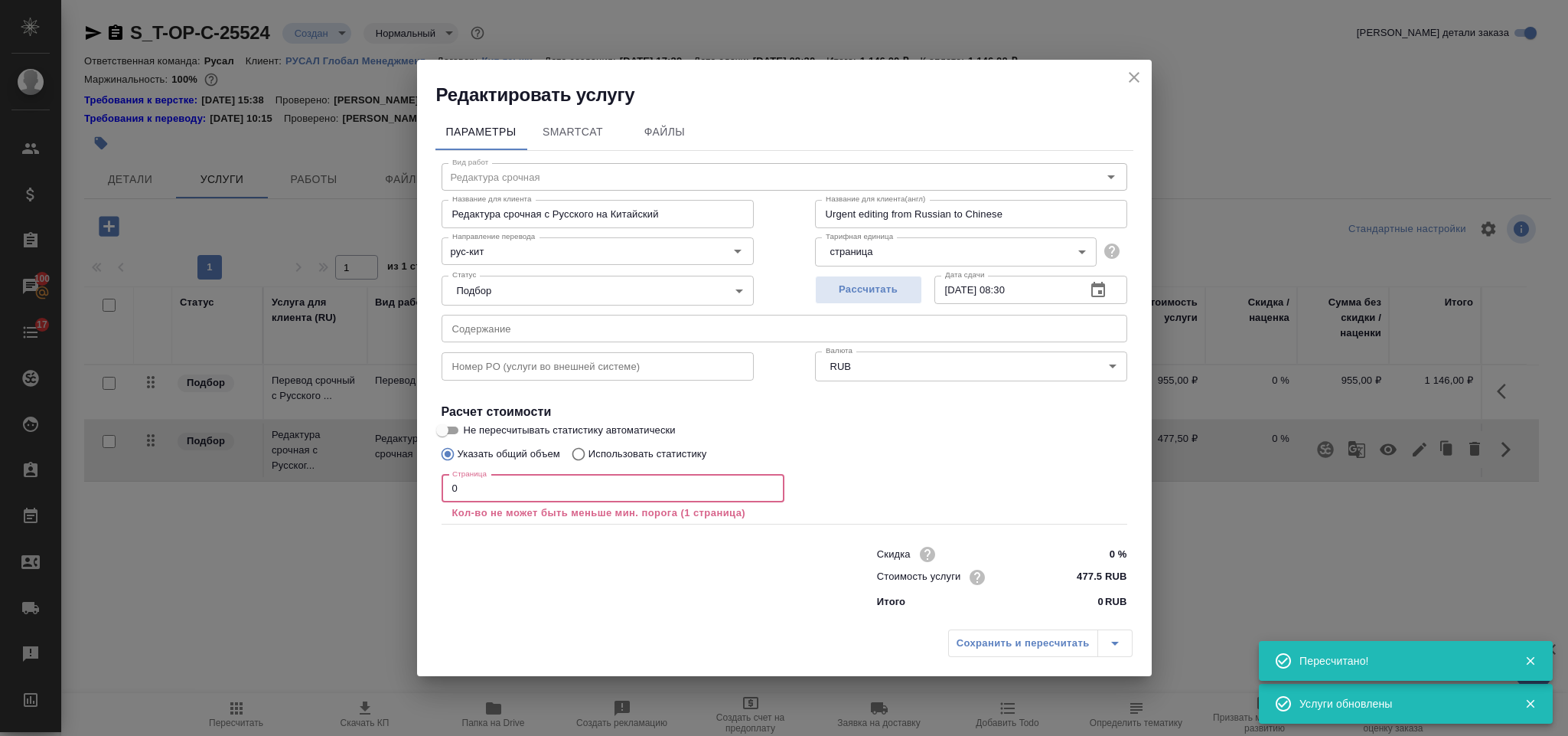
click at [506, 497] on input "0" at bounding box center [613, 488] width 343 height 28
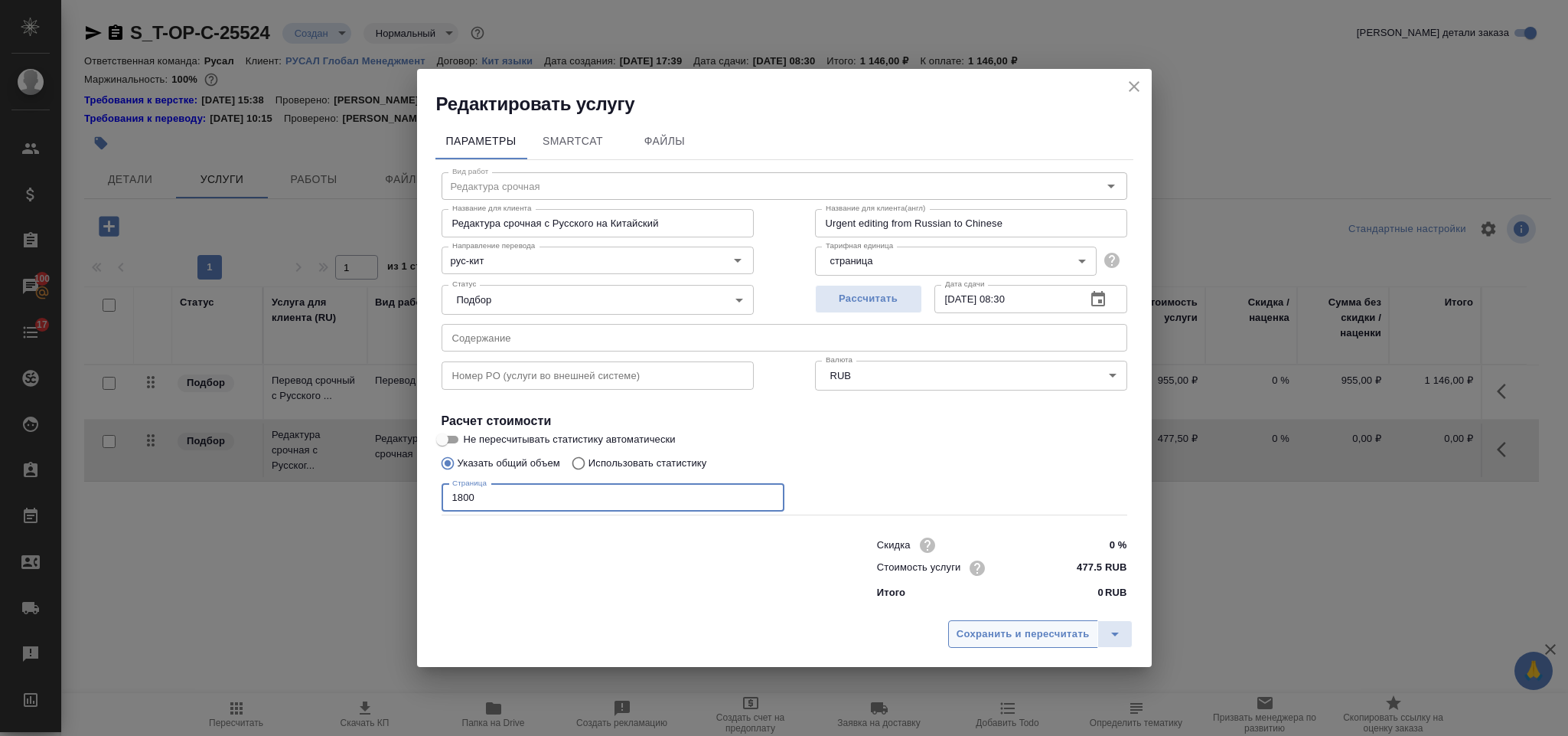
type input "1800"
click at [965, 620] on button "Сохранить и пересчитать" at bounding box center [1023, 633] width 150 height 28
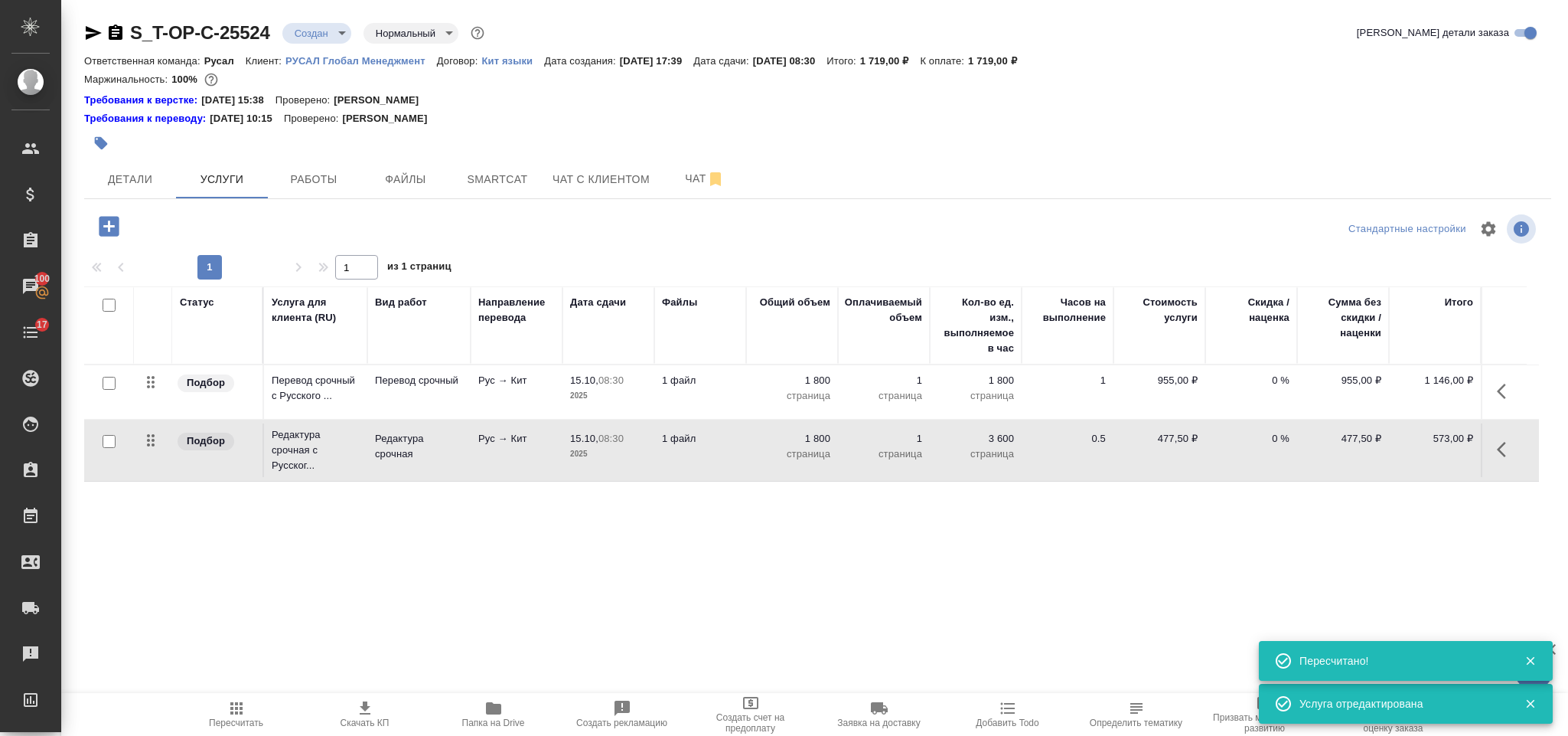
click at [112, 233] on icon "button" at bounding box center [109, 225] width 20 height 20
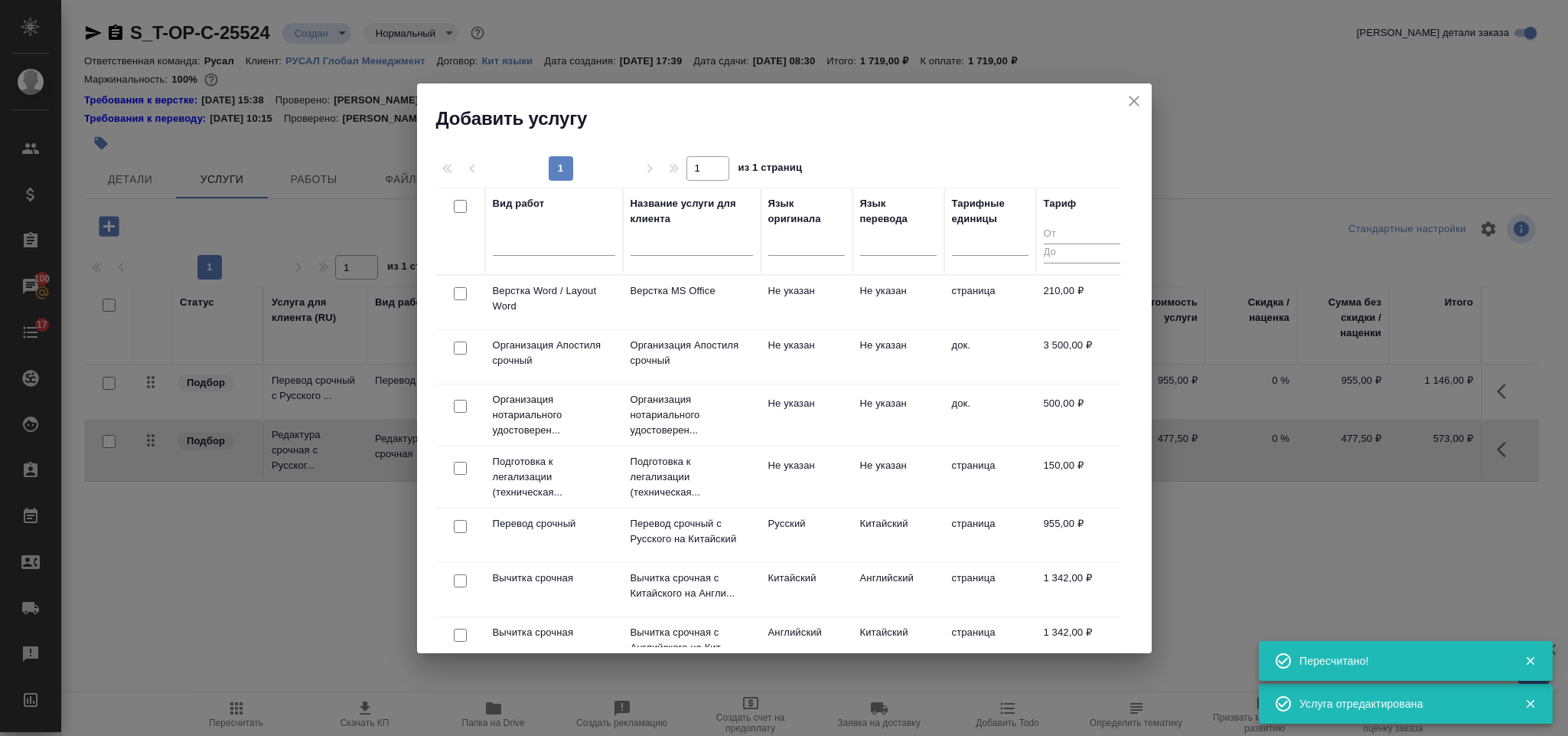
click at [458, 287] on input "checkbox" at bounding box center [460, 294] width 13 height 13
checkbox input "true"
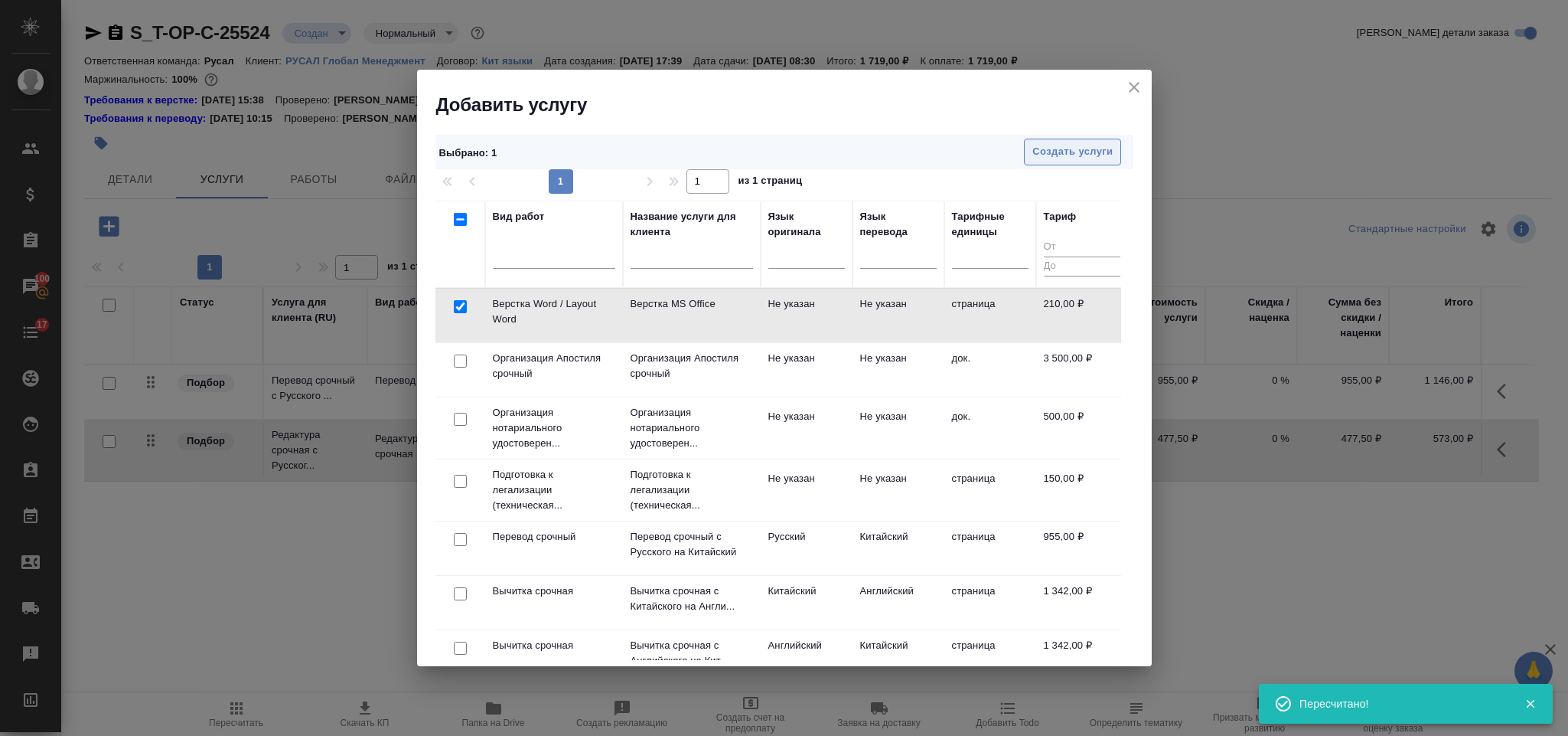
click at [1054, 158] on span "Создать услуги" at bounding box center [1072, 152] width 80 height 17
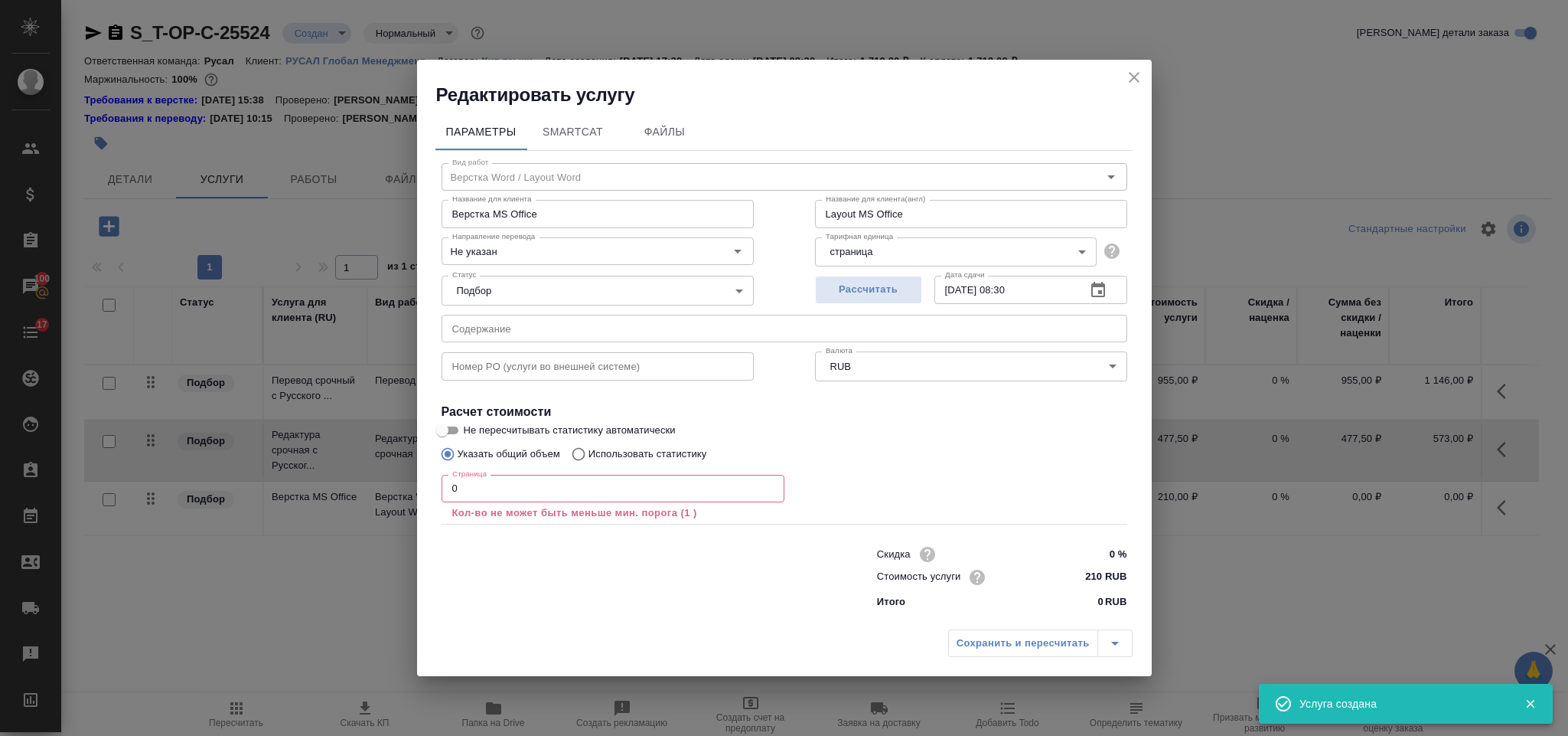
click at [522, 482] on input "0" at bounding box center [613, 488] width 343 height 28
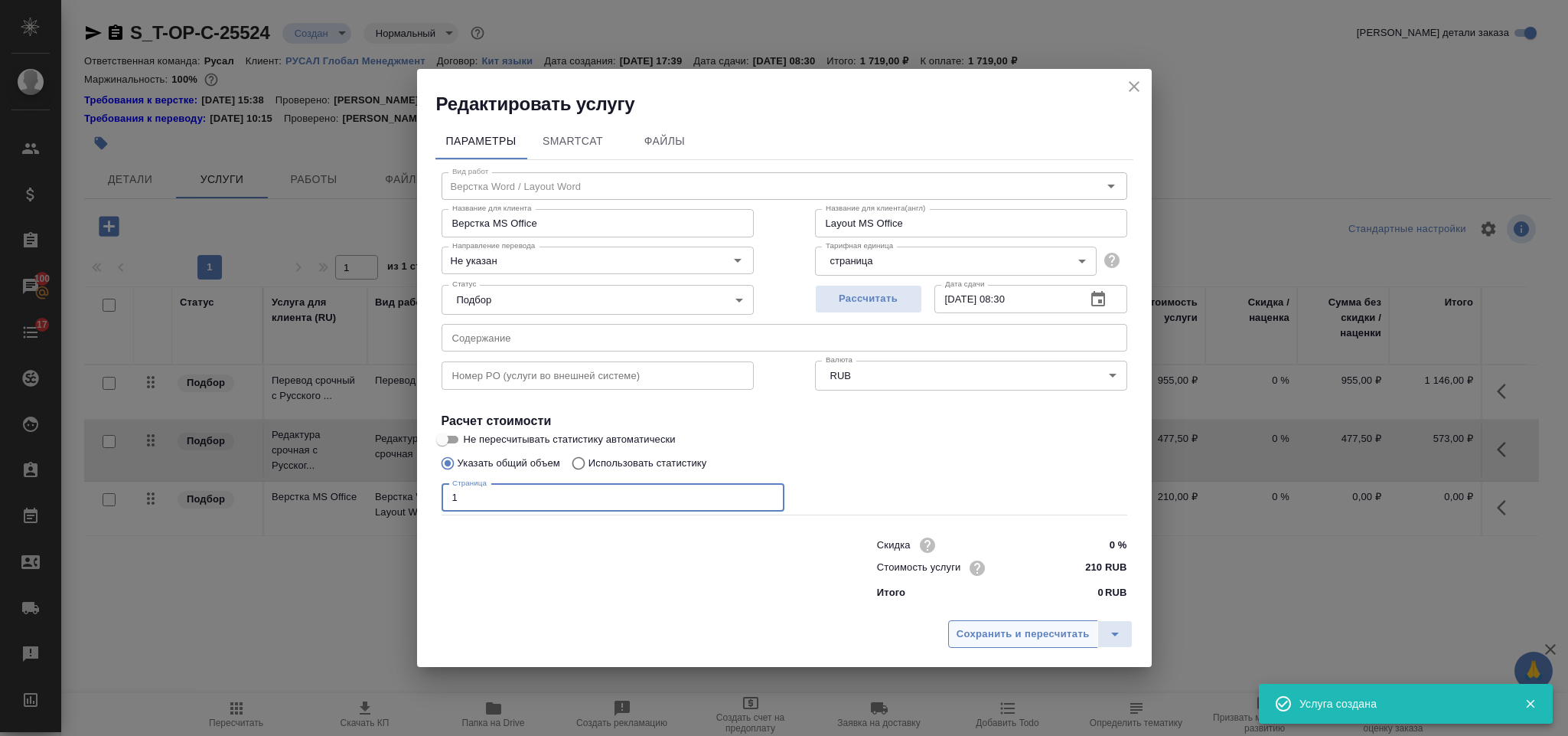
type input "1"
click at [1015, 629] on span "Сохранить и пересчитать" at bounding box center [1024, 634] width 133 height 17
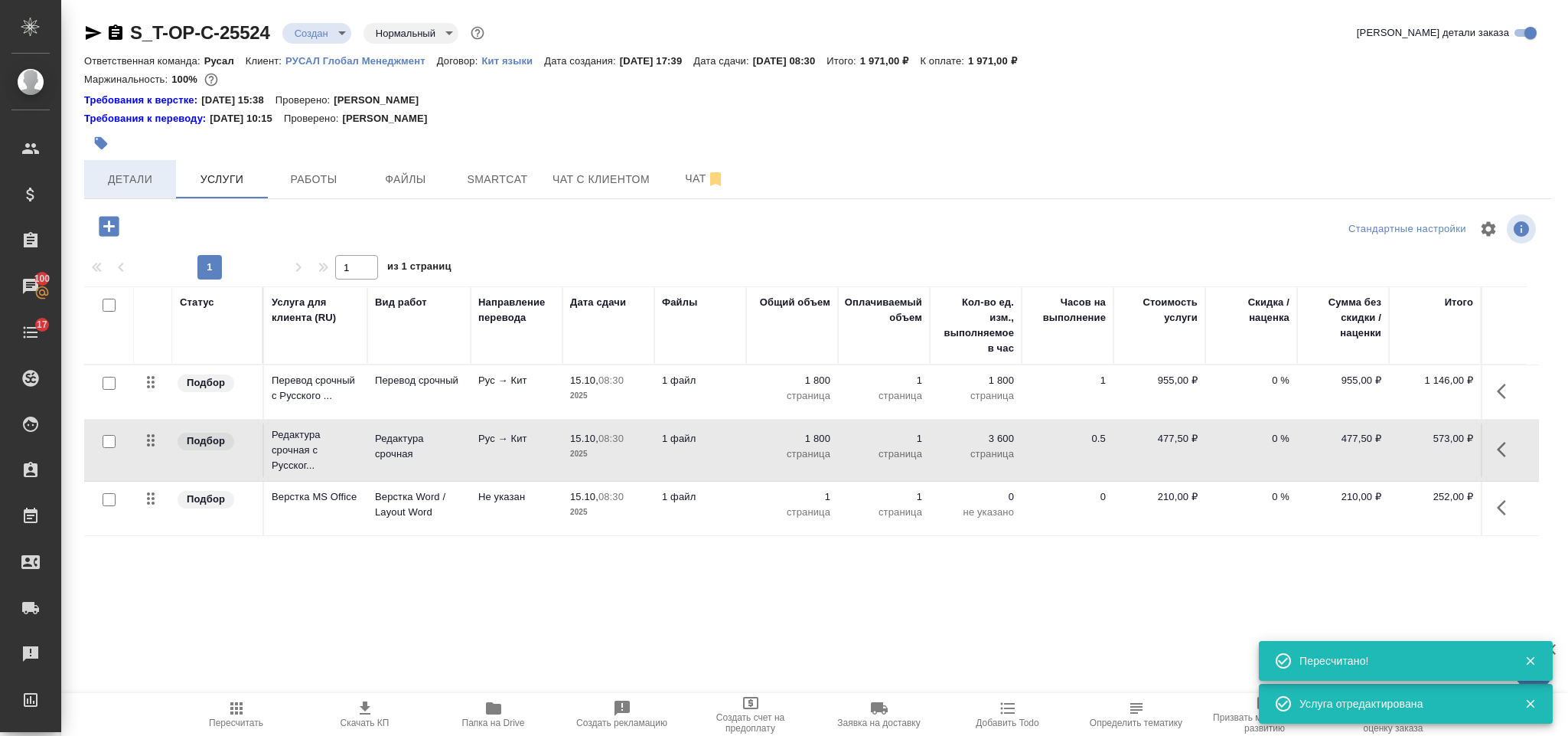
click at [154, 191] on button "Детали" at bounding box center [130, 179] width 92 height 38
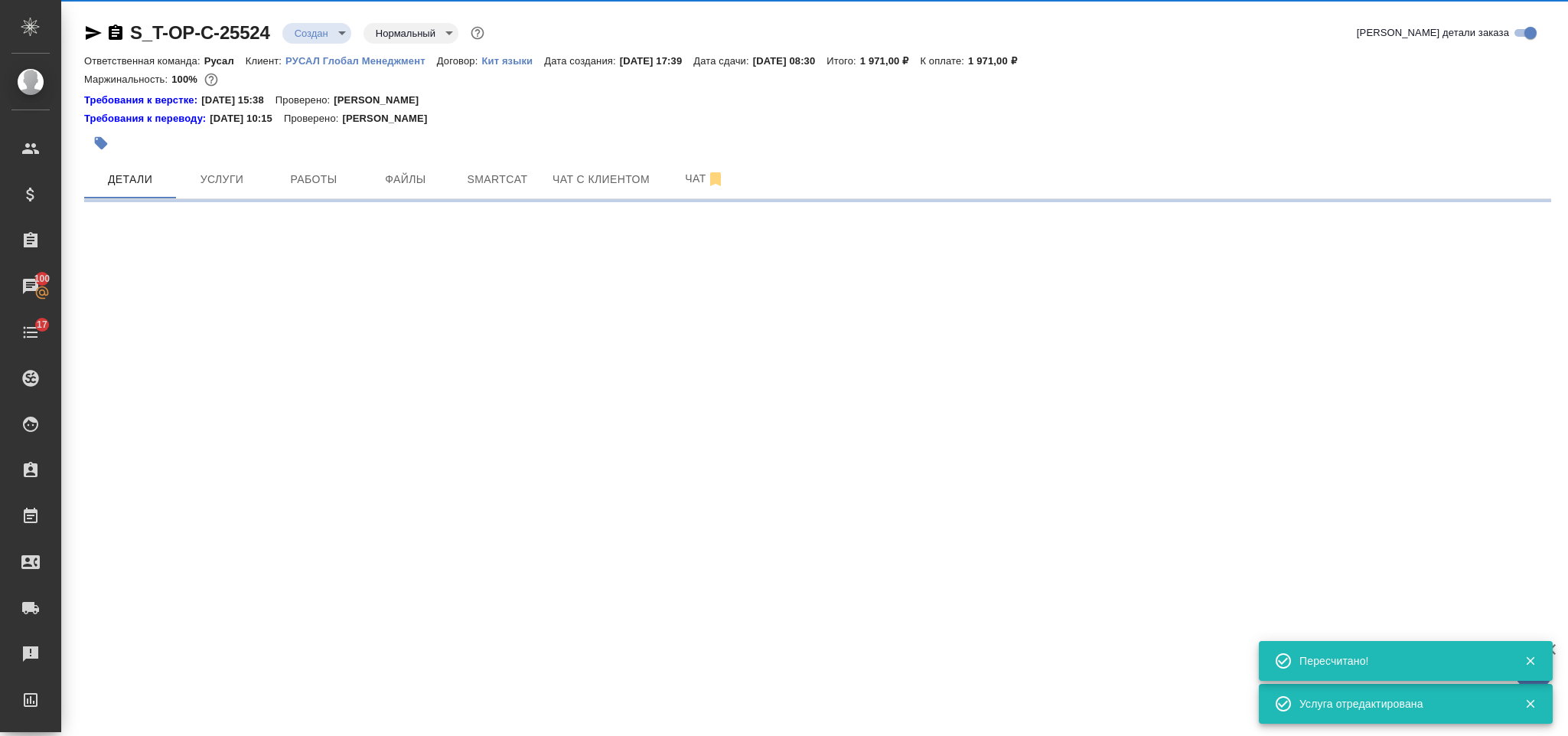
select select "RU"
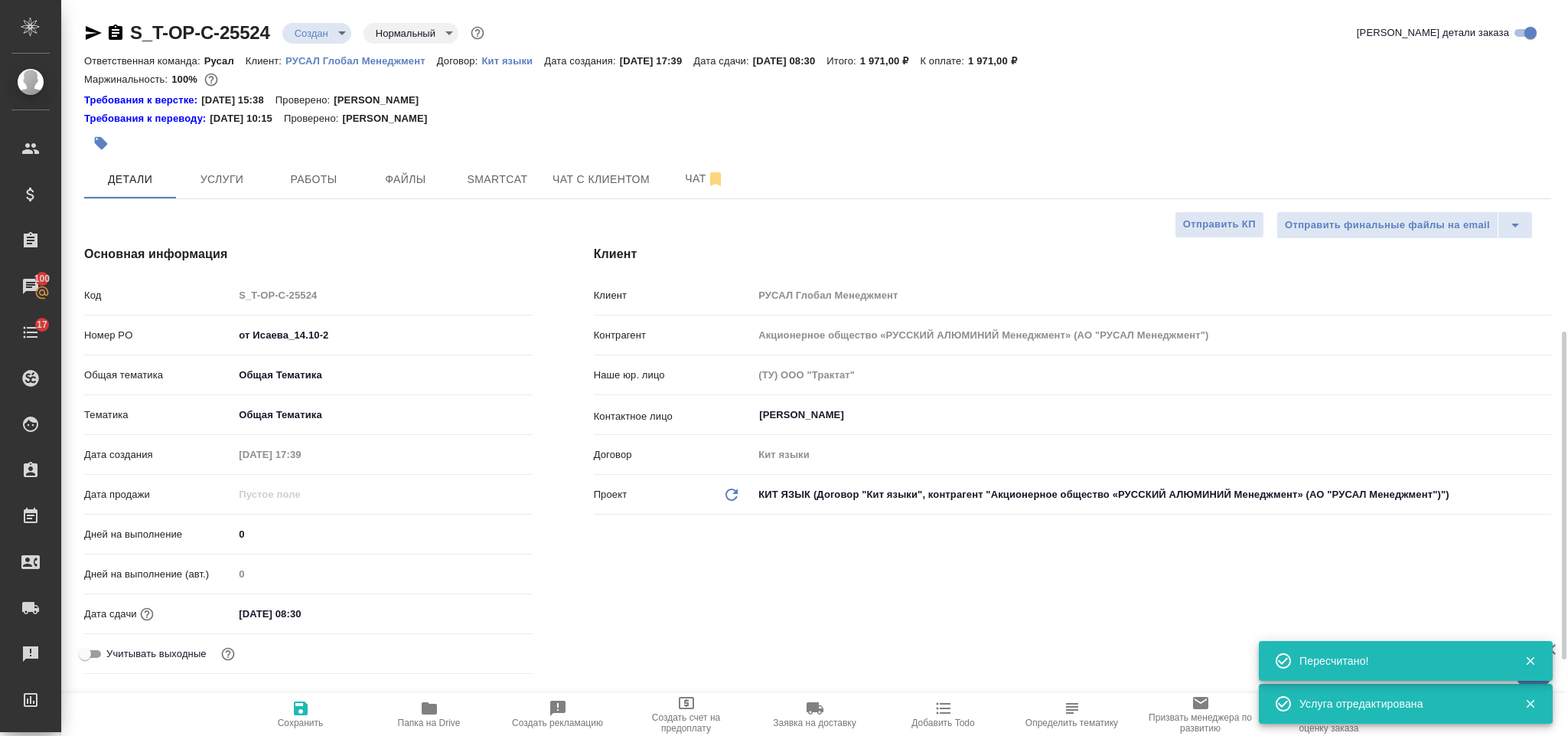
type textarea "x"
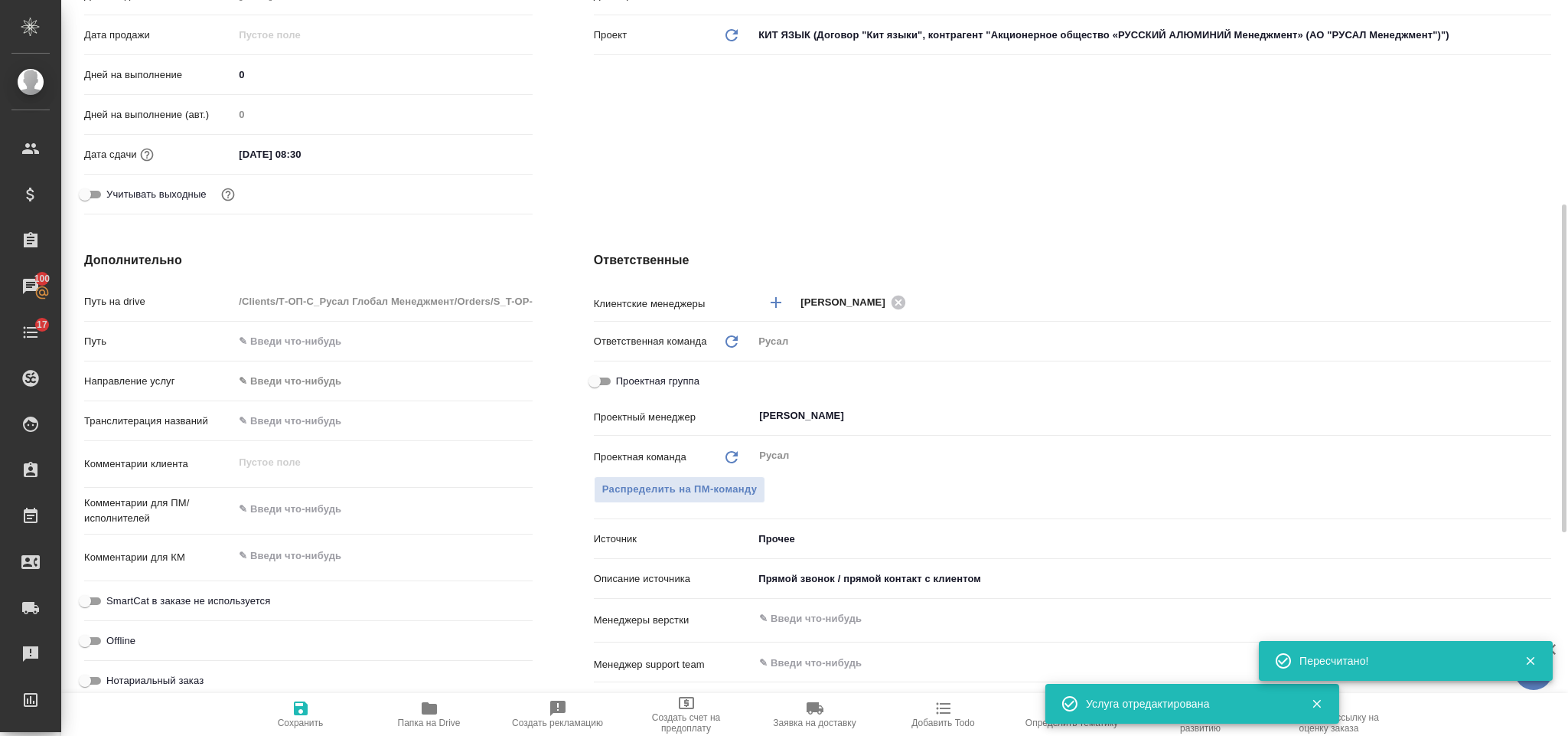
click at [313, 490] on div "Комментарии клиента x" at bounding box center [308, 470] width 448 height 47
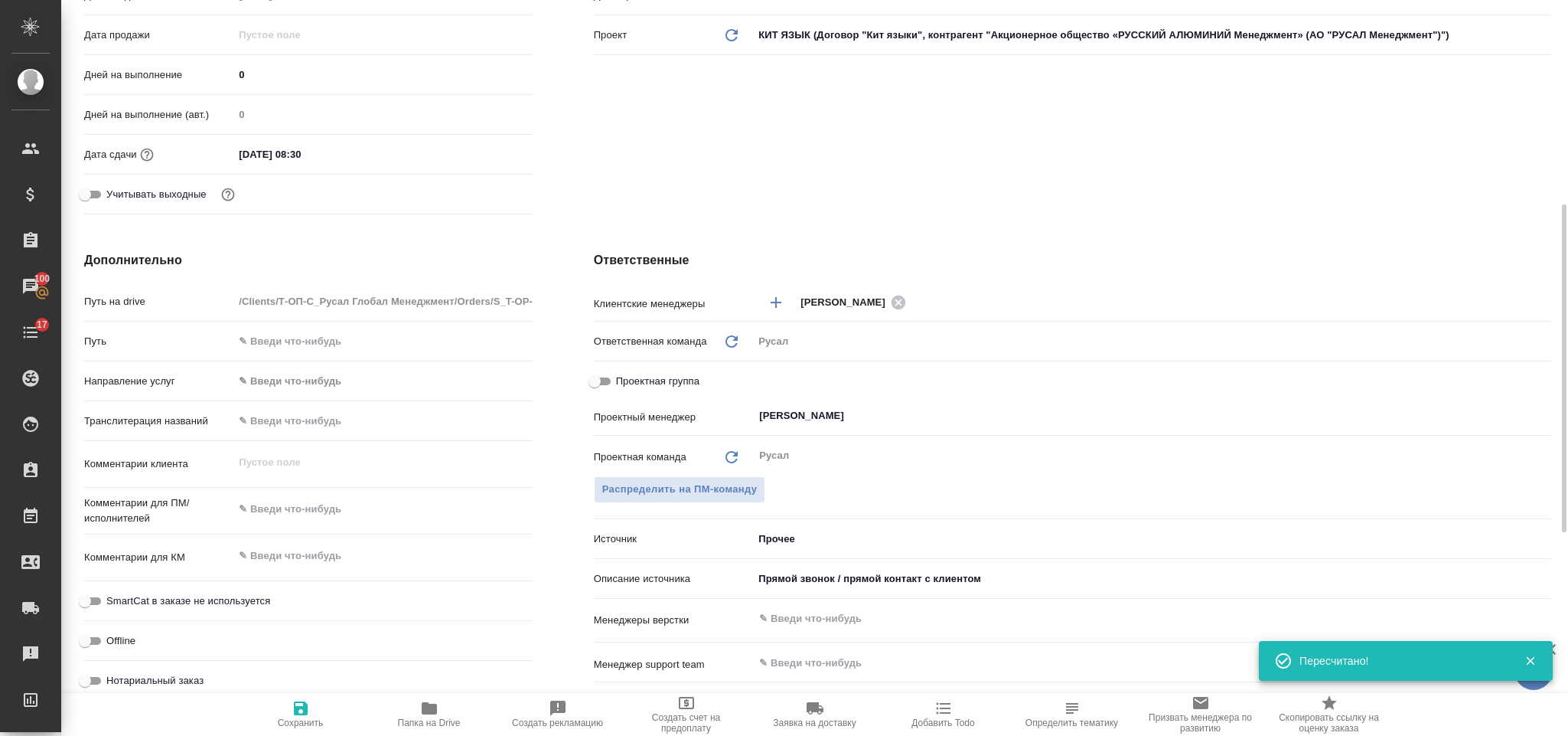
type textarea "x"
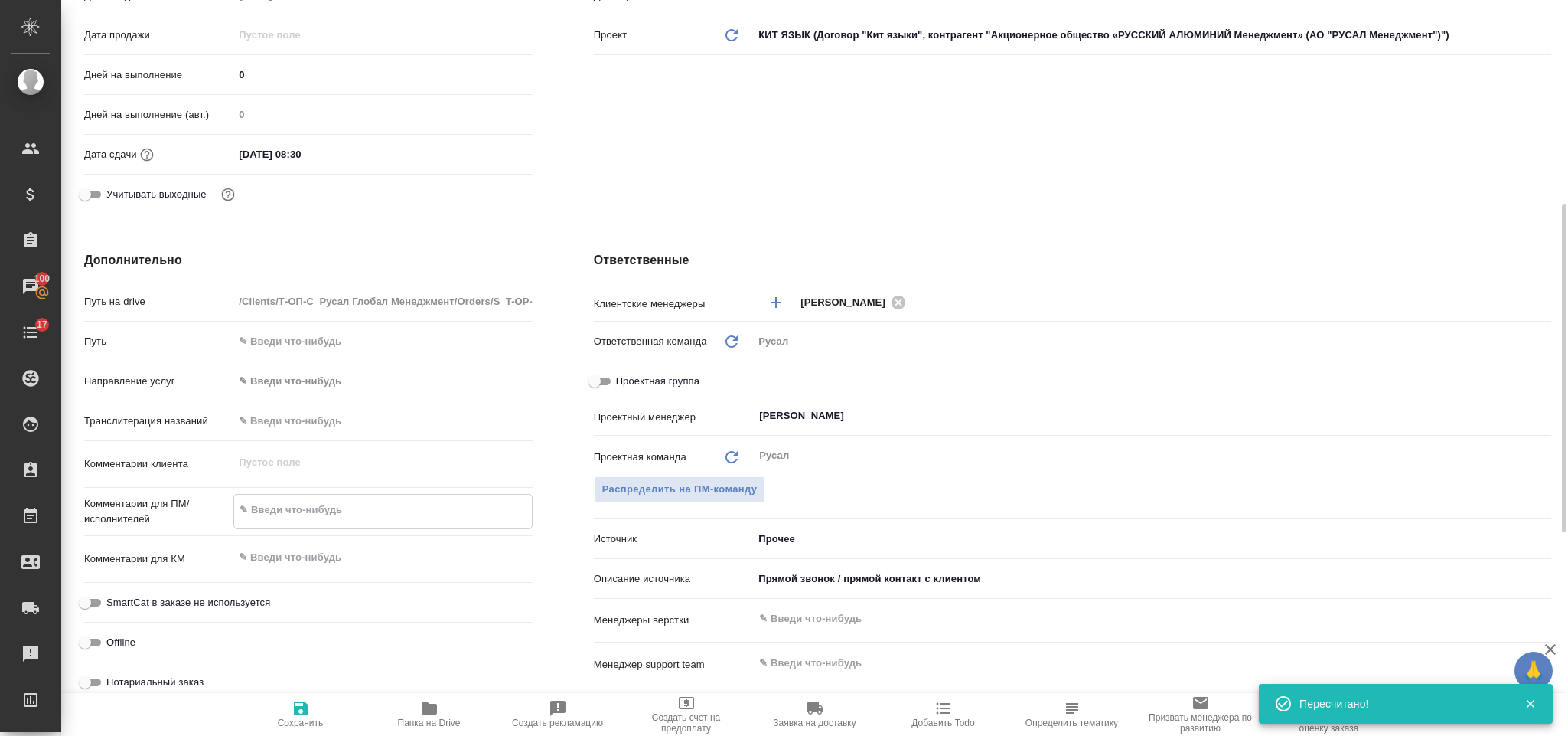
click at [320, 502] on textarea at bounding box center [383, 509] width 297 height 26
type textarea "И"
type textarea "x"
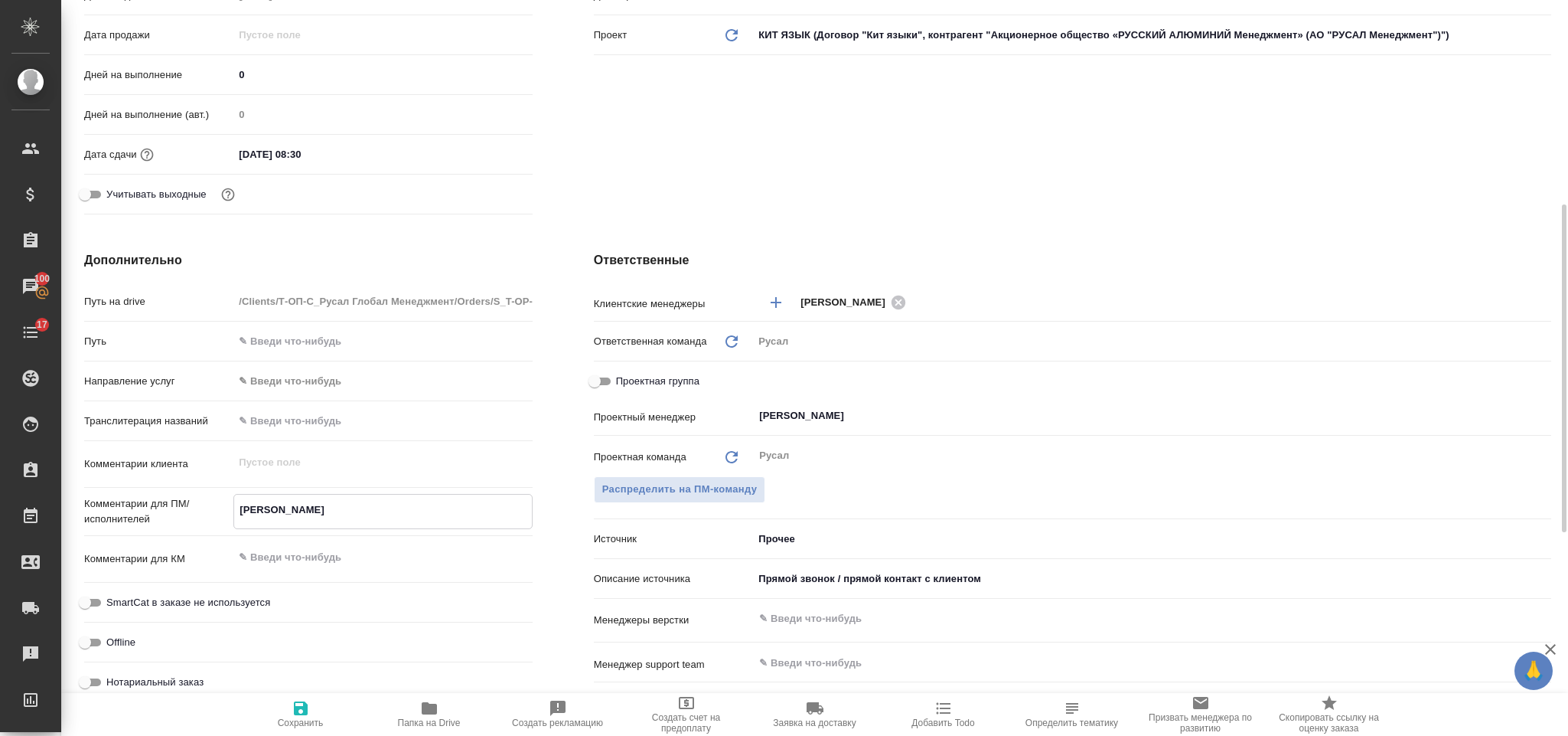
type textarea "ИС"
type textarea "x"
type textarea "ИСА"
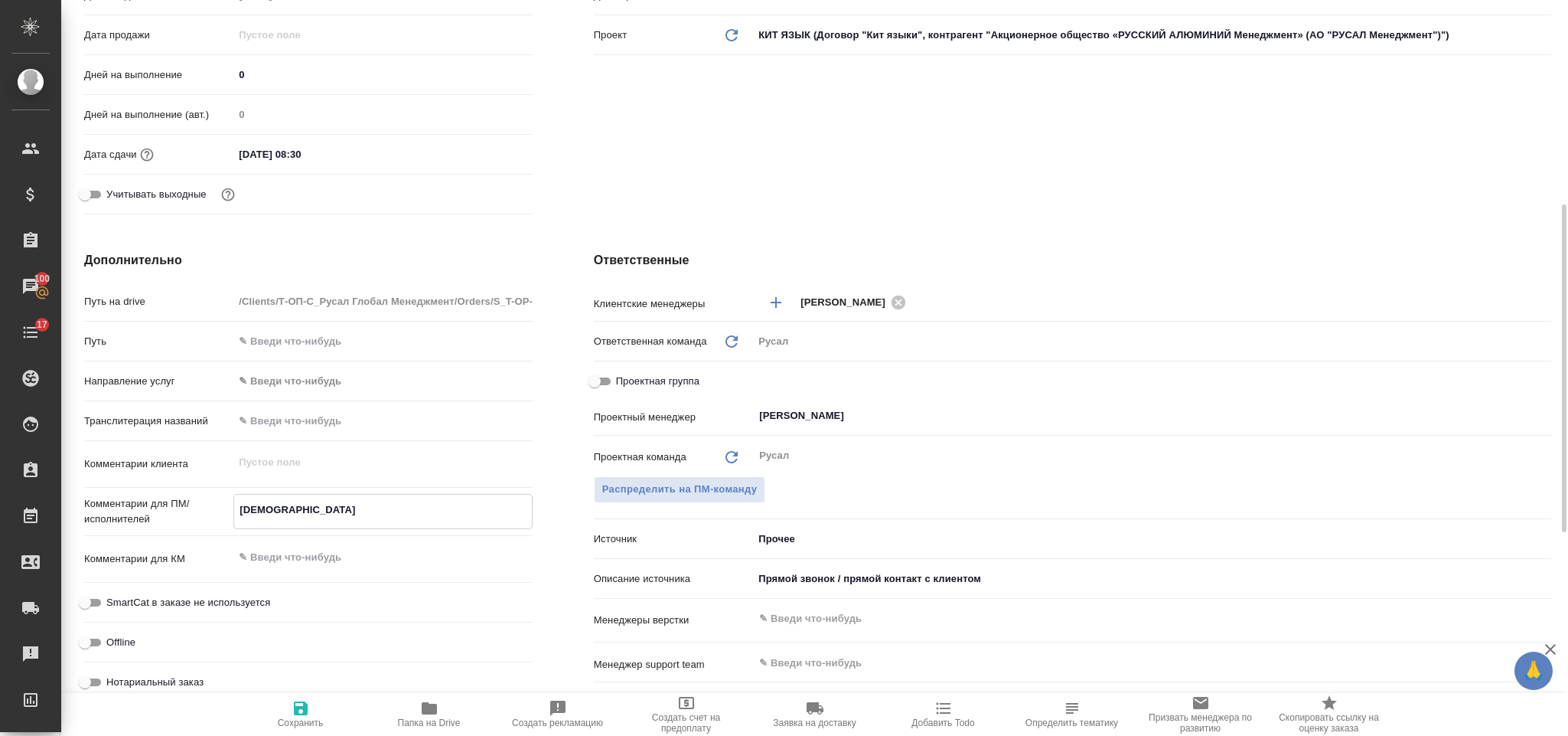
type textarea "x"
type textarea "ИСАЕ"
type textarea "x"
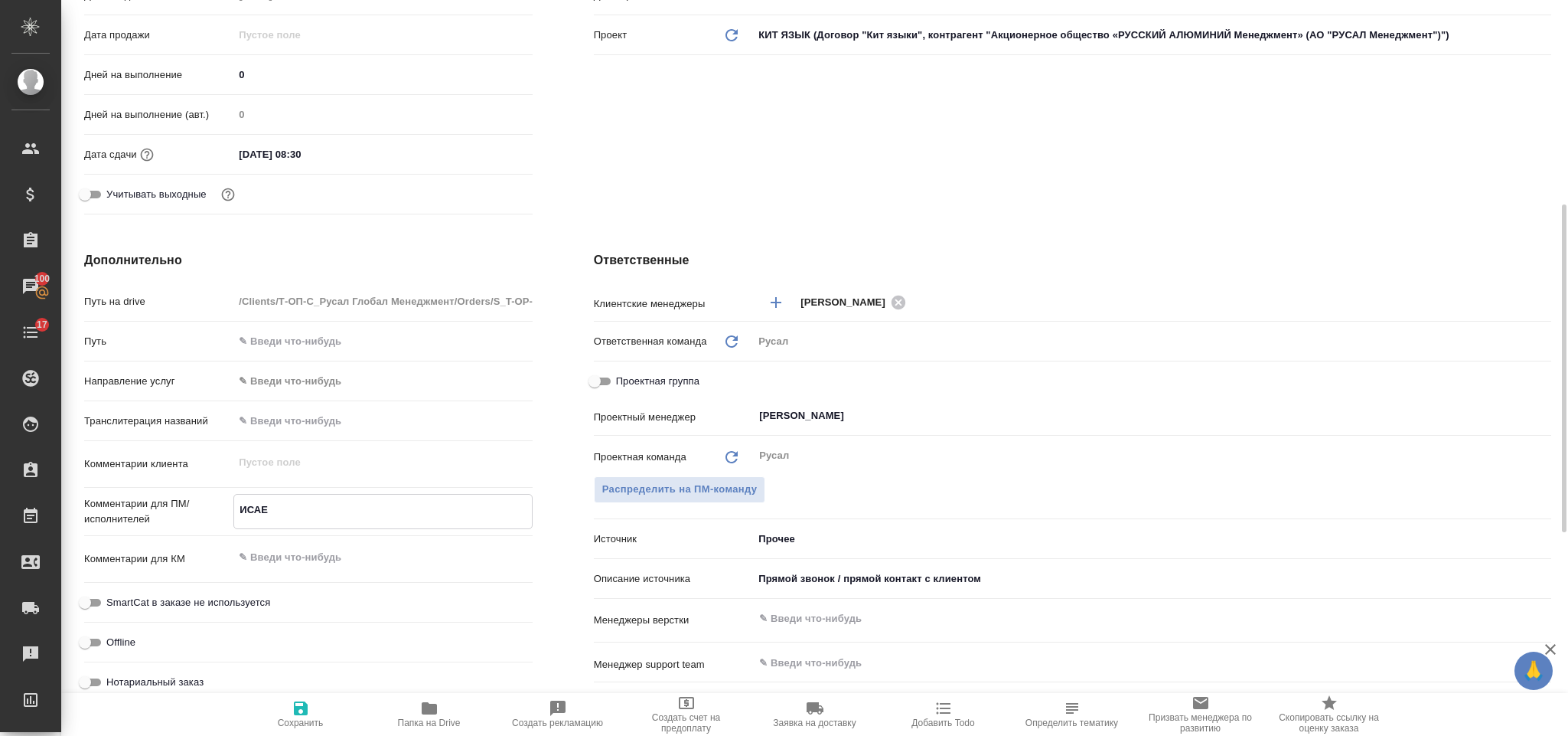
type textarea "x"
type textarea "ИСАЕВ"
type textarea "x"
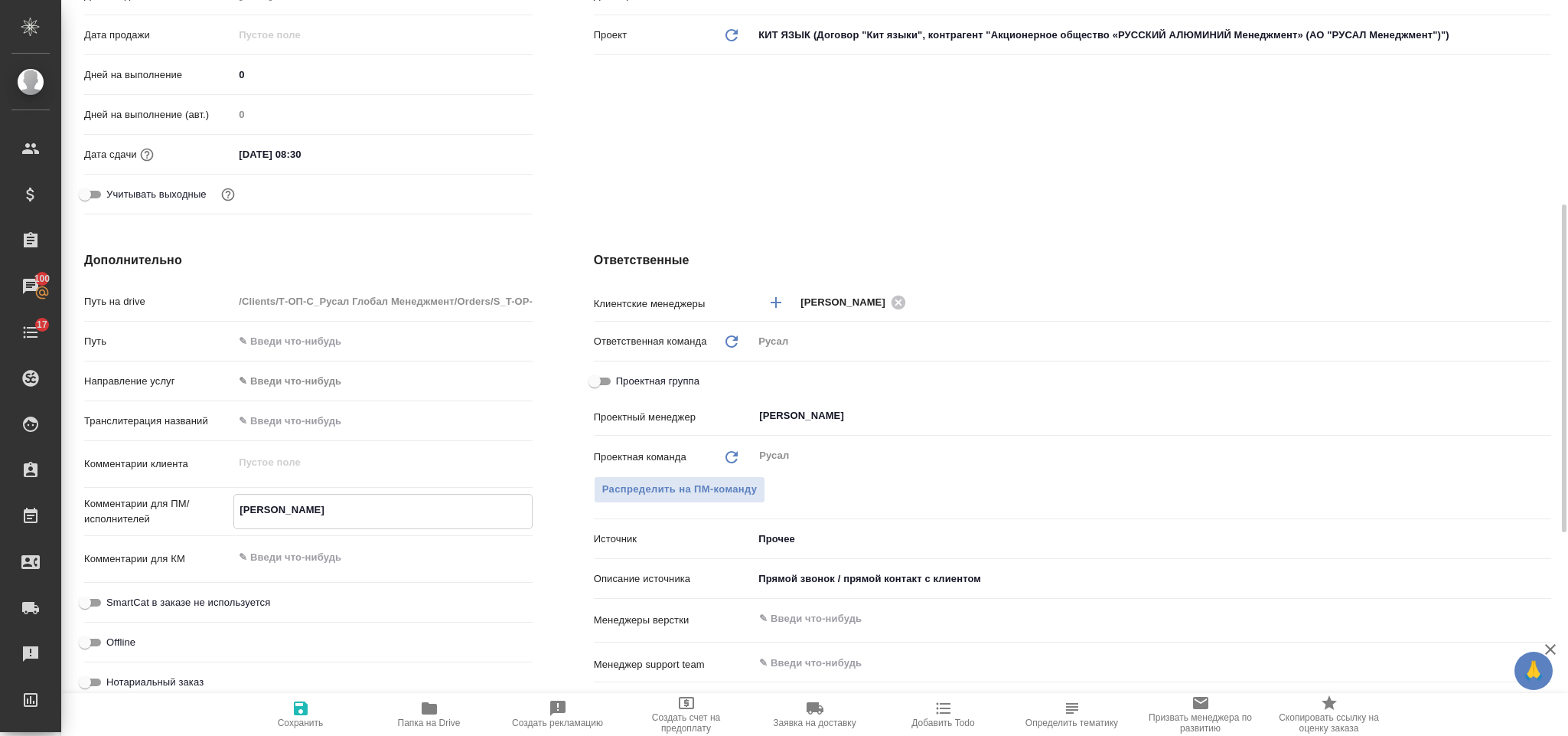
type textarea "x"
type textarea "ИСАЕВ"
type textarea "x"
click at [304, 708] on icon "button" at bounding box center [300, 707] width 13 height 13
type textarea "x"
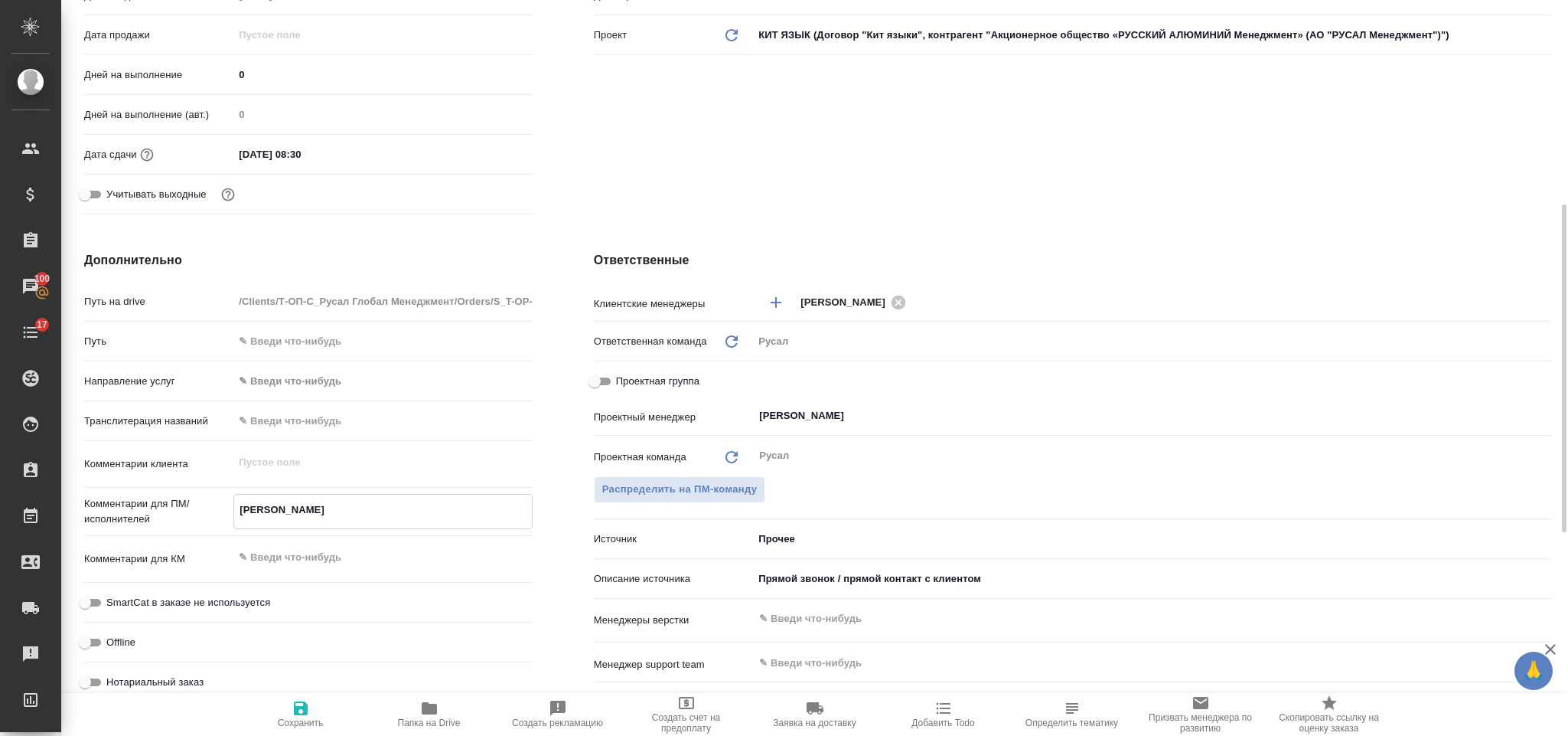
type textarea "x"
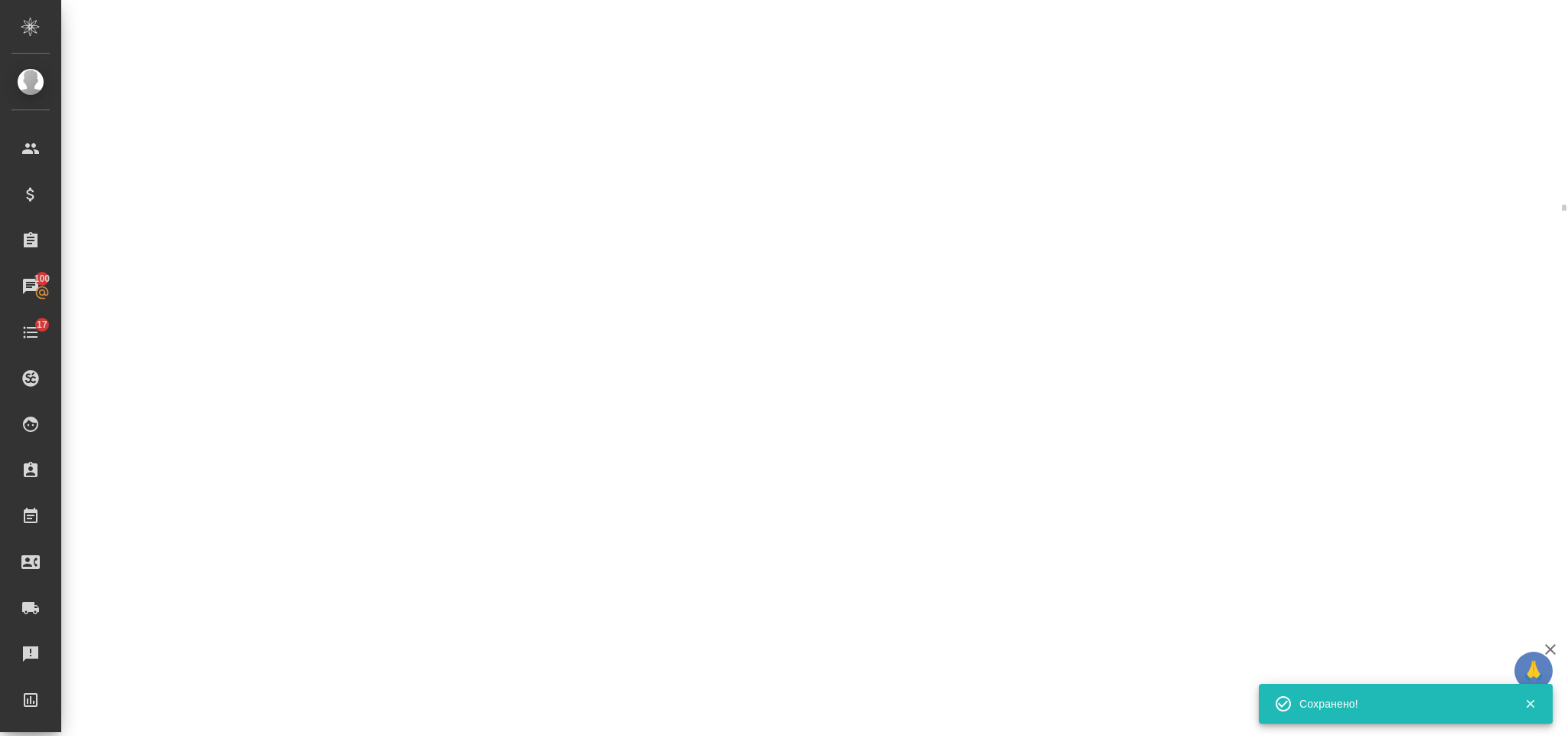
select select "RU"
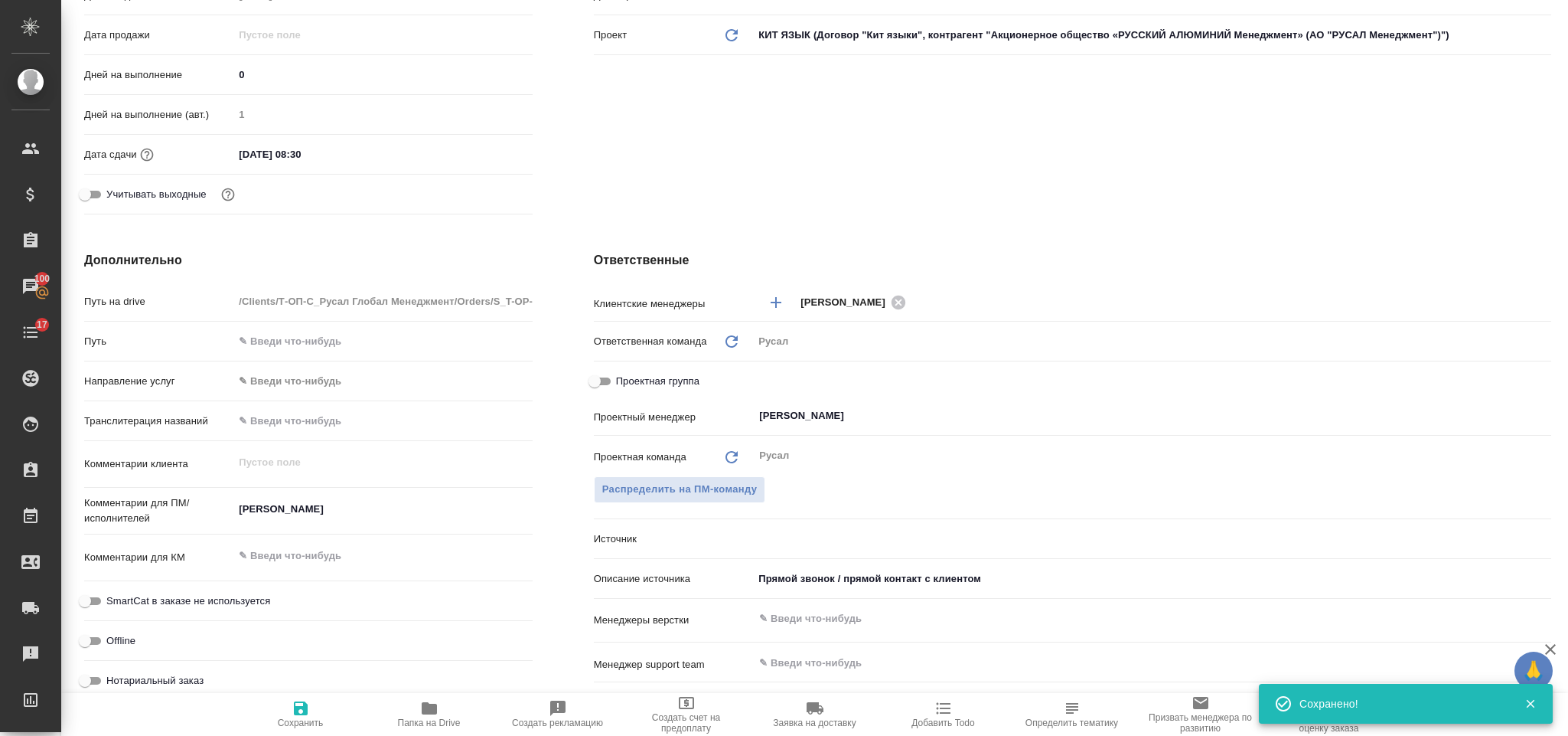
type textarea "x"
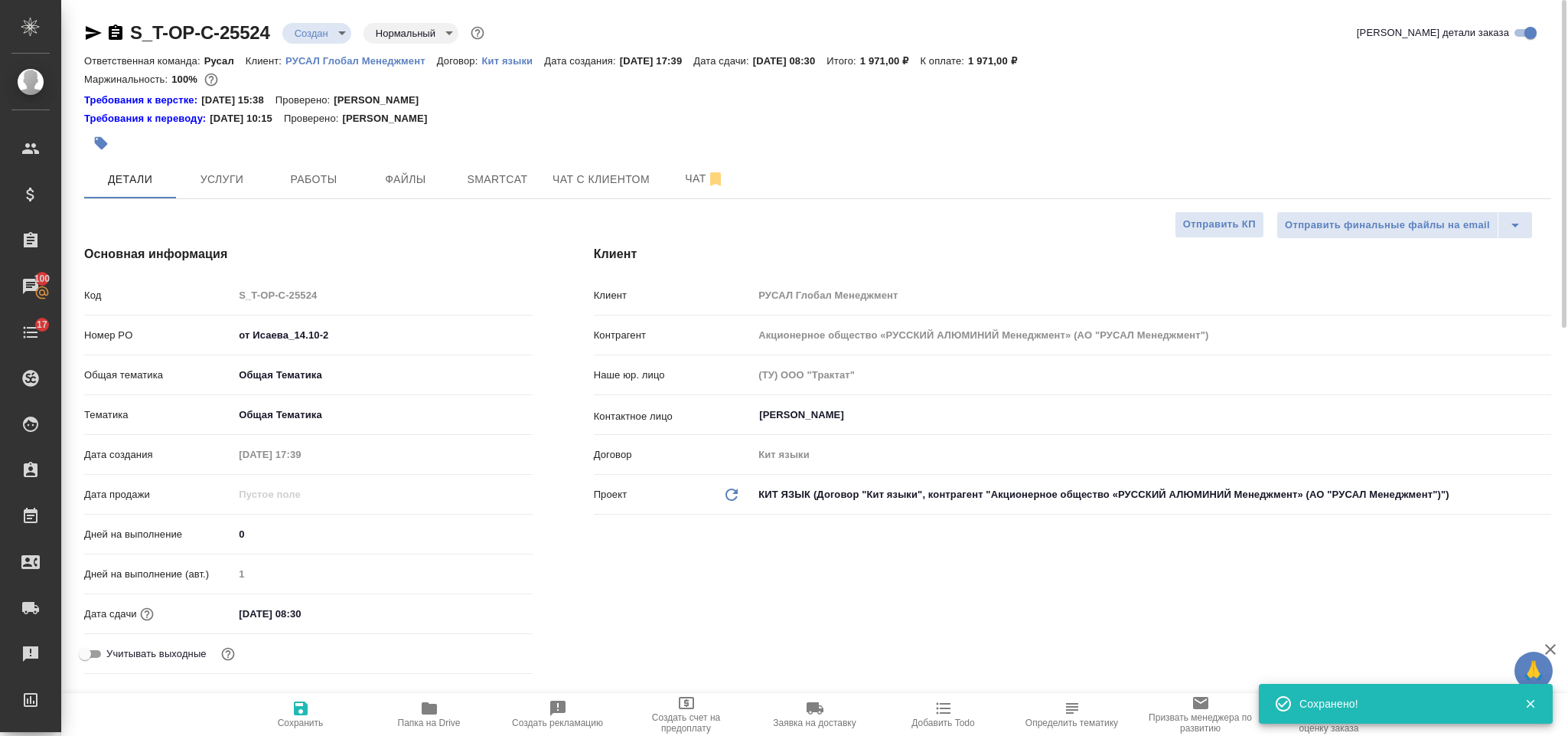
click at [97, 33] on icon "button" at bounding box center [93, 32] width 16 height 13
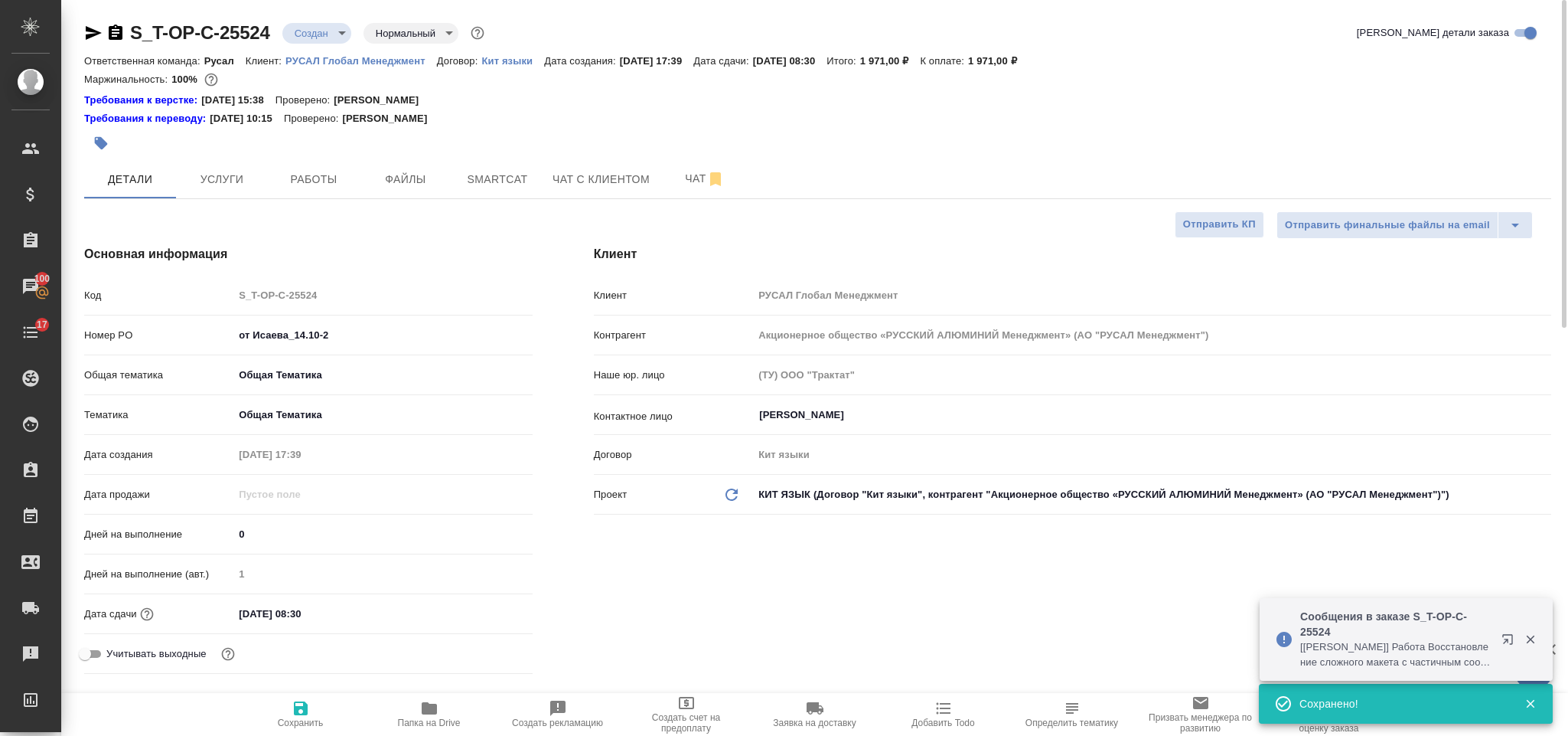
click at [117, 26] on icon "button" at bounding box center [115, 32] width 13 height 15
click at [119, 25] on icon "button" at bounding box center [115, 32] width 18 height 18
drag, startPoint x: 342, startPoint y: 336, endPoint x: 230, endPoint y: 322, distance: 112.9
click at [230, 322] on div "Номер PO от Исаева_14.10-2" at bounding box center [308, 335] width 448 height 27
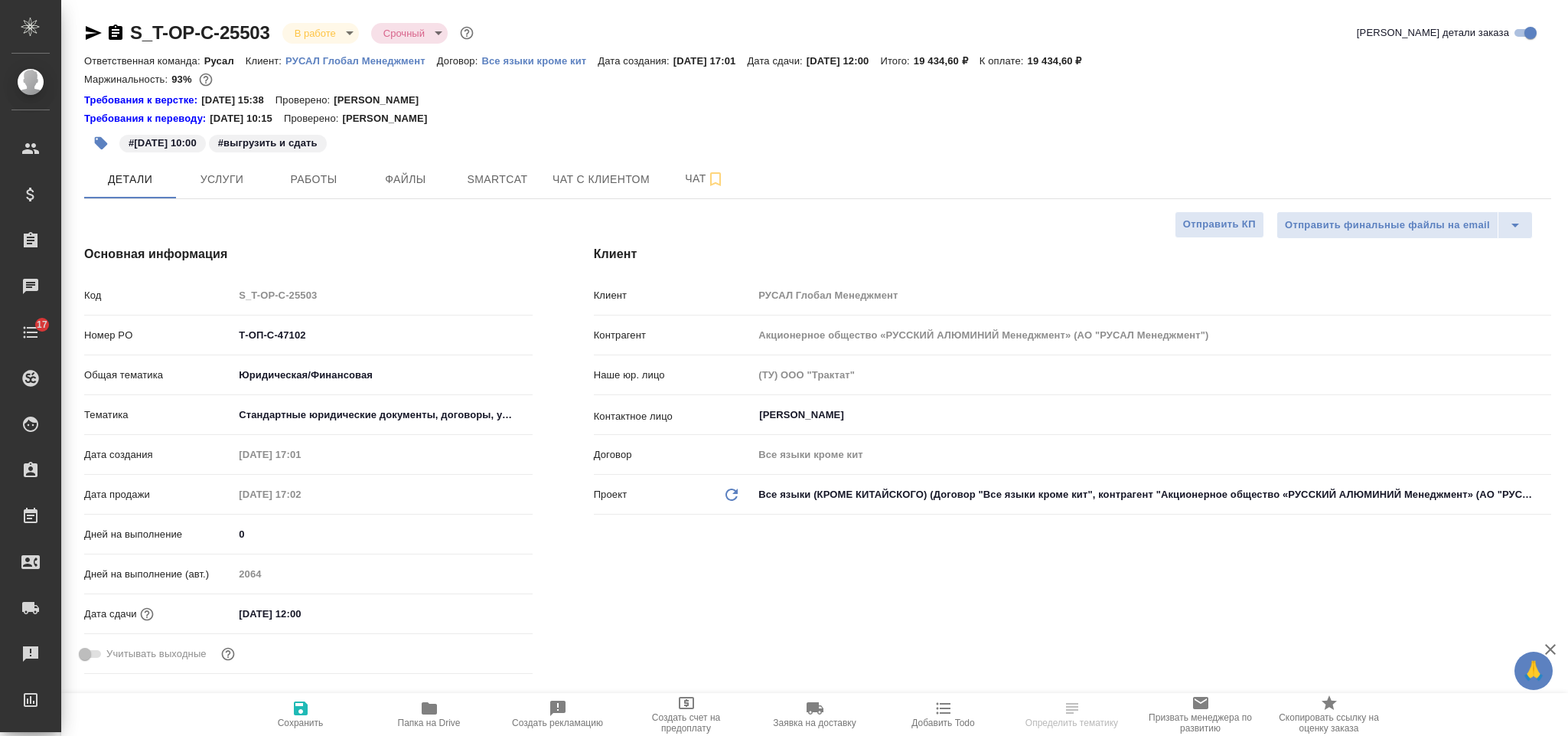
select select "RU"
click at [215, 169] on button "Услуги" at bounding box center [222, 179] width 92 height 38
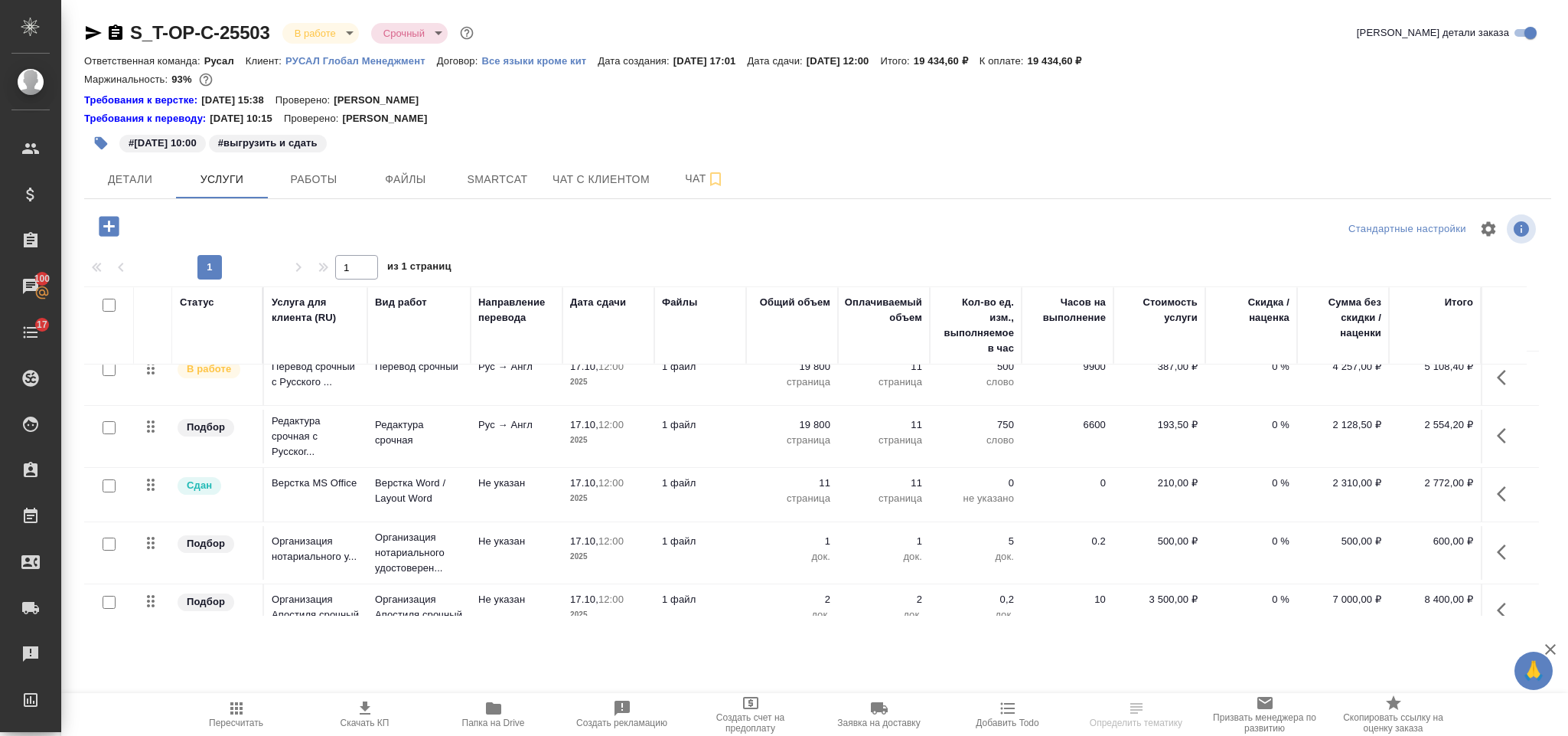
scroll to position [56, 0]
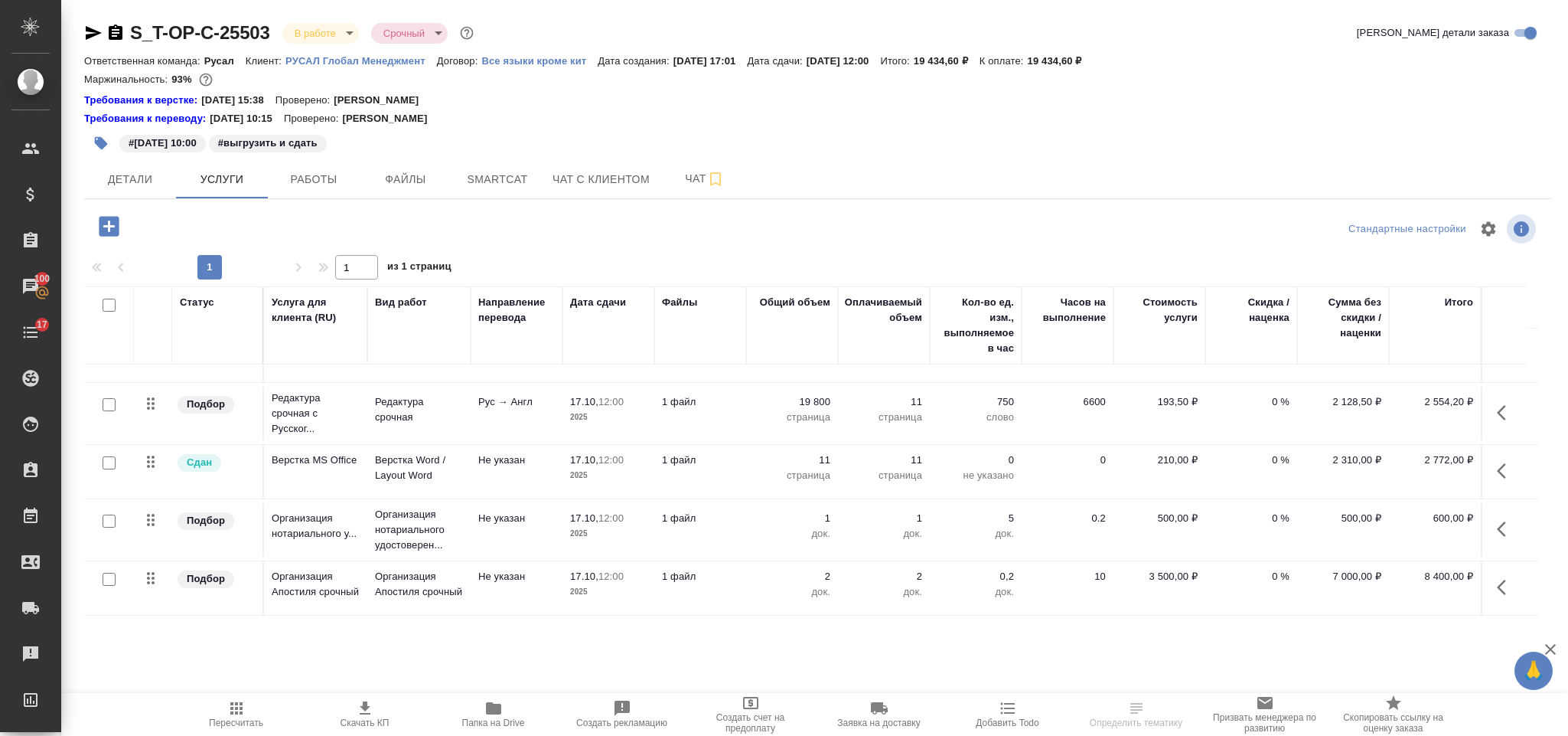
click at [1501, 578] on icon "button" at bounding box center [1505, 586] width 18 height 18
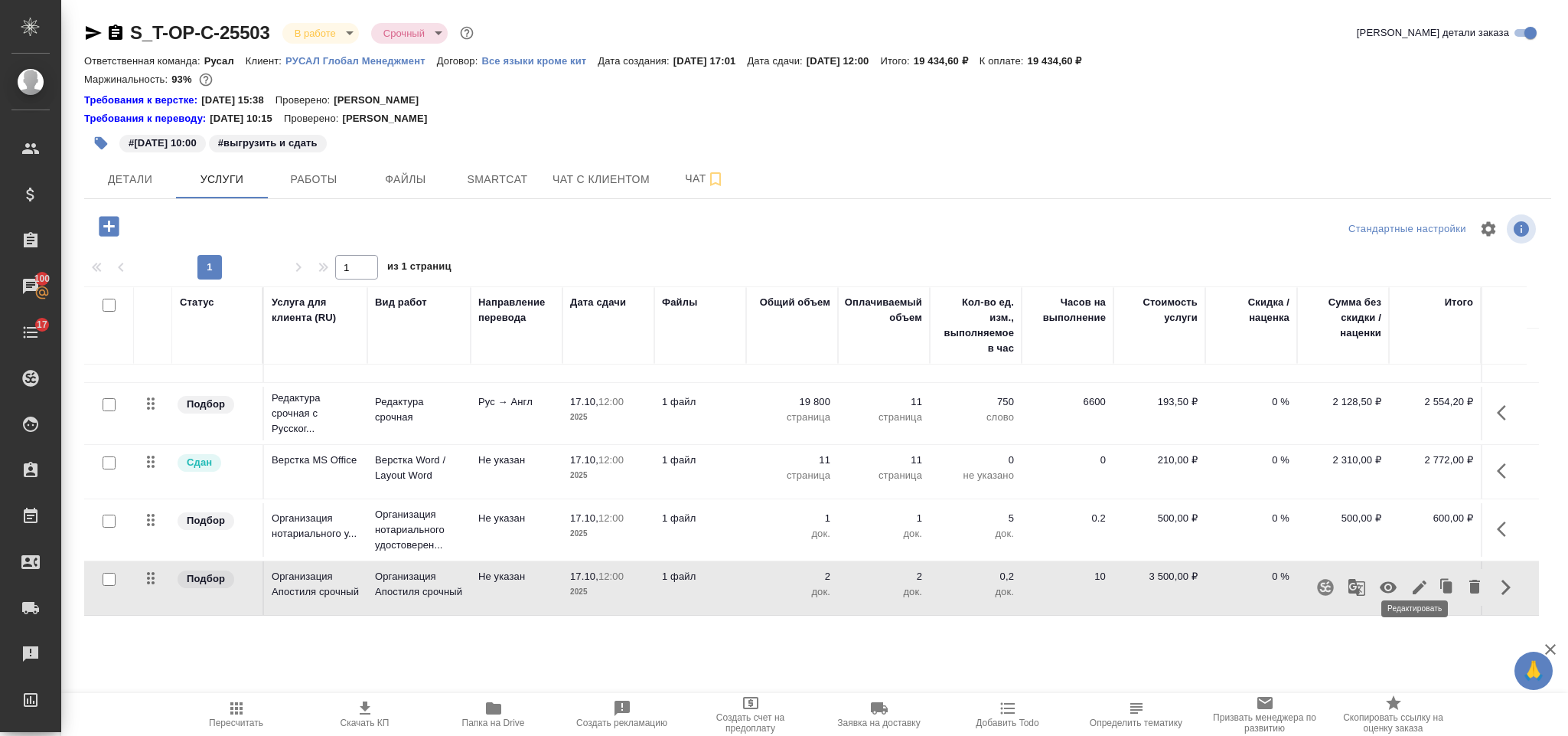
click at [1411, 578] on icon "button" at bounding box center [1419, 586] width 18 height 18
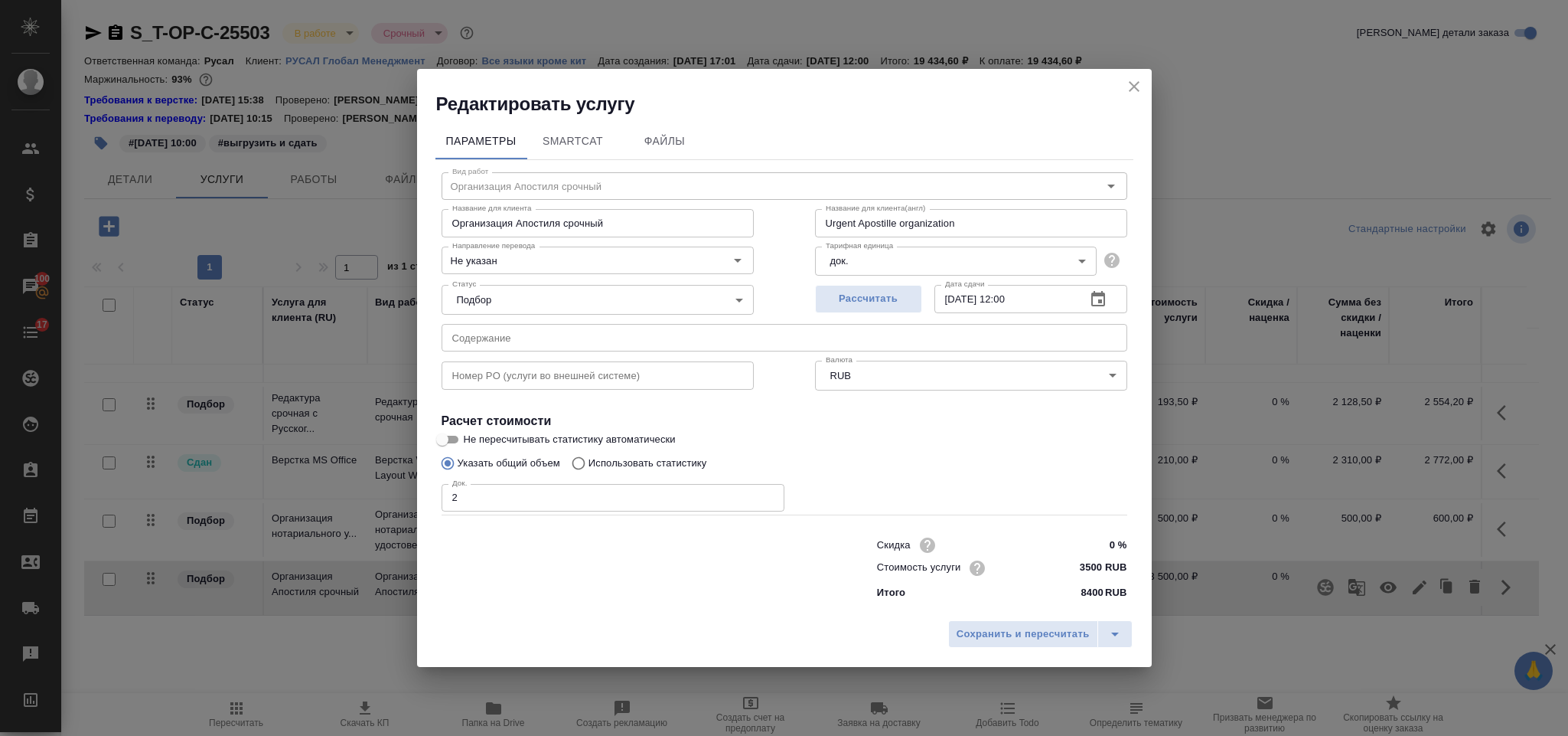
click at [595, 505] on input "2" at bounding box center [613, 497] width 343 height 28
type input "4"
click at [997, 627] on span "Сохранить и пересчитать" at bounding box center [1024, 634] width 133 height 17
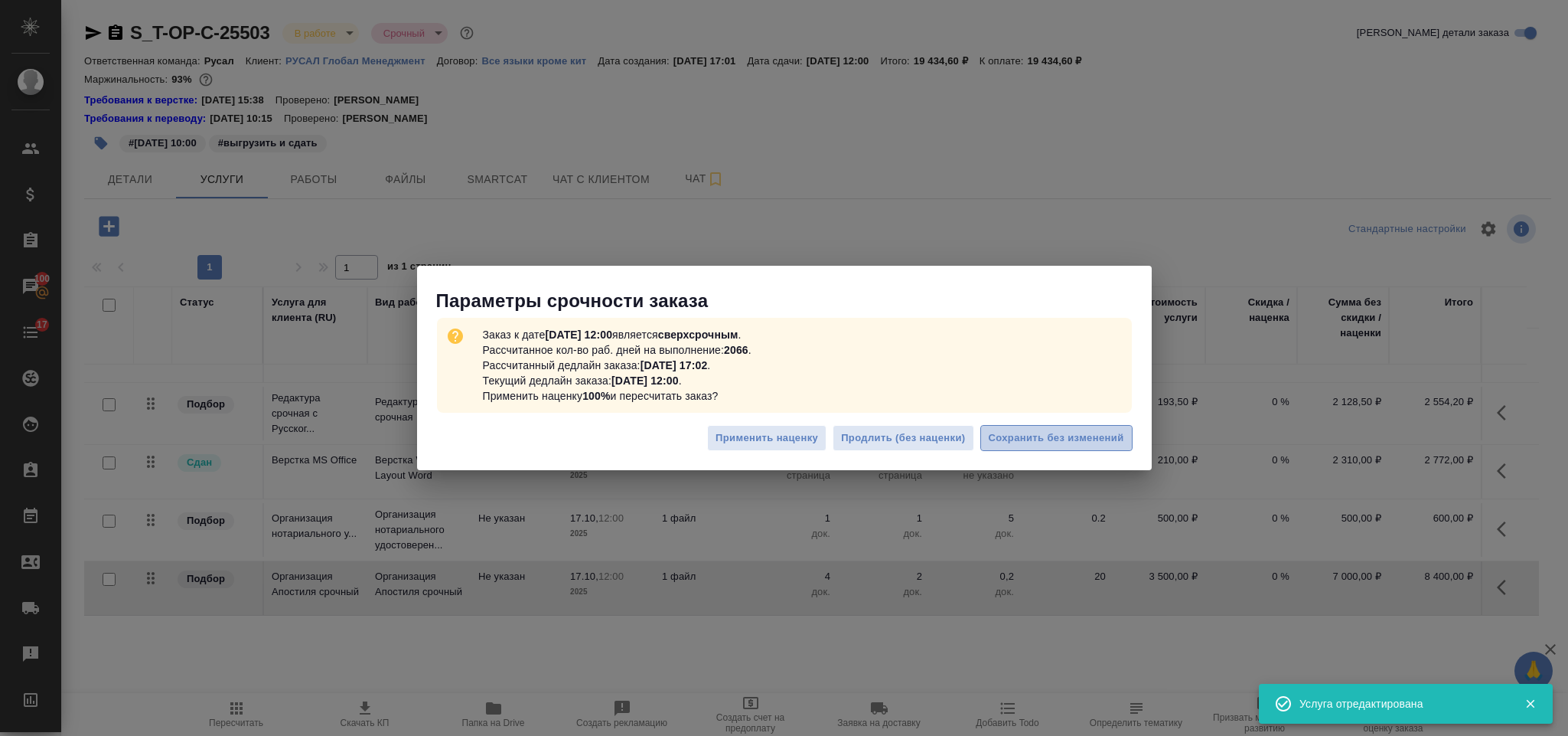
click at [1007, 444] on span "Сохранить без изменений" at bounding box center [1056, 438] width 135 height 17
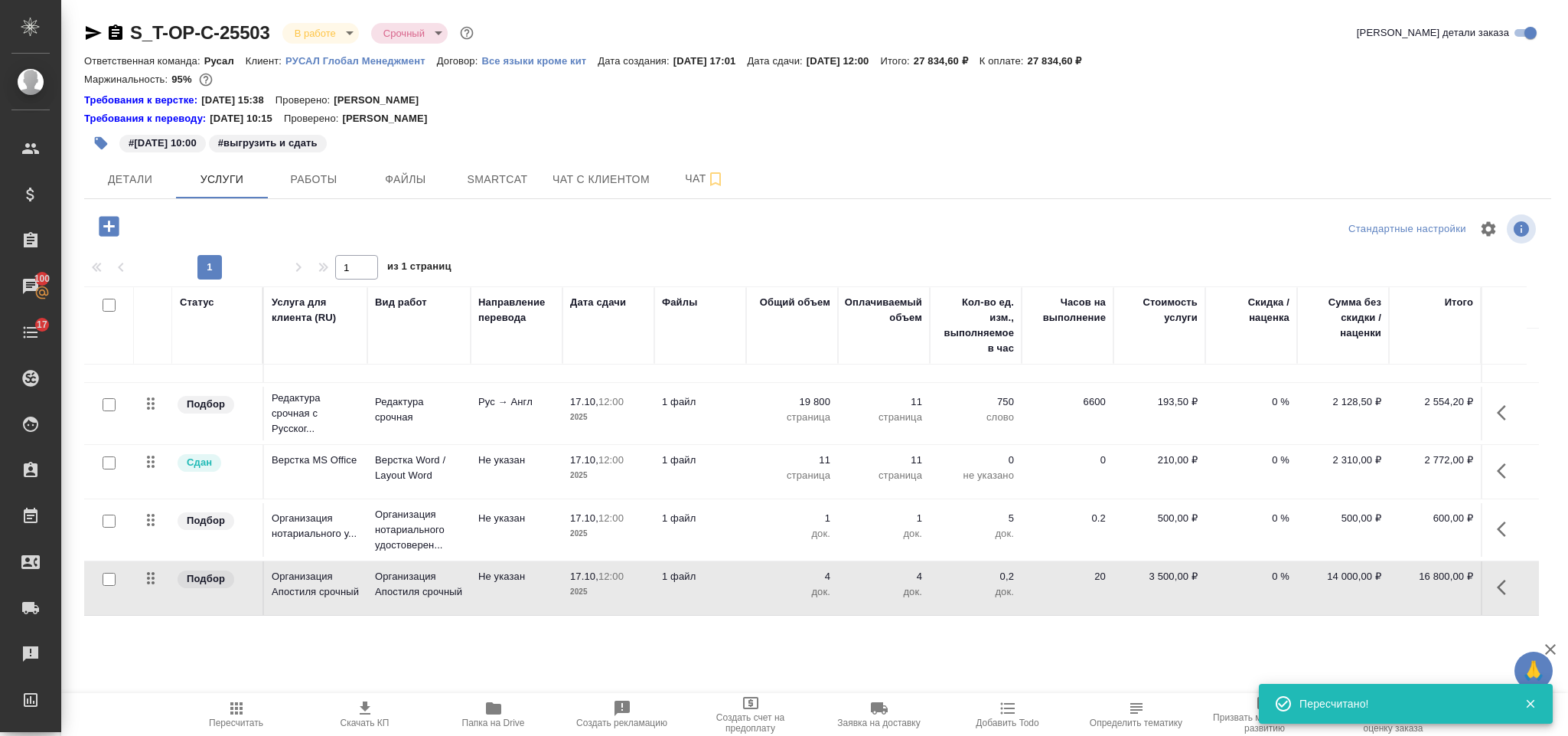
click at [1500, 578] on icon "button" at bounding box center [1505, 586] width 18 height 18
click at [1411, 578] on icon "button" at bounding box center [1419, 586] width 18 height 18
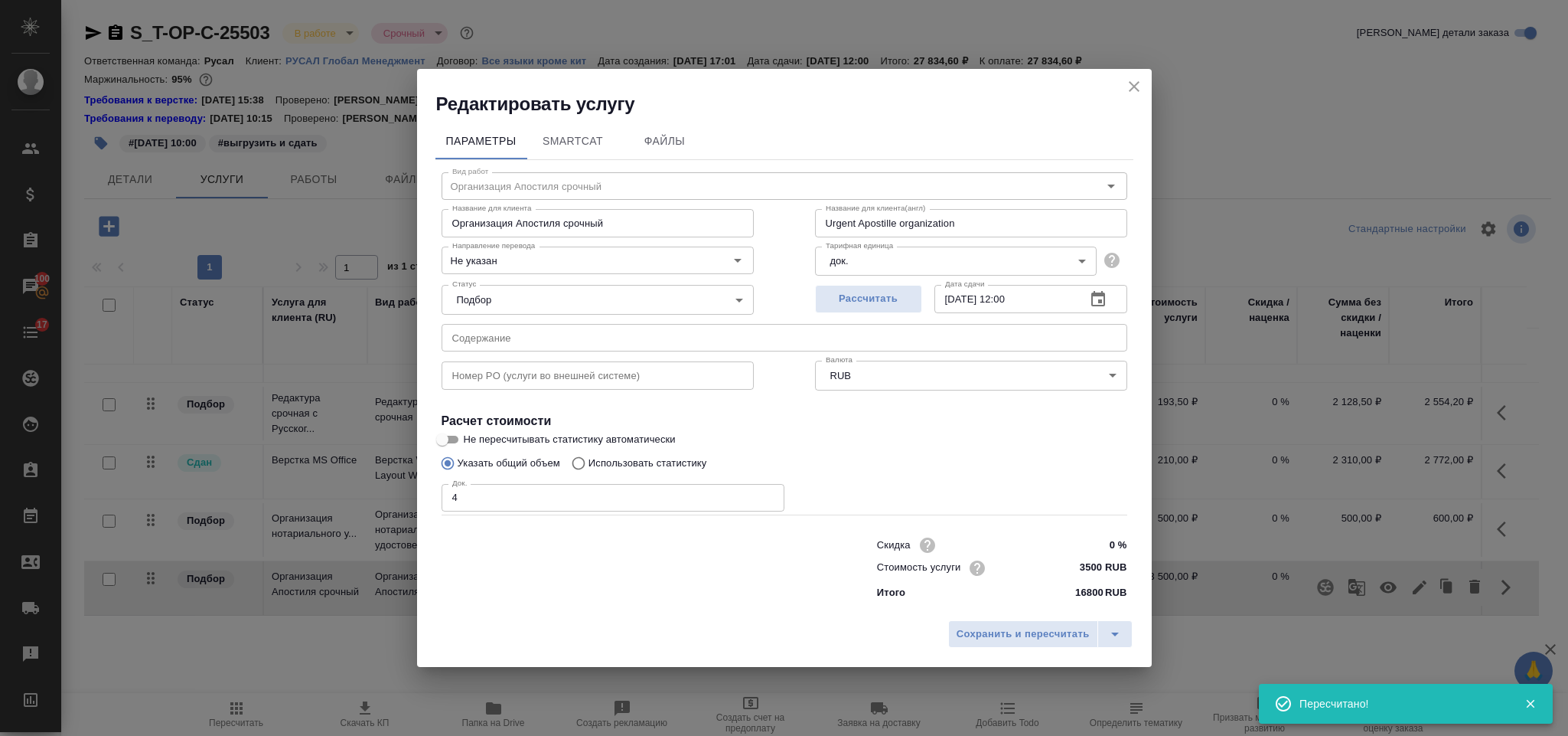
click at [468, 507] on input "4" at bounding box center [613, 497] width 343 height 28
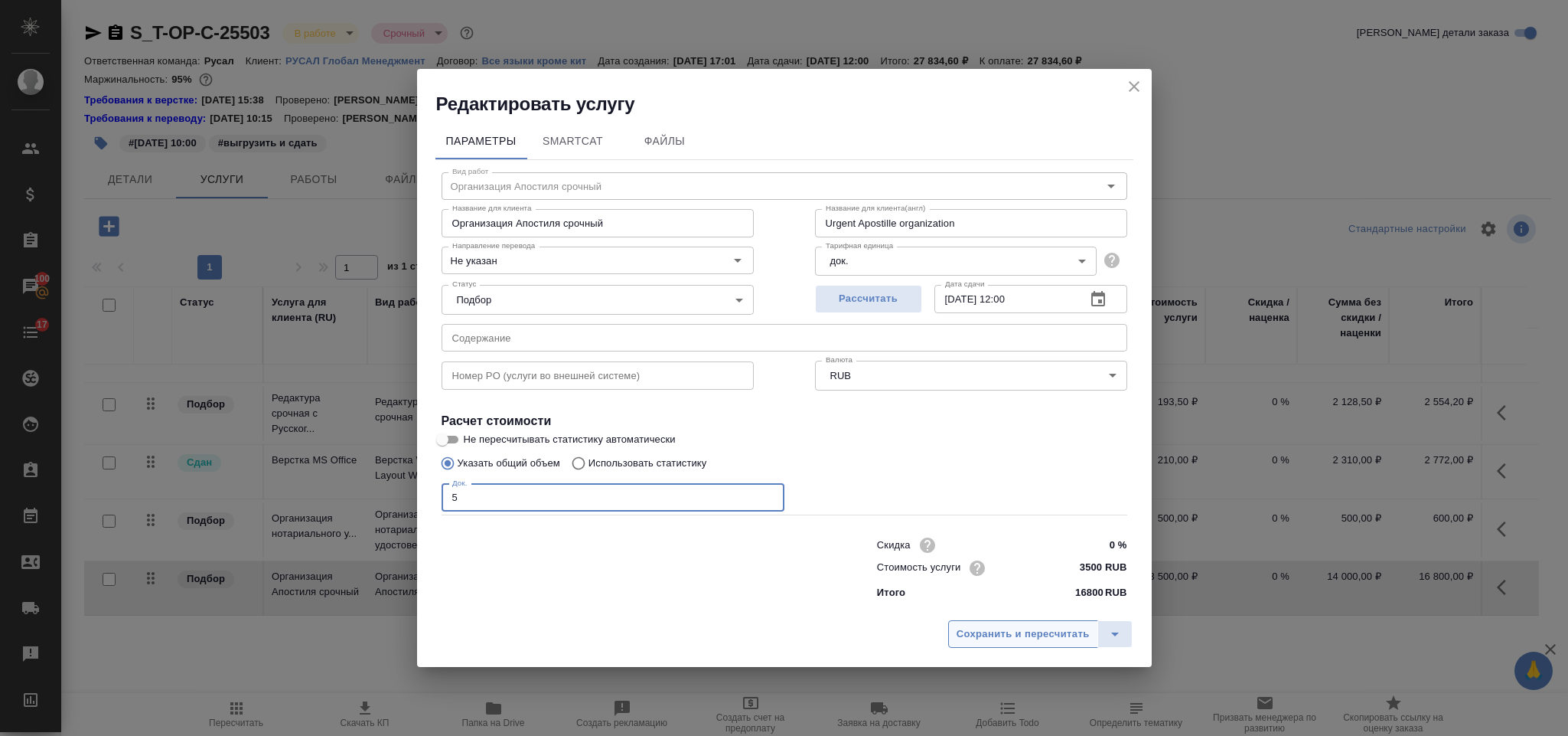
type input "5"
click at [1024, 629] on span "Сохранить и пересчитать" at bounding box center [1024, 634] width 133 height 17
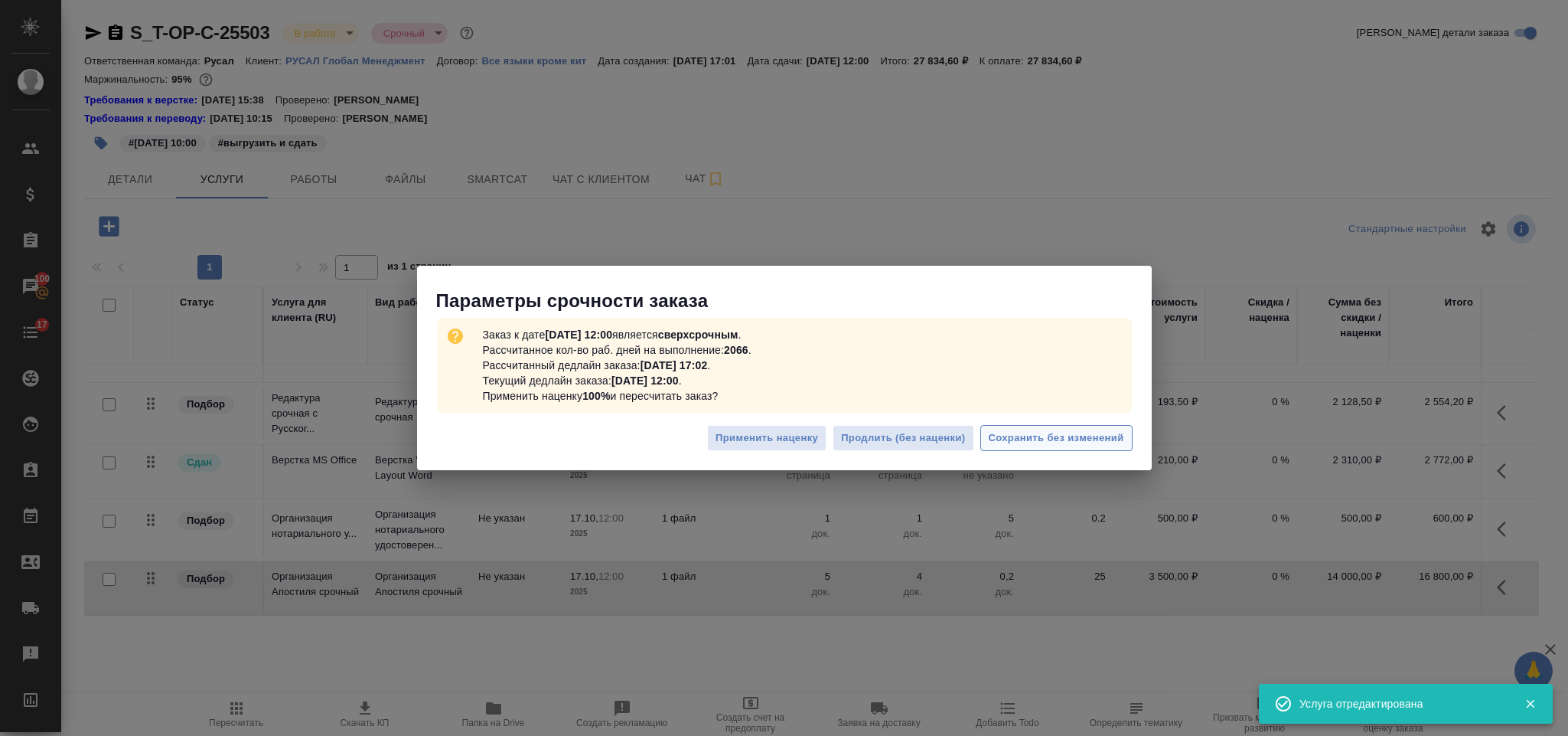
click at [1015, 437] on span "Сохранить без изменений" at bounding box center [1056, 438] width 135 height 17
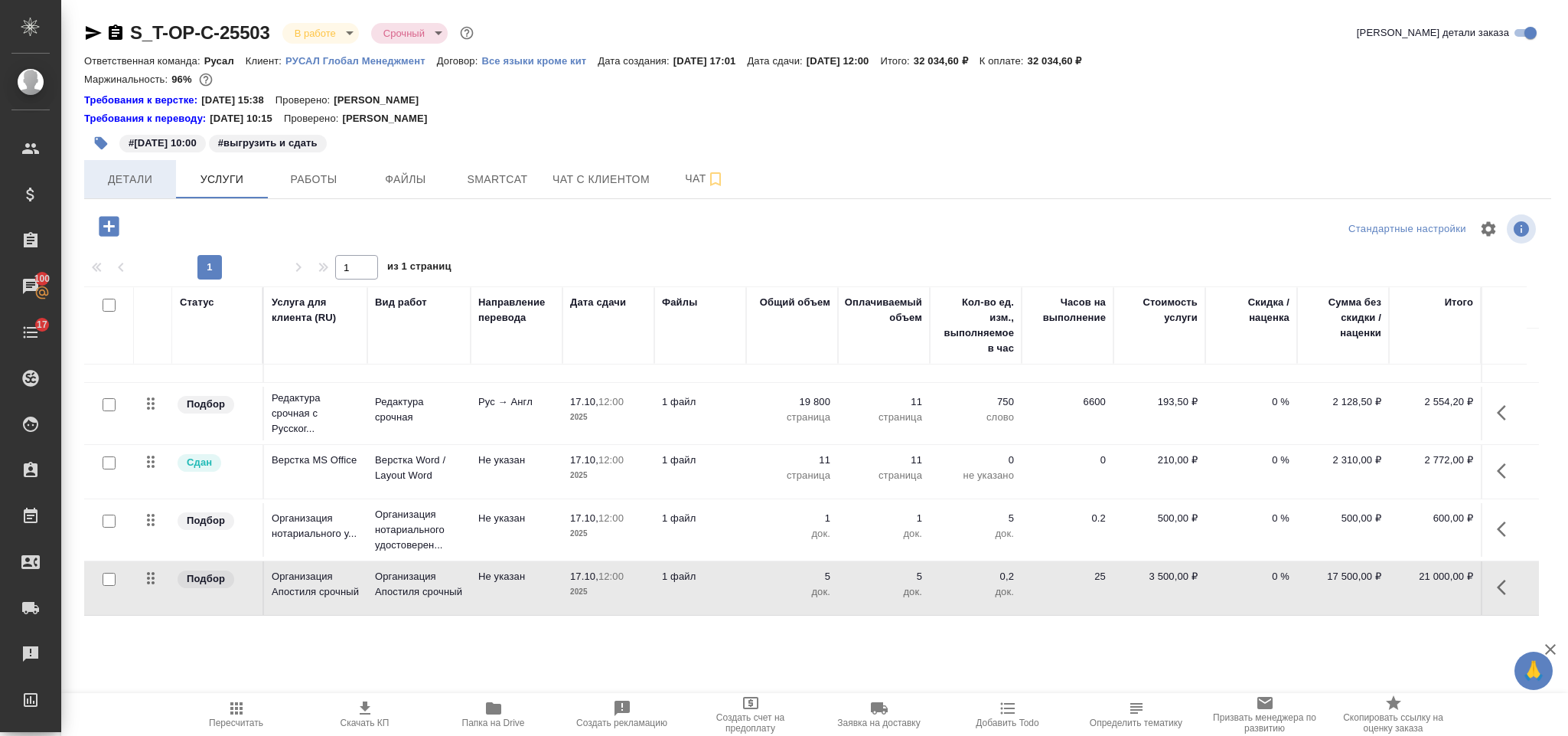
click at [150, 189] on button "Детали" at bounding box center [130, 179] width 92 height 38
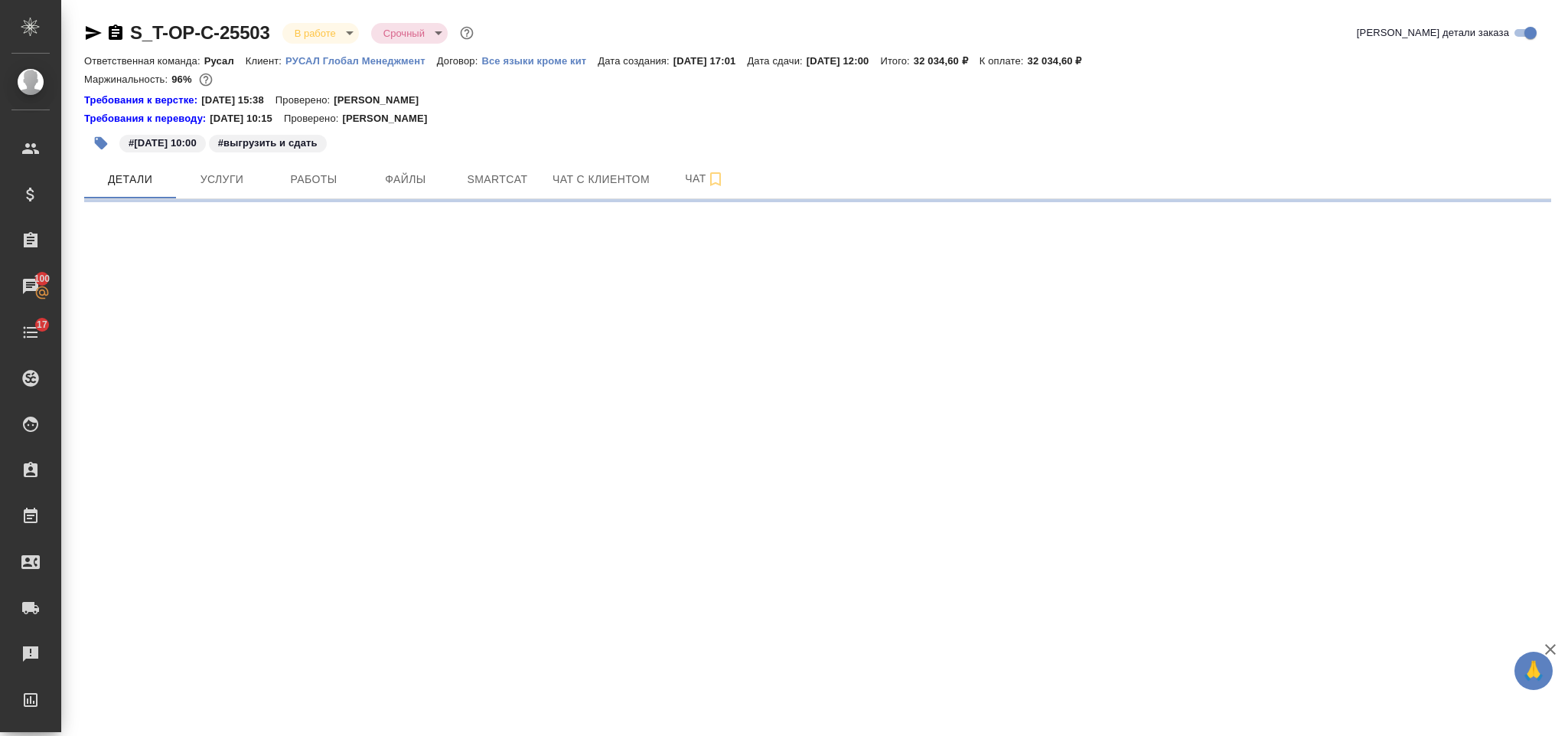
select select "RU"
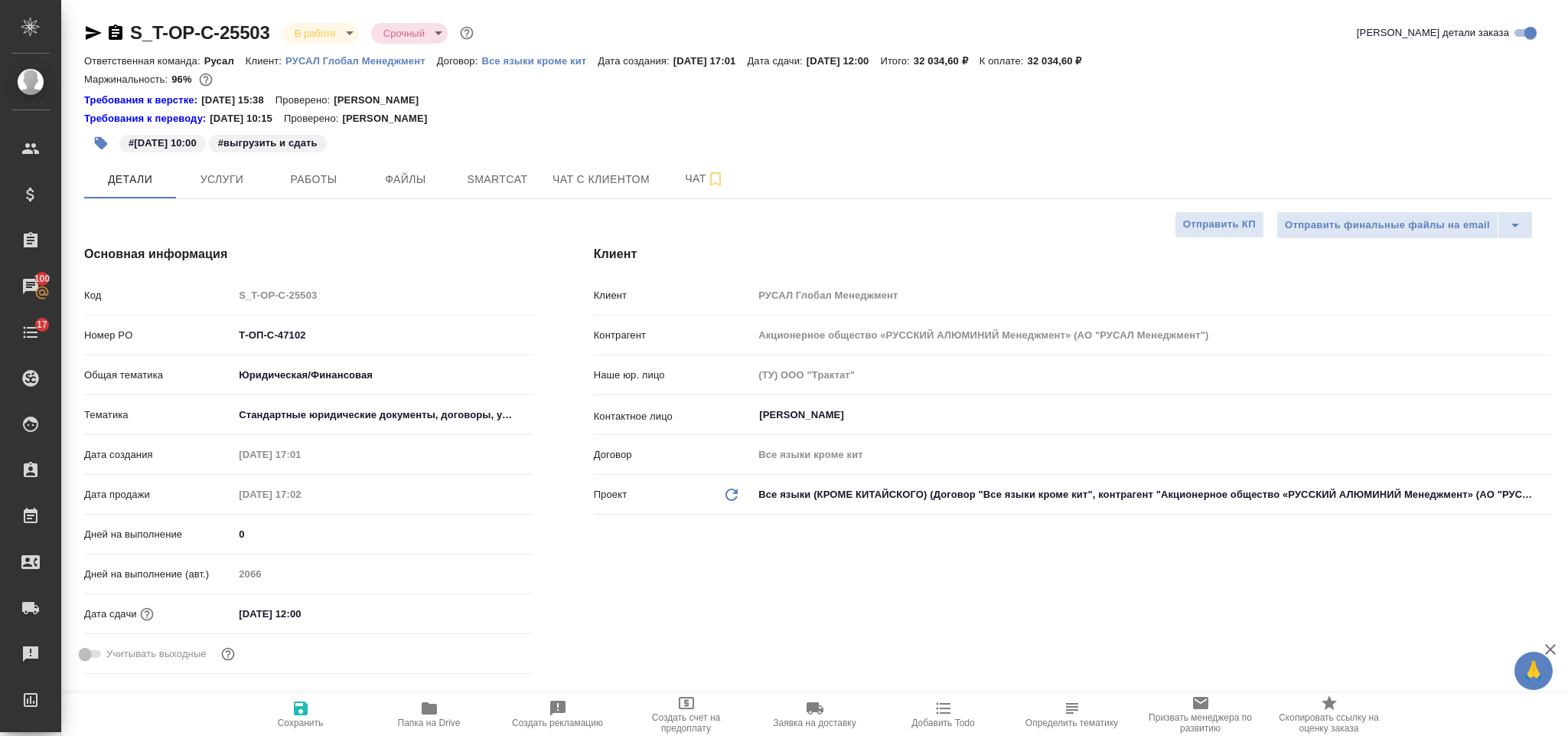
type textarea "x"
click at [92, 39] on icon "button" at bounding box center [92, 32] width 18 height 18
